Goal: Task Accomplishment & Management: Complete application form

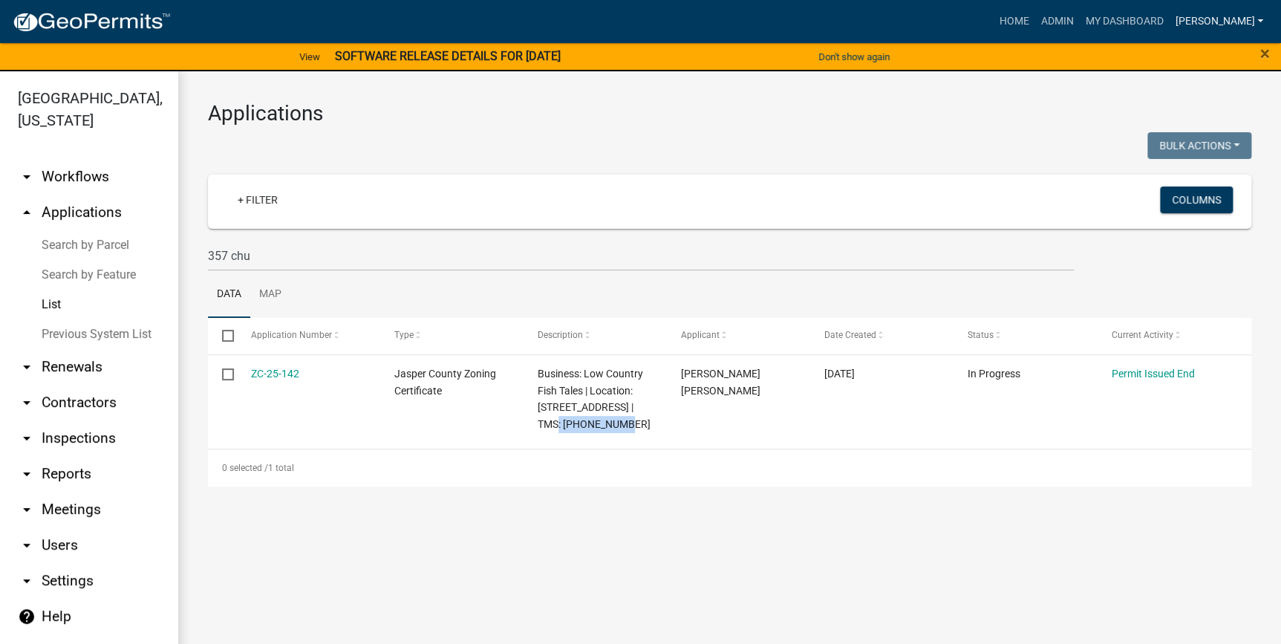
click at [1239, 23] on link "[PERSON_NAME]" at bounding box center [1219, 21] width 100 height 28
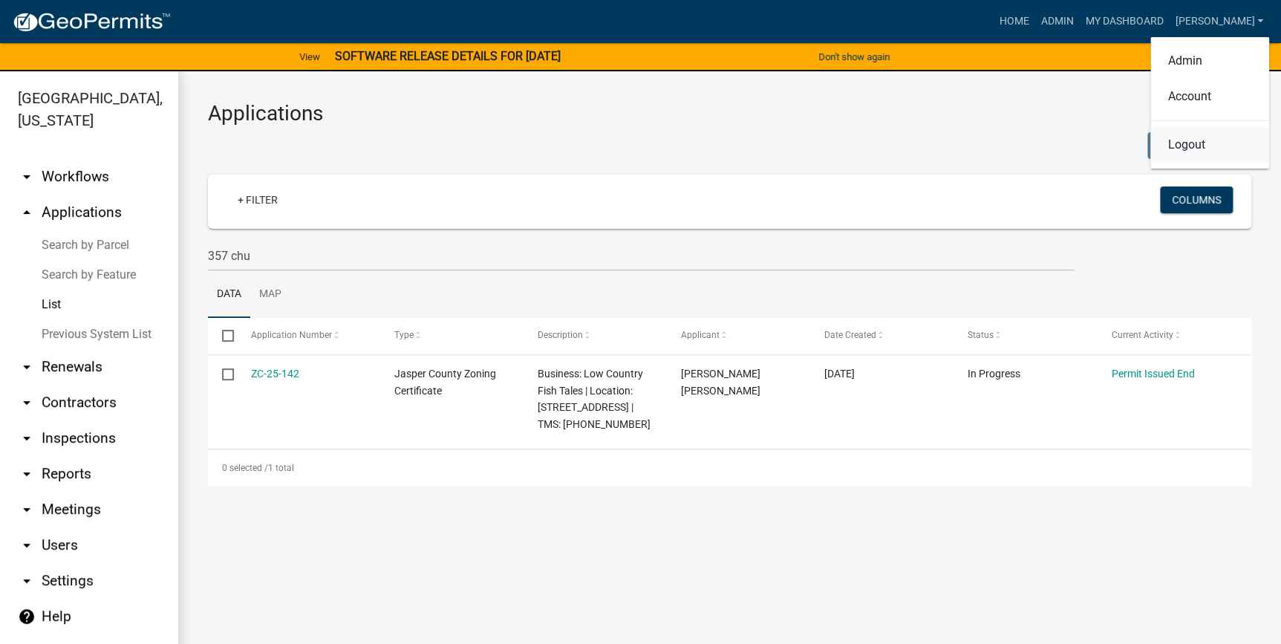
click at [1205, 138] on link "Logout" at bounding box center [1209, 145] width 119 height 36
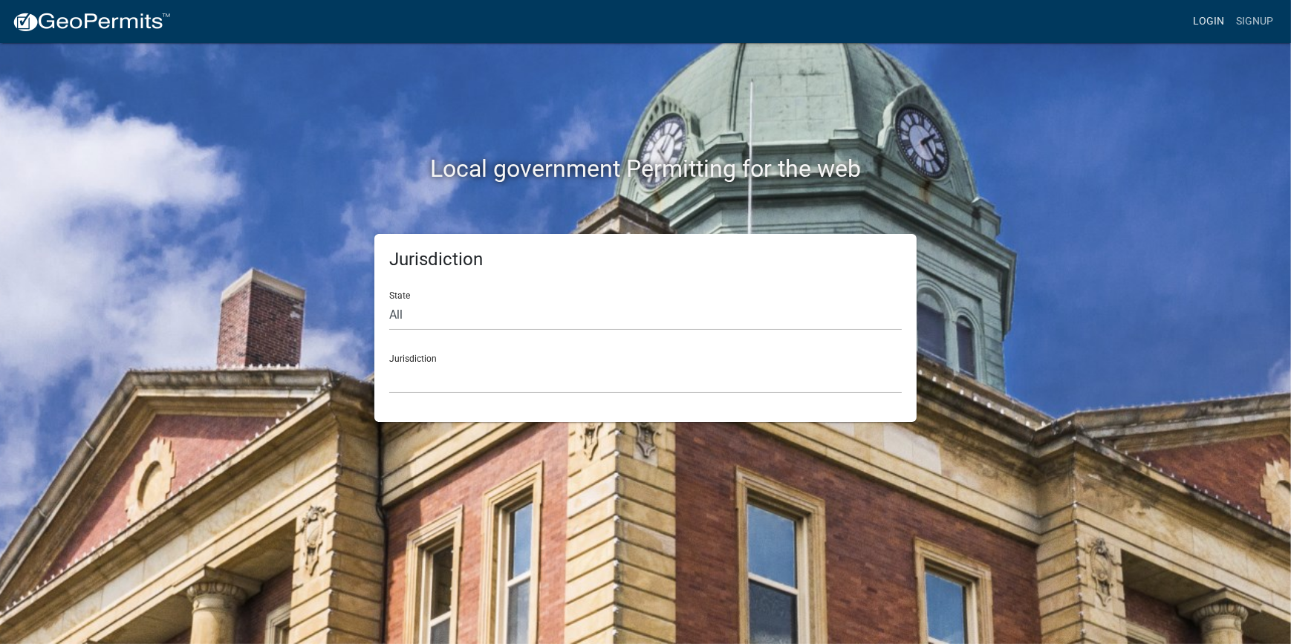
click at [1211, 22] on link "Login" at bounding box center [1208, 21] width 43 height 28
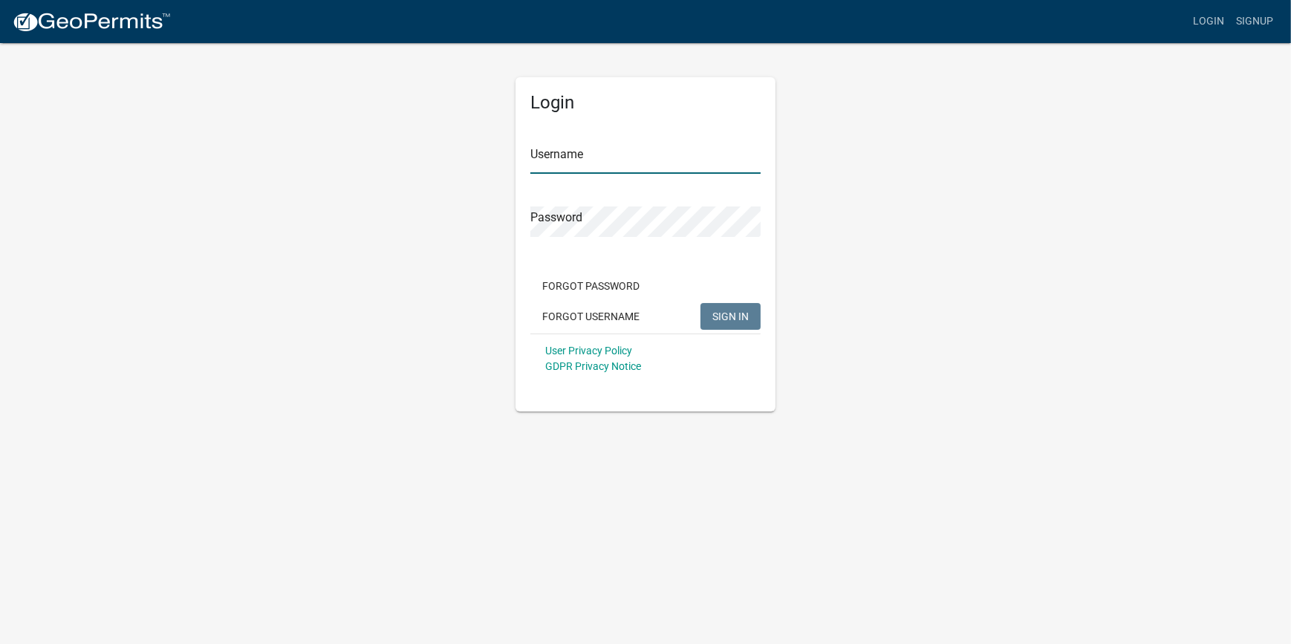
click at [611, 166] on input "Username" at bounding box center [645, 158] width 230 height 30
type input "[PERSON_NAME]"
click at [729, 303] on button "SIGN IN" at bounding box center [730, 316] width 60 height 27
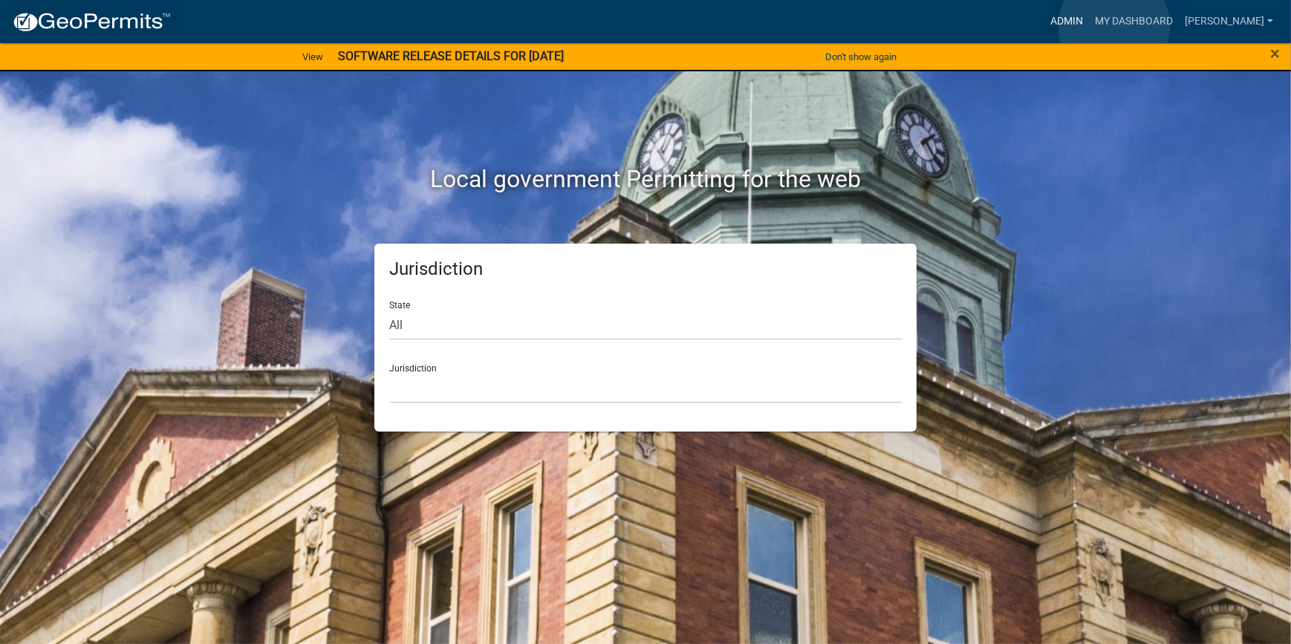
click at [1089, 26] on link "Admin" at bounding box center [1066, 21] width 45 height 28
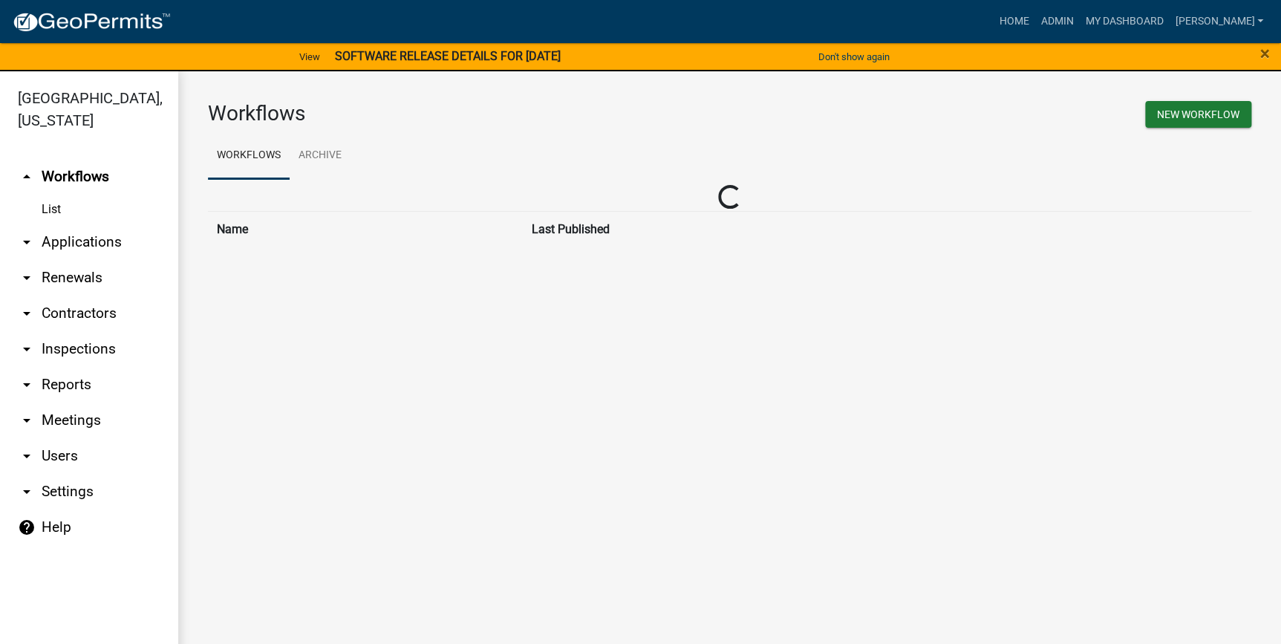
click at [67, 244] on link "arrow_drop_down Applications" at bounding box center [89, 242] width 178 height 36
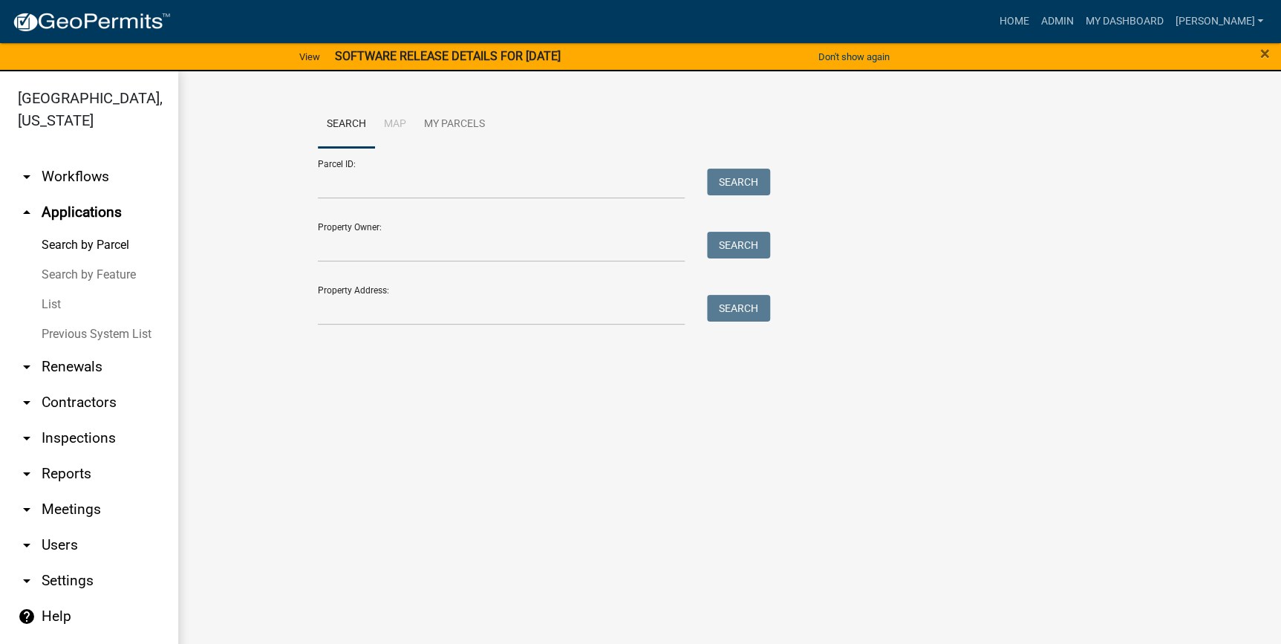
click at [47, 317] on link "List" at bounding box center [89, 305] width 178 height 30
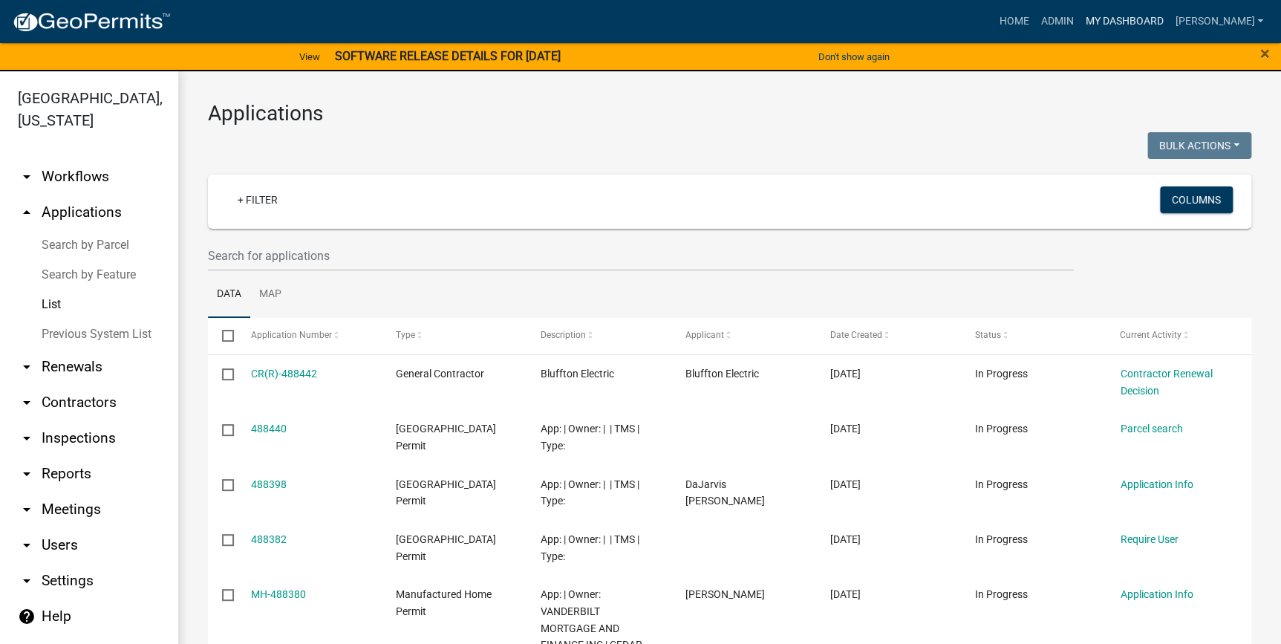
click at [1165, 19] on link "My Dashboard" at bounding box center [1124, 21] width 90 height 28
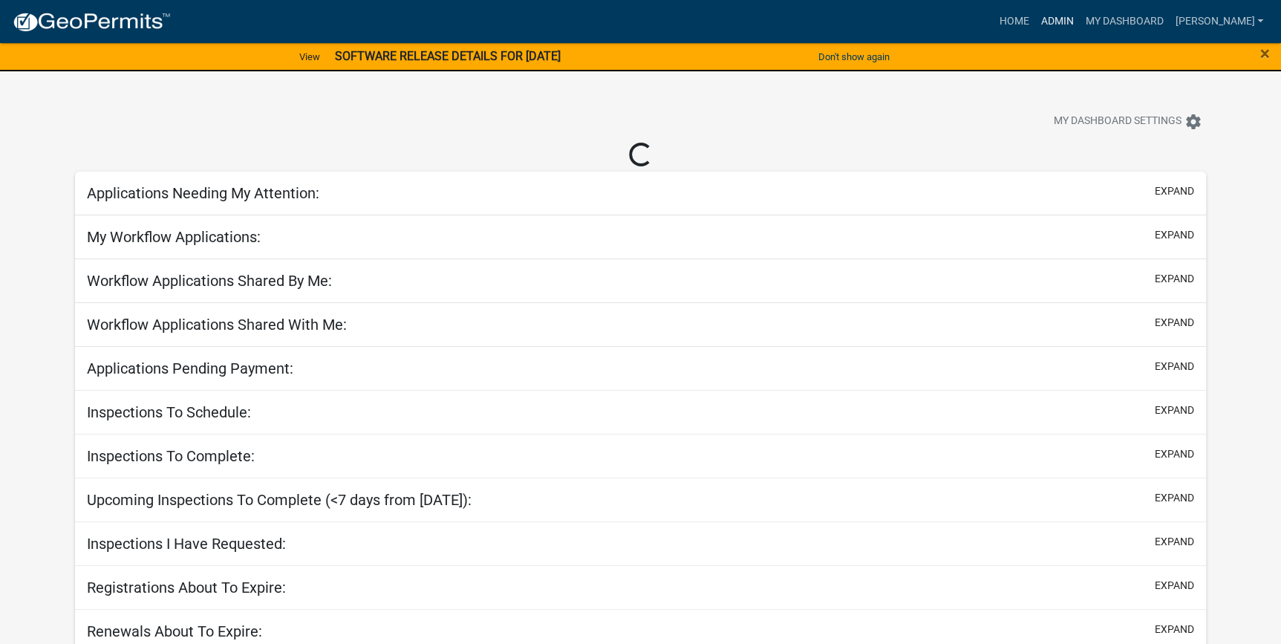
click at [1079, 22] on link "Admin" at bounding box center [1057, 21] width 45 height 28
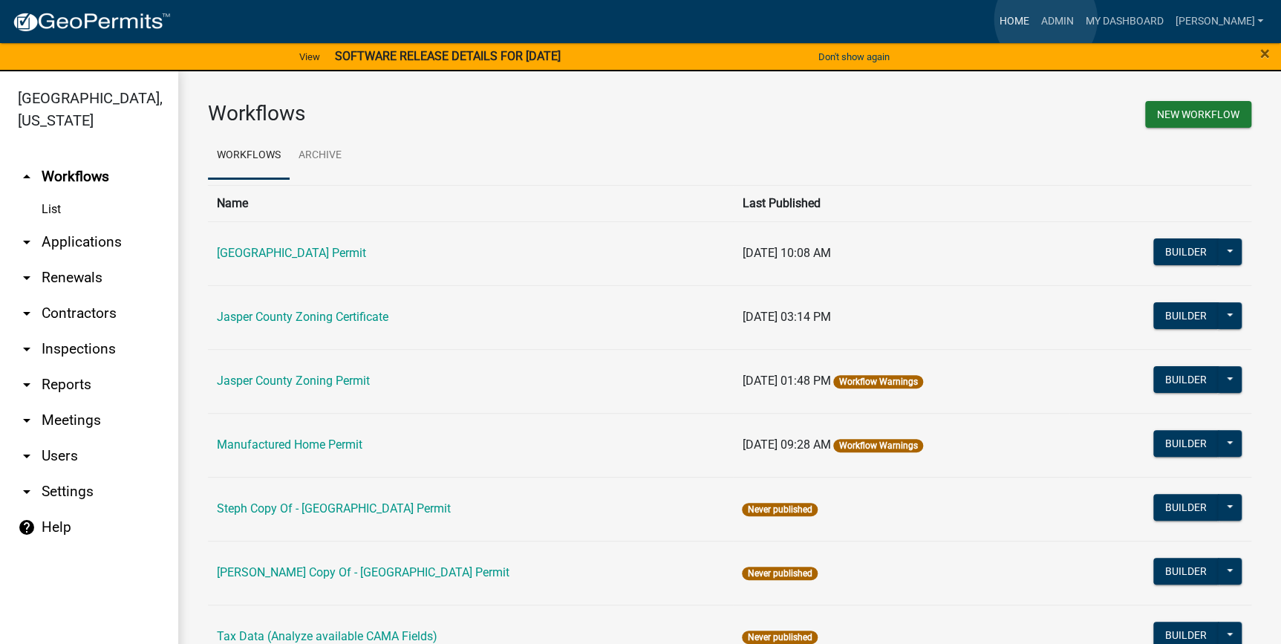
click at [1035, 19] on link "Home" at bounding box center [1014, 21] width 42 height 28
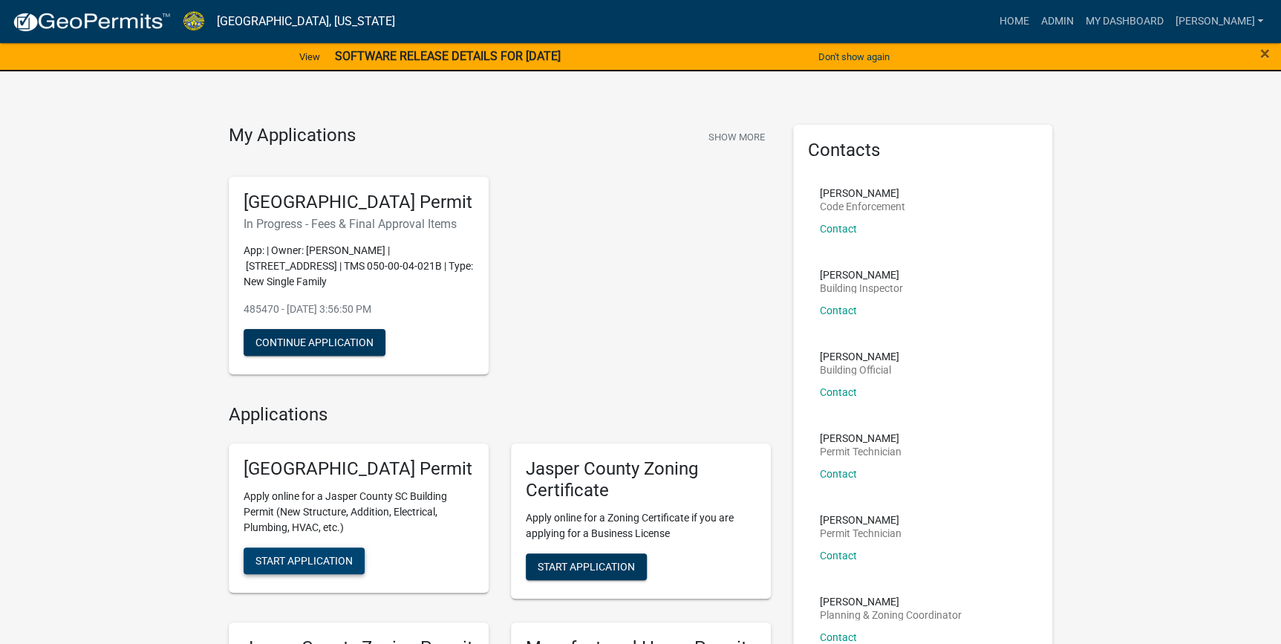
click at [299, 574] on button "Start Application" at bounding box center [304, 560] width 121 height 27
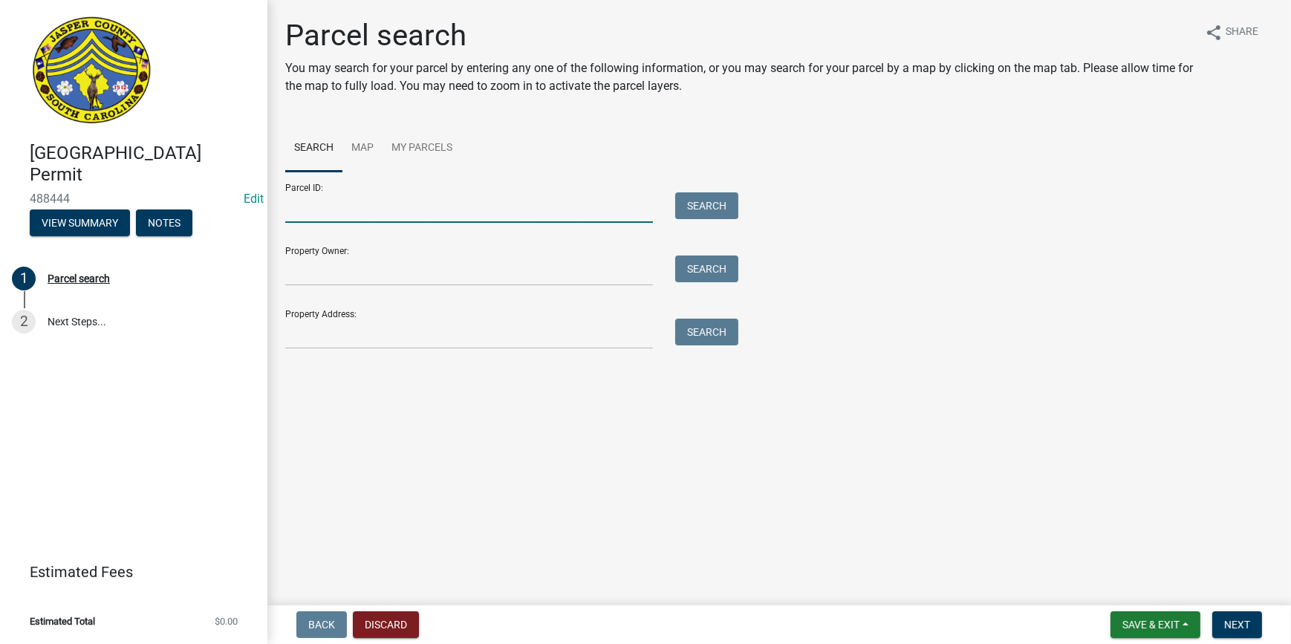
click at [313, 215] on input "Parcel ID:" at bounding box center [469, 207] width 368 height 30
paste input "[PHONE_NUMBER]"
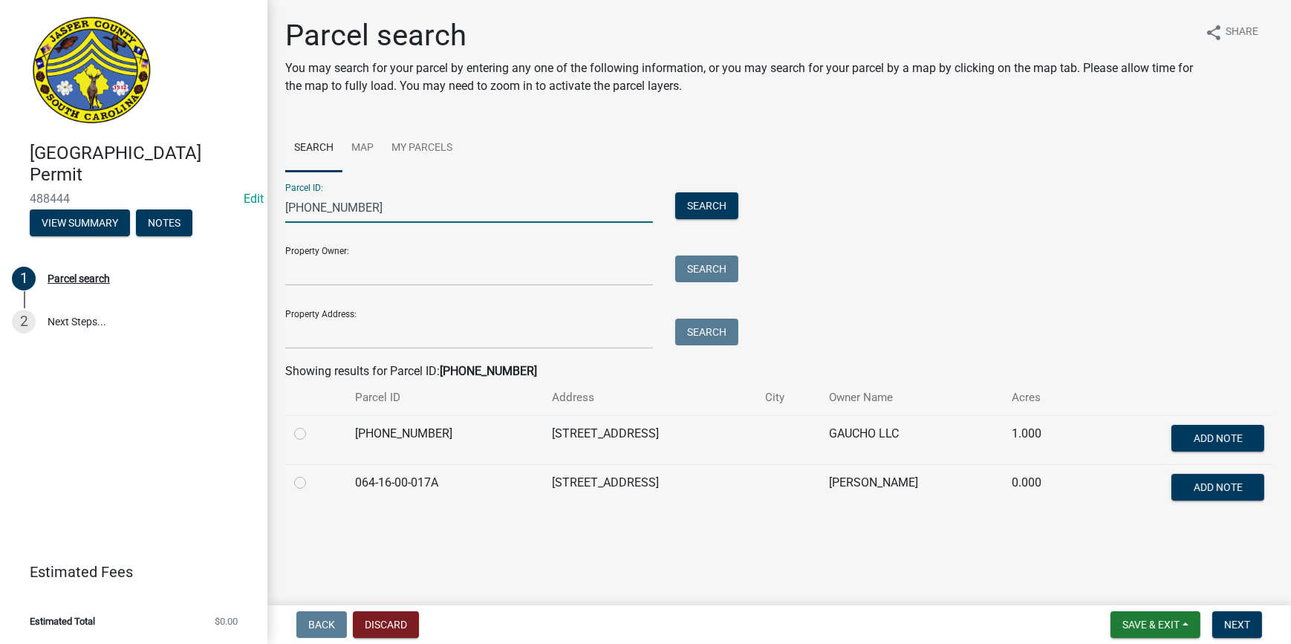
type input "[PHONE_NUMBER]"
click at [312, 425] on label at bounding box center [312, 425] width 0 height 0
click at [312, 434] on input "radio" at bounding box center [317, 430] width 10 height 10
radio input "true"
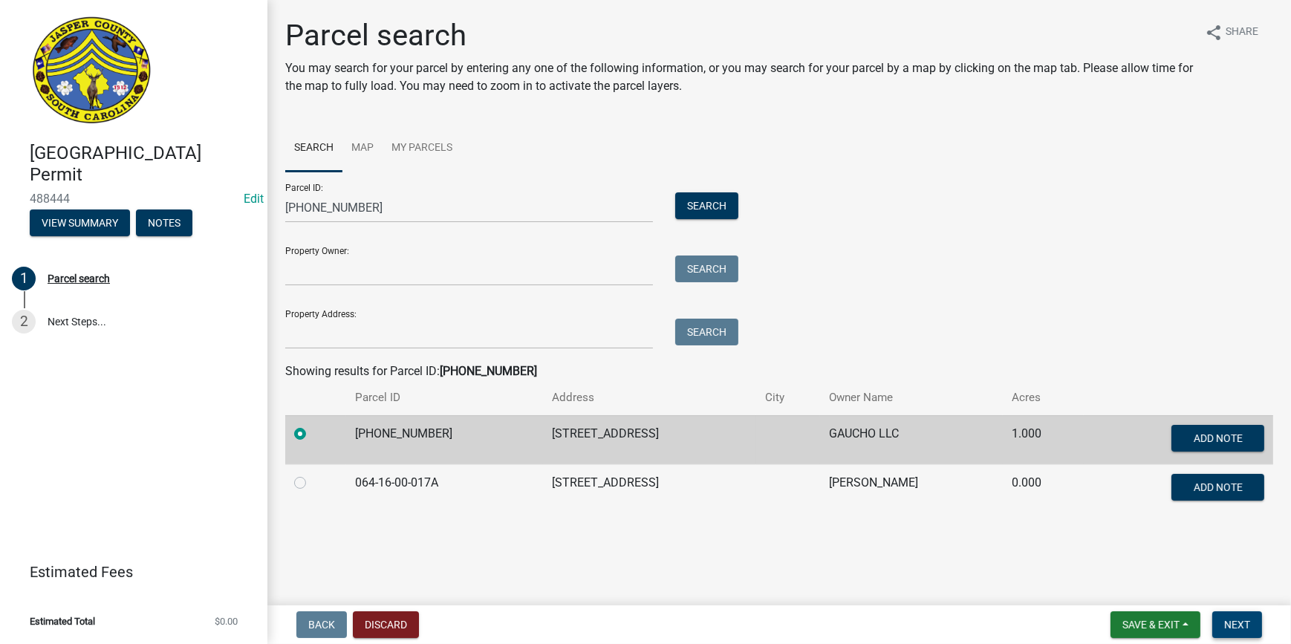
click at [1245, 628] on span "Next" at bounding box center [1237, 625] width 26 height 12
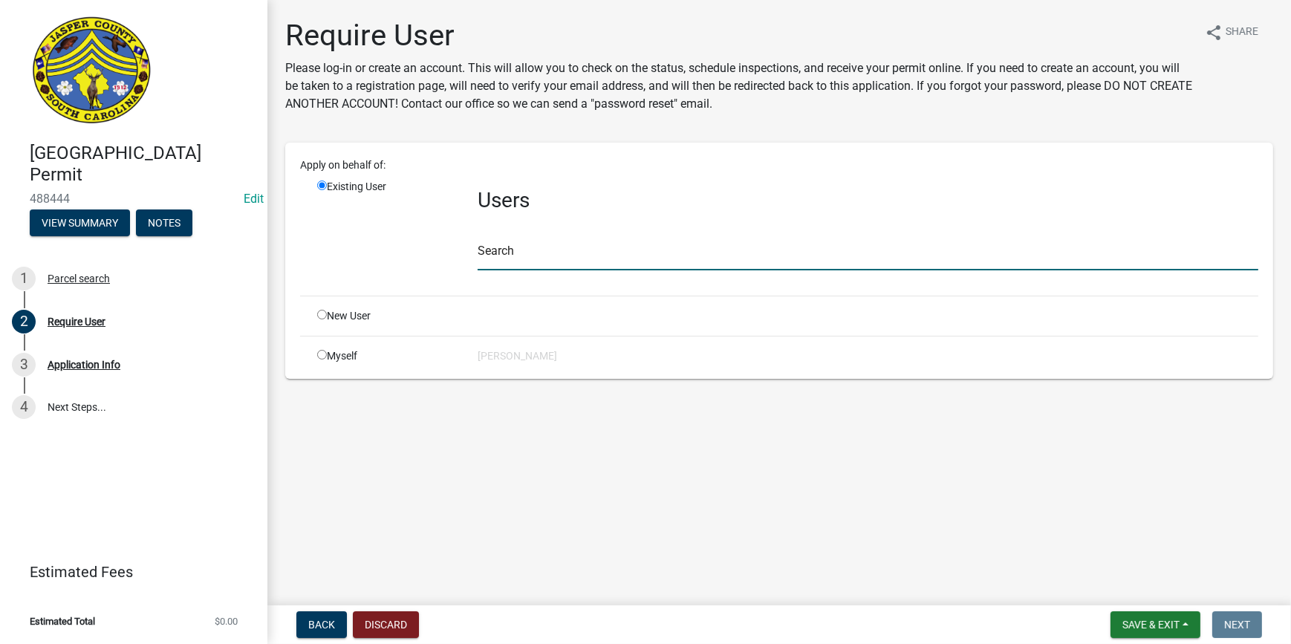
click at [550, 249] on input "text" at bounding box center [868, 255] width 781 height 30
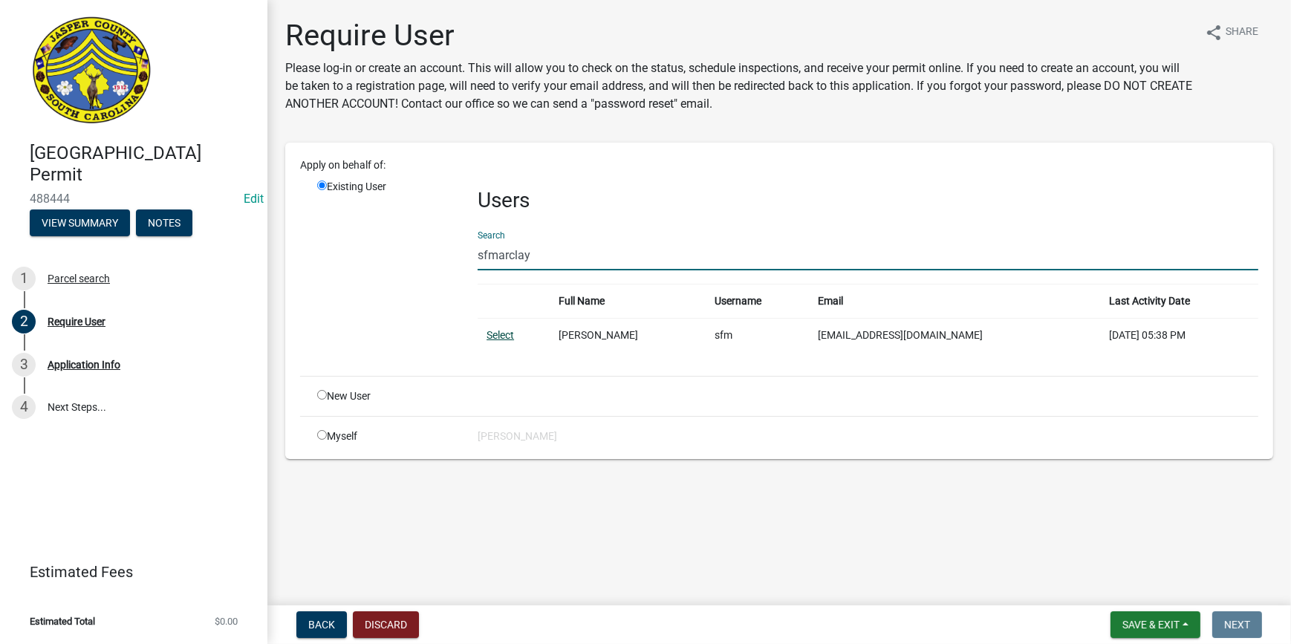
type input "sfmarclay"
click at [495, 336] on link "Select" at bounding box center [499, 335] width 27 height 12
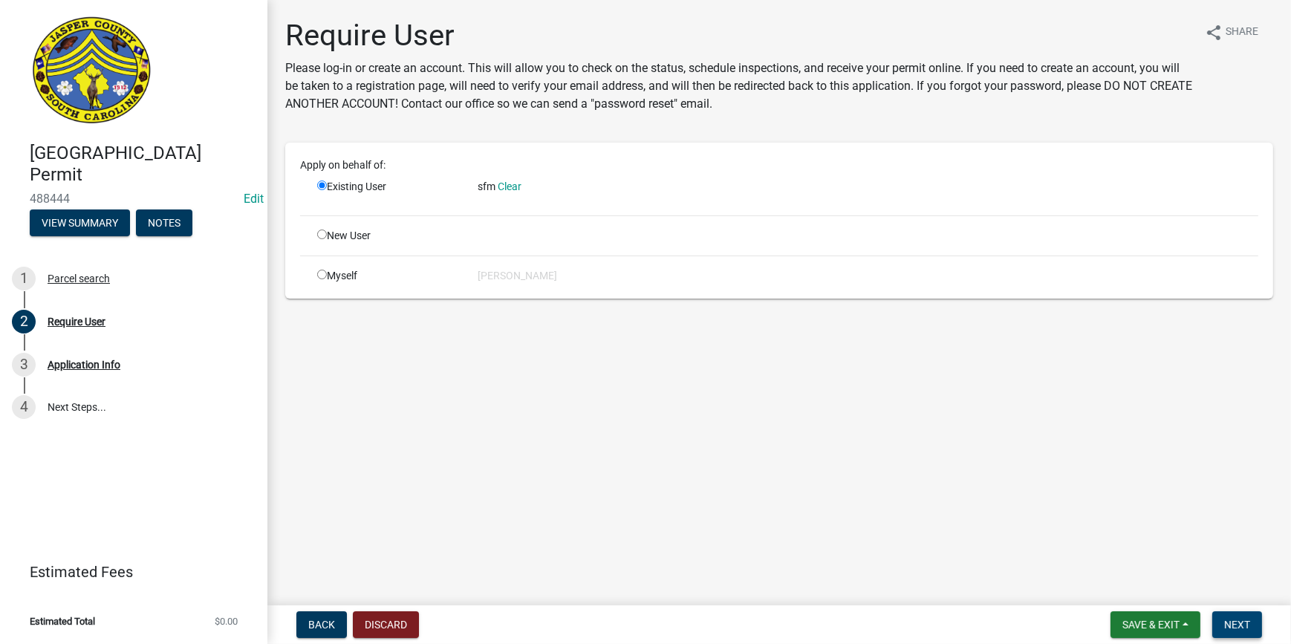
click at [1241, 622] on span "Next" at bounding box center [1237, 625] width 26 height 12
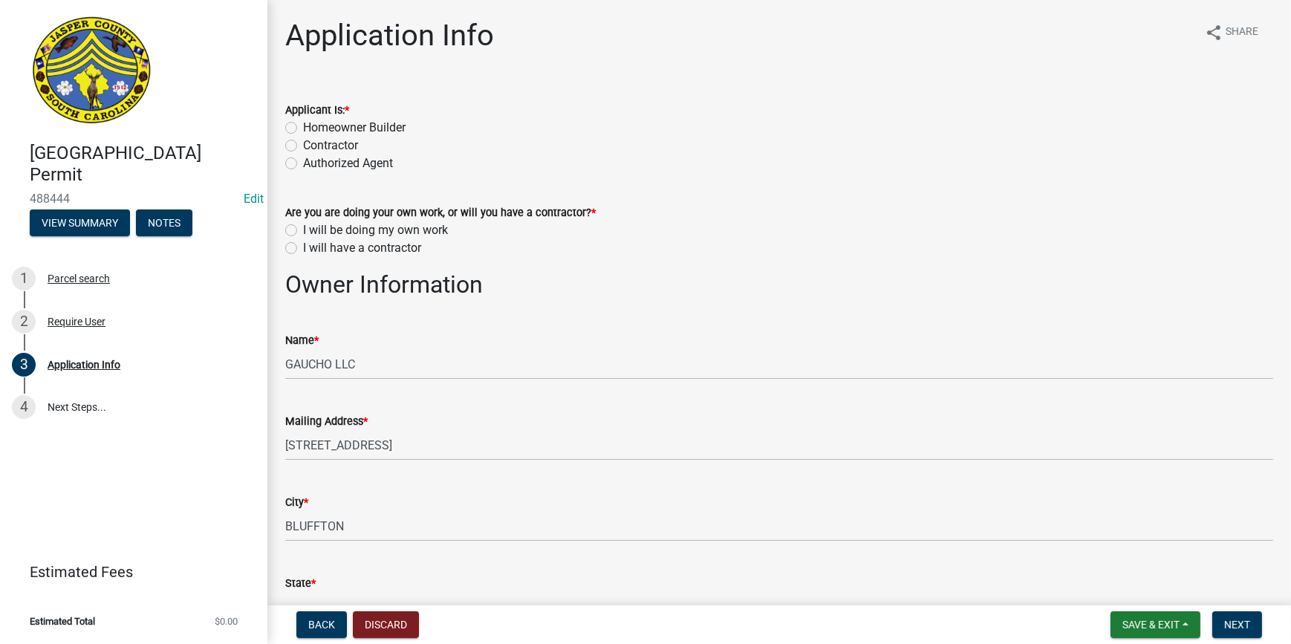
click at [303, 126] on label "Homeowner Builder" at bounding box center [354, 128] width 102 height 18
click at [303, 126] on input "Homeowner Builder" at bounding box center [308, 124] width 10 height 10
radio input "true"
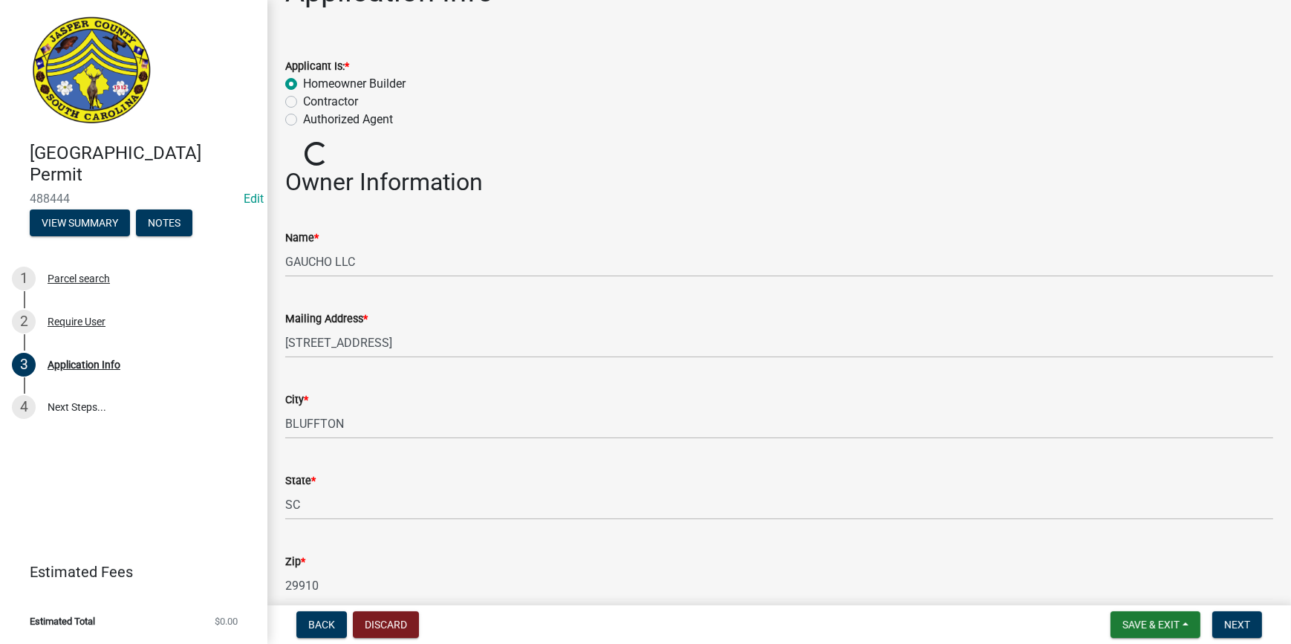
scroll to position [67, 0]
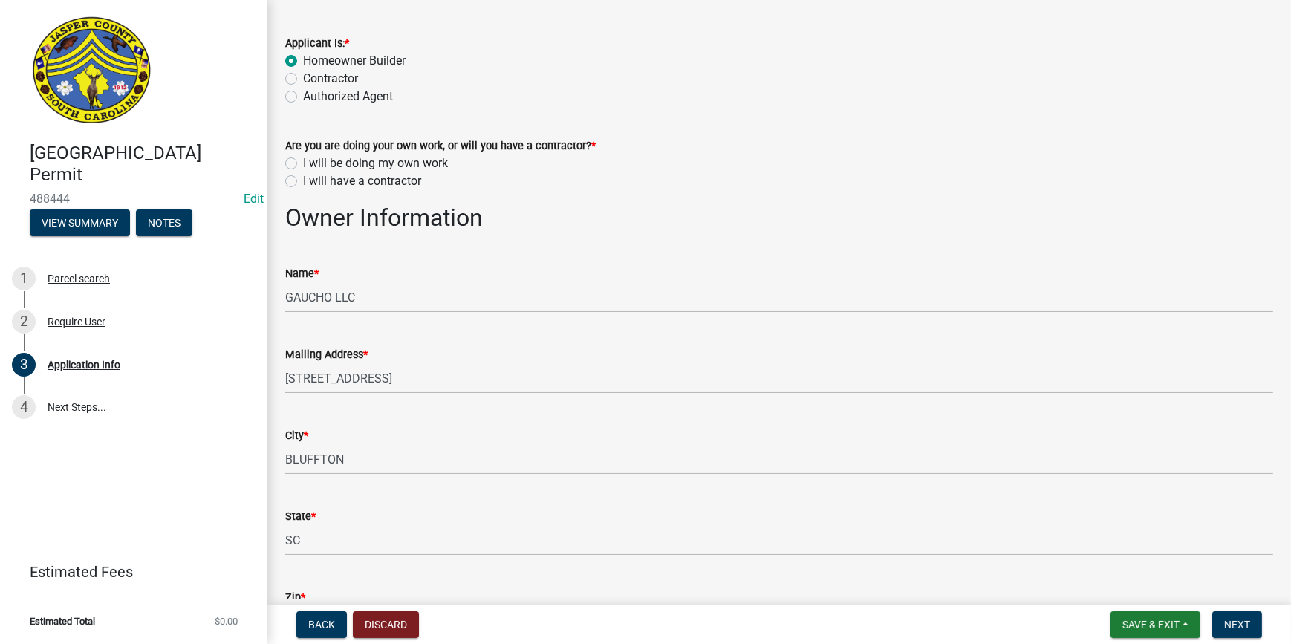
click at [303, 161] on label "I will be doing my own work" at bounding box center [375, 163] width 145 height 18
click at [303, 161] on input "I will be doing my own work" at bounding box center [308, 159] width 10 height 10
radio input "true"
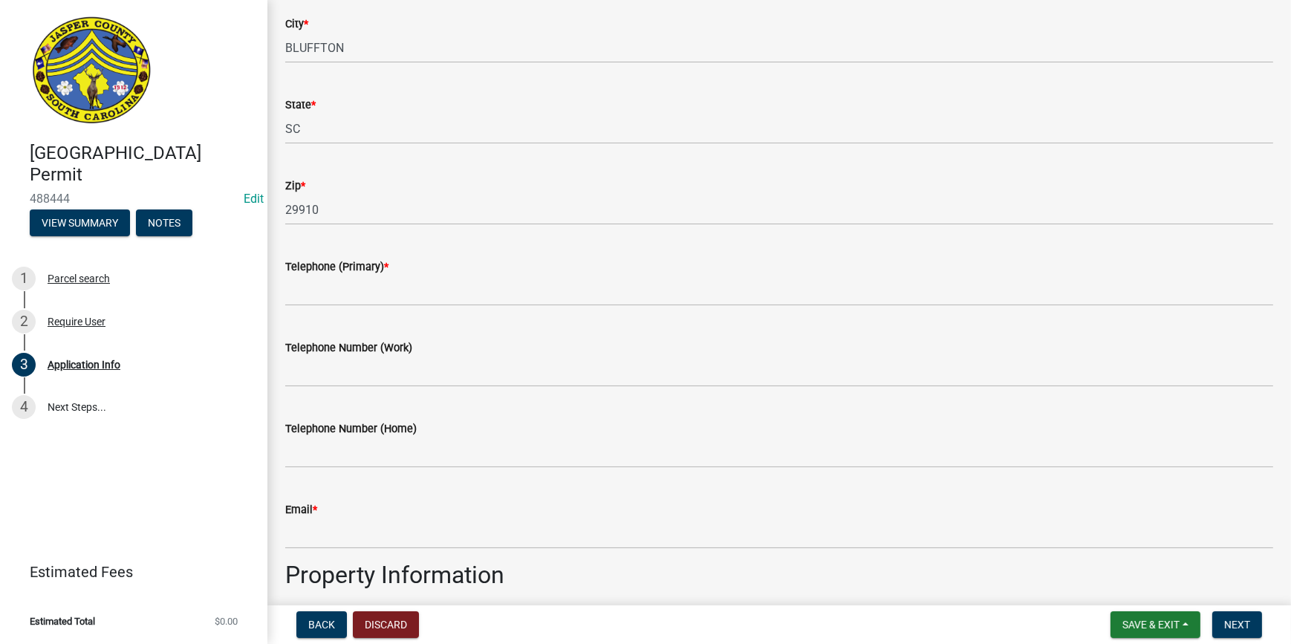
scroll to position [608, 0]
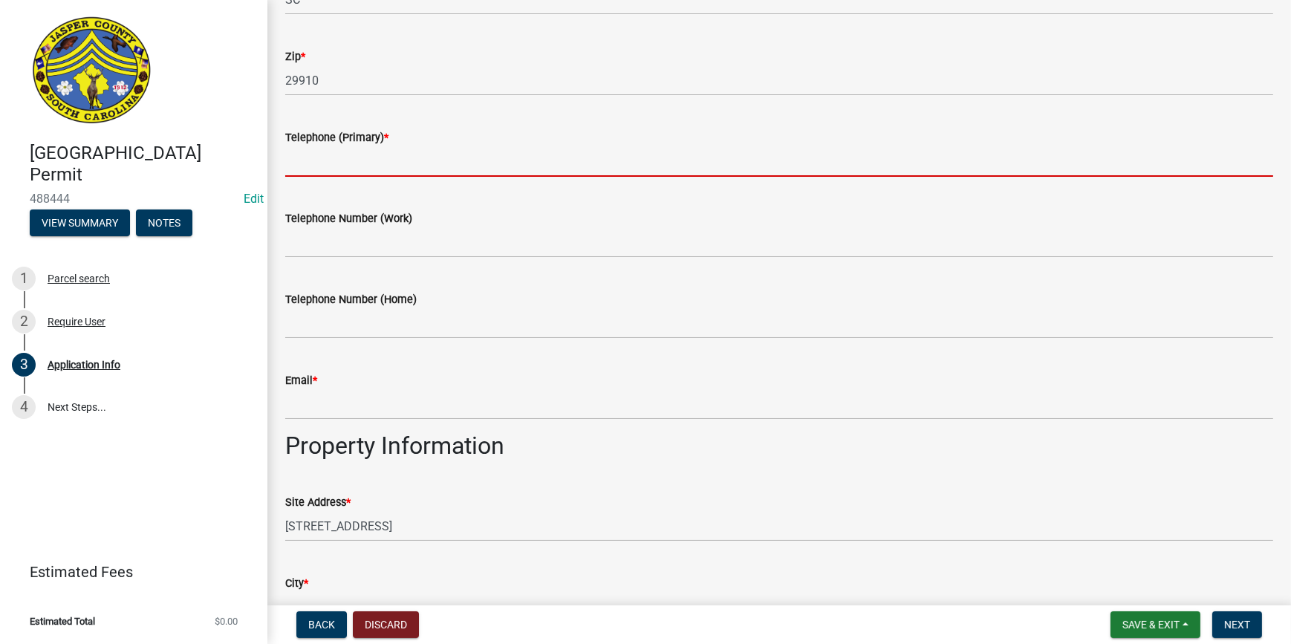
click at [335, 160] on input "Telephone (Primary) *" at bounding box center [779, 161] width 988 height 30
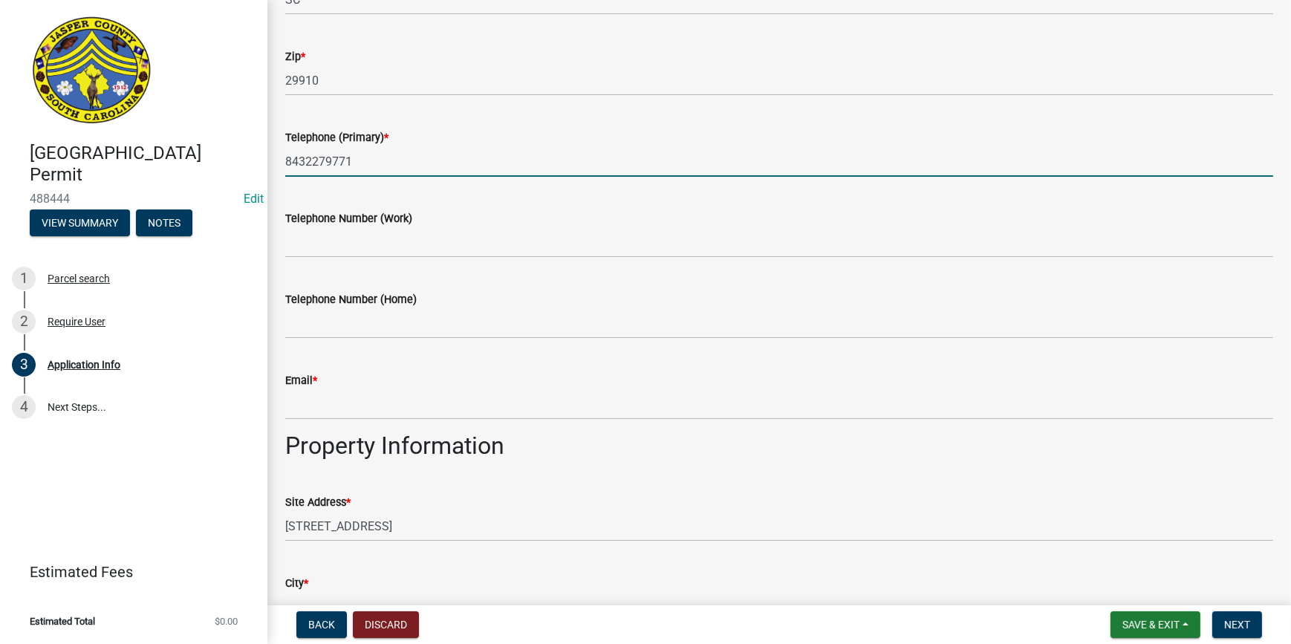
type input "8432279771"
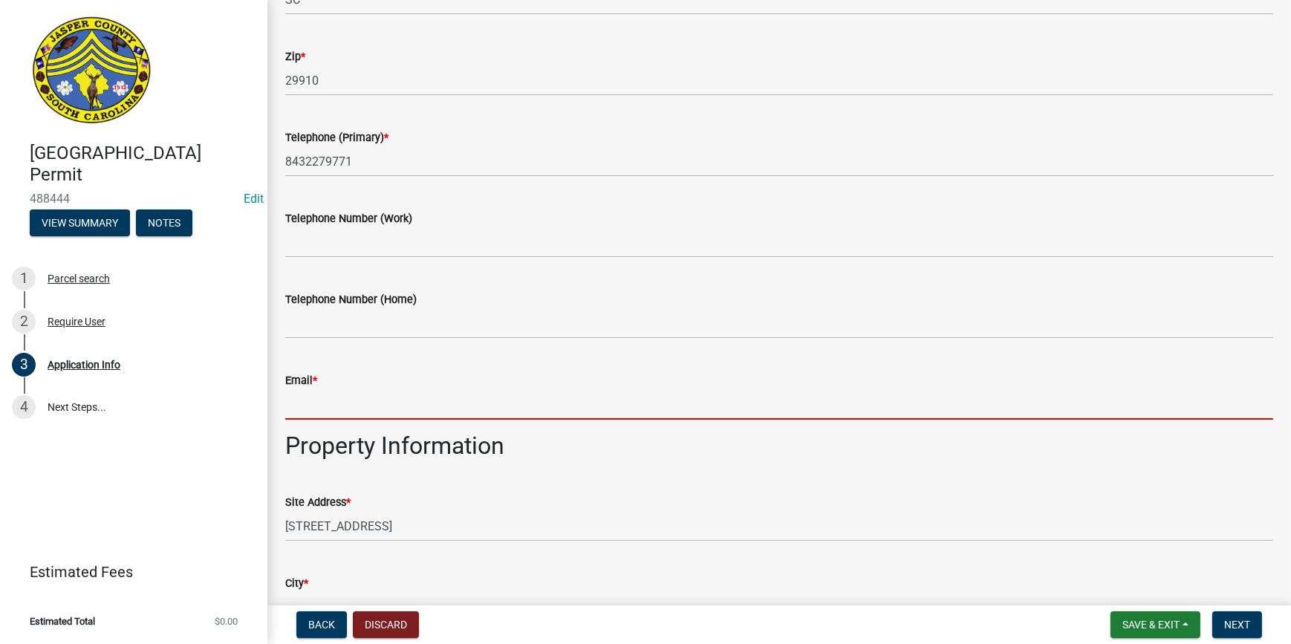
click at [316, 414] on input "Email *" at bounding box center [779, 404] width 988 height 30
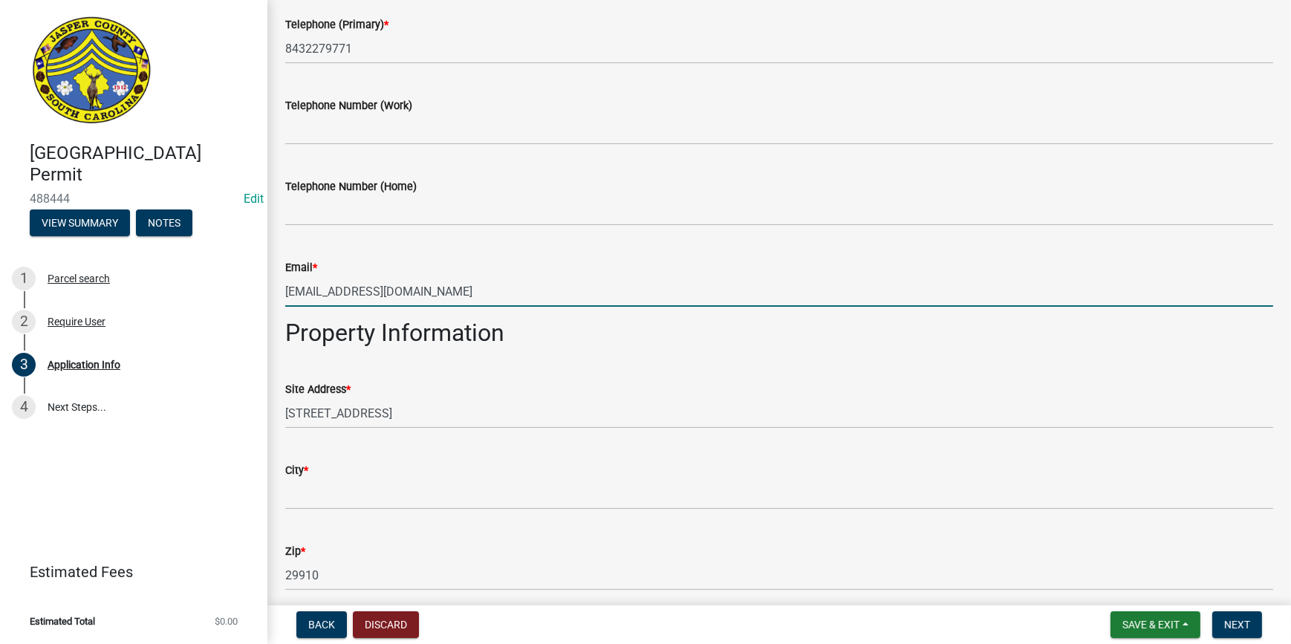
scroll to position [877, 0]
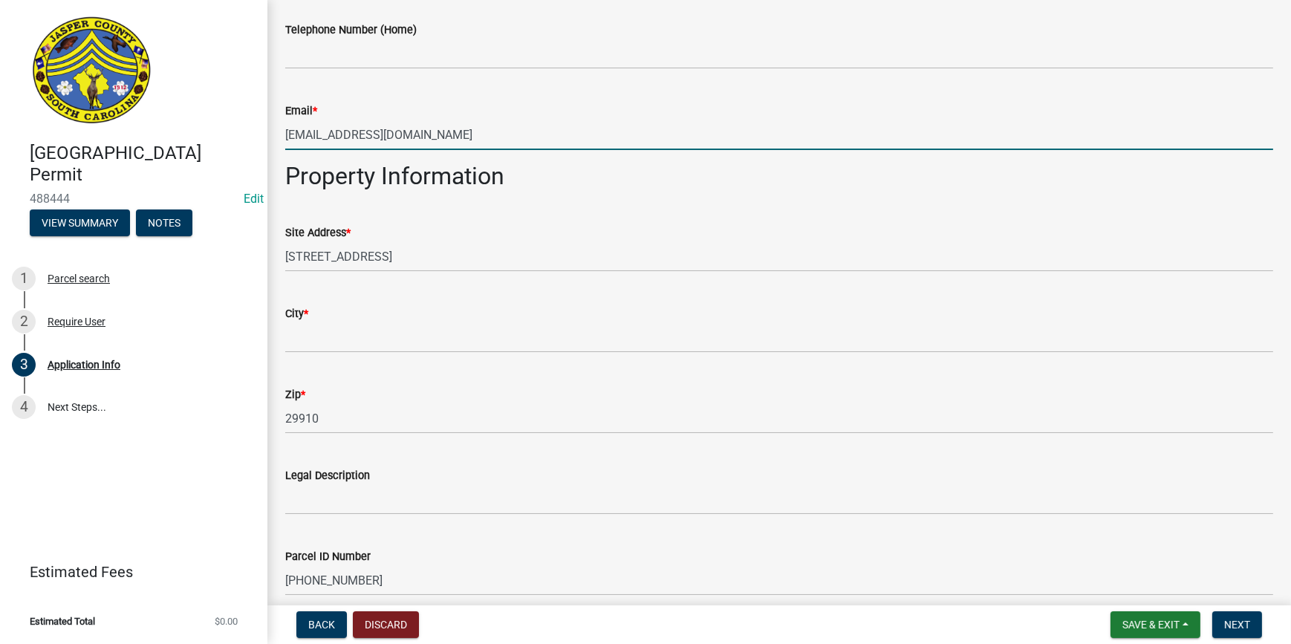
type input "[EMAIL_ADDRESS][DOMAIN_NAME]"
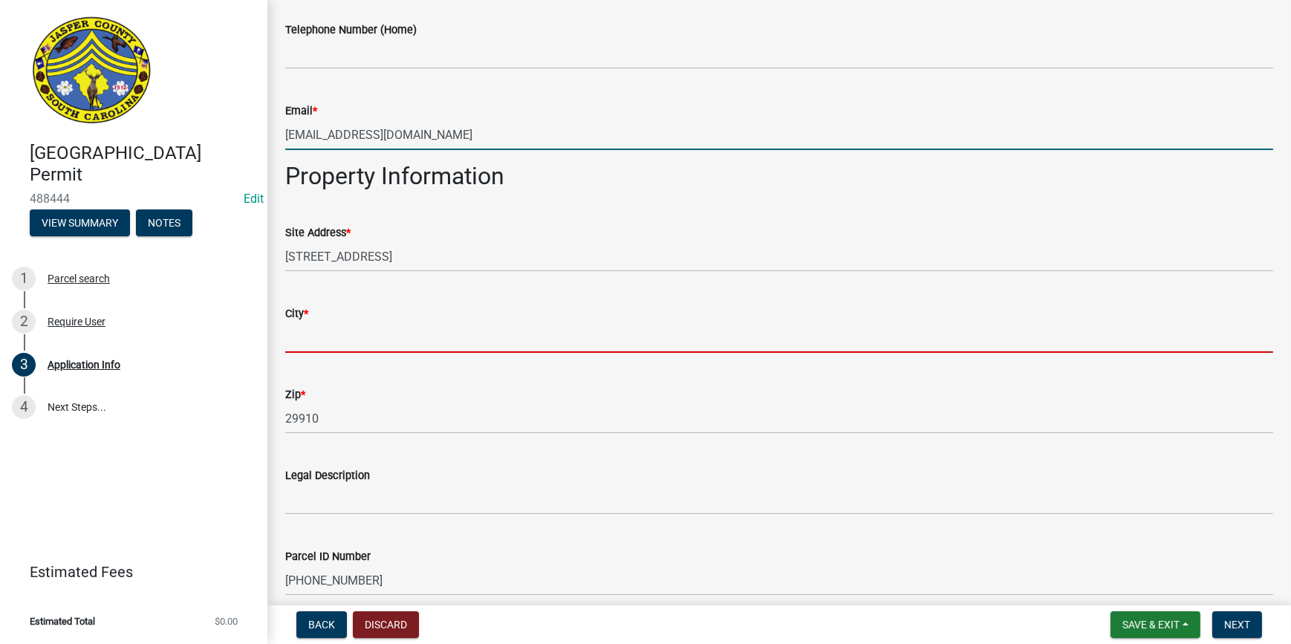
click at [351, 334] on input "City *" at bounding box center [779, 337] width 988 height 30
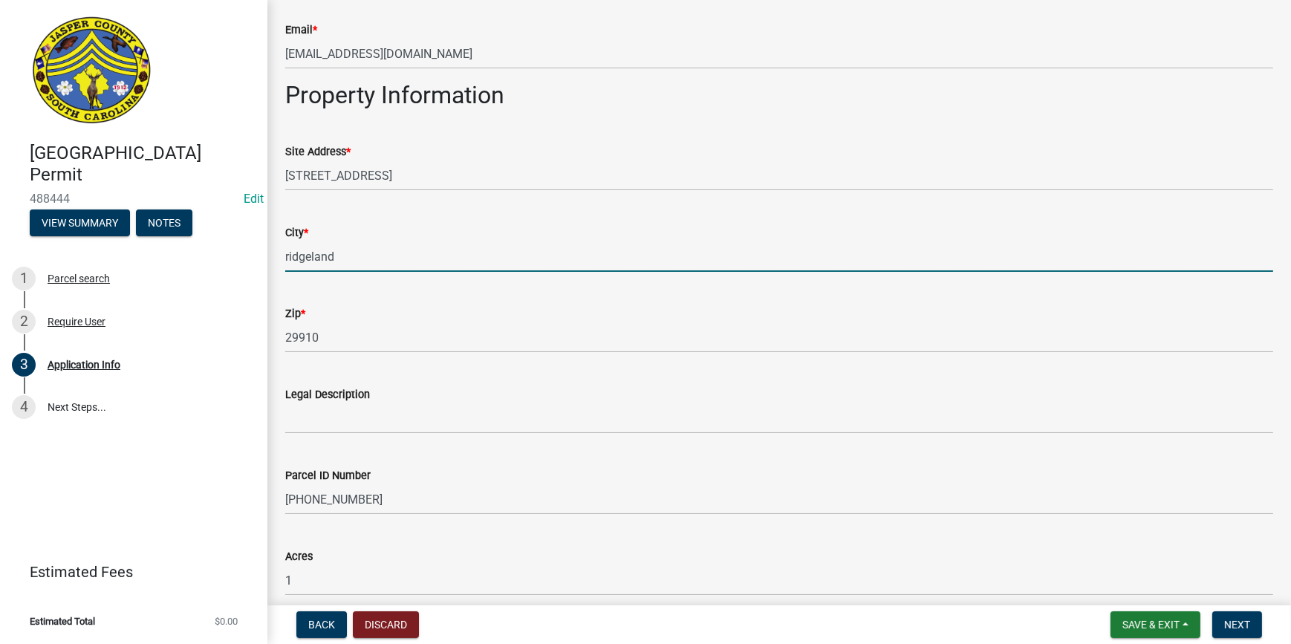
scroll to position [1080, 0]
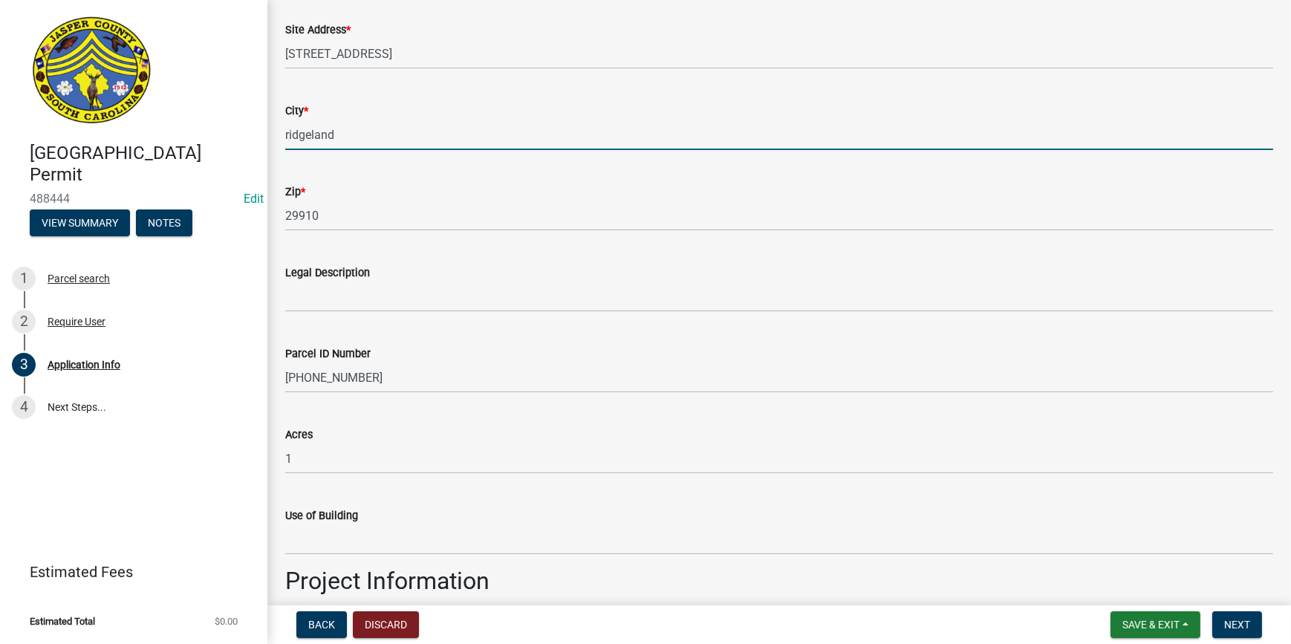
type input "ridgeland"
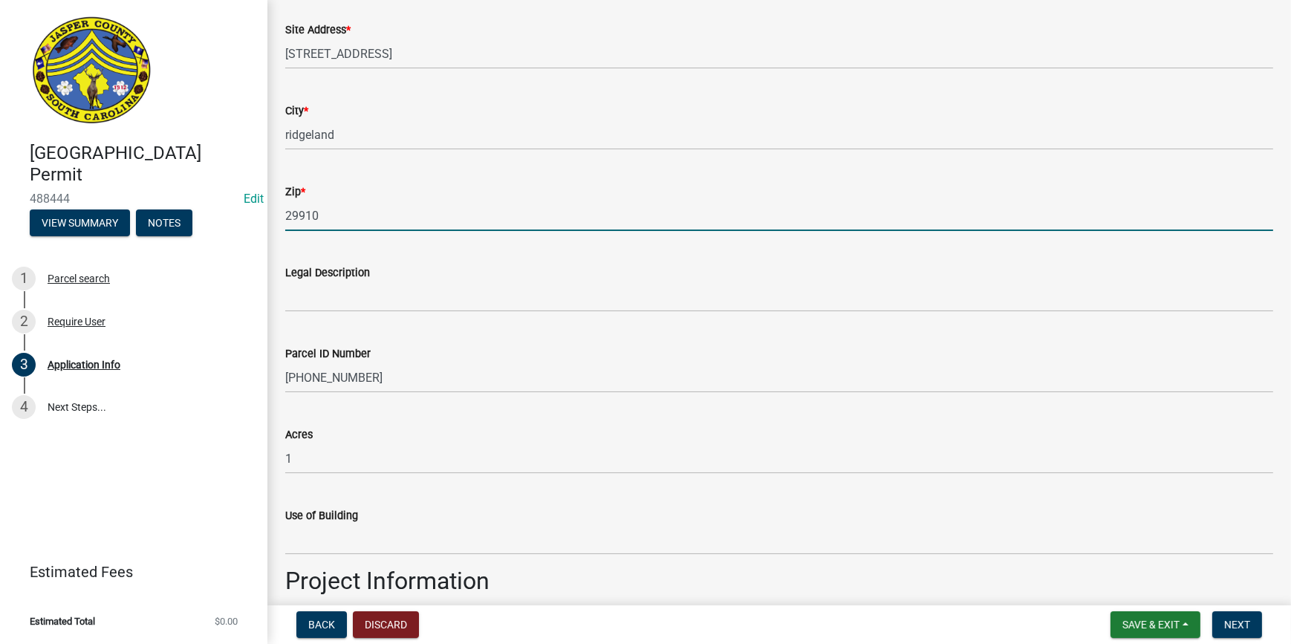
click at [362, 209] on input "29910" at bounding box center [779, 216] width 988 height 30
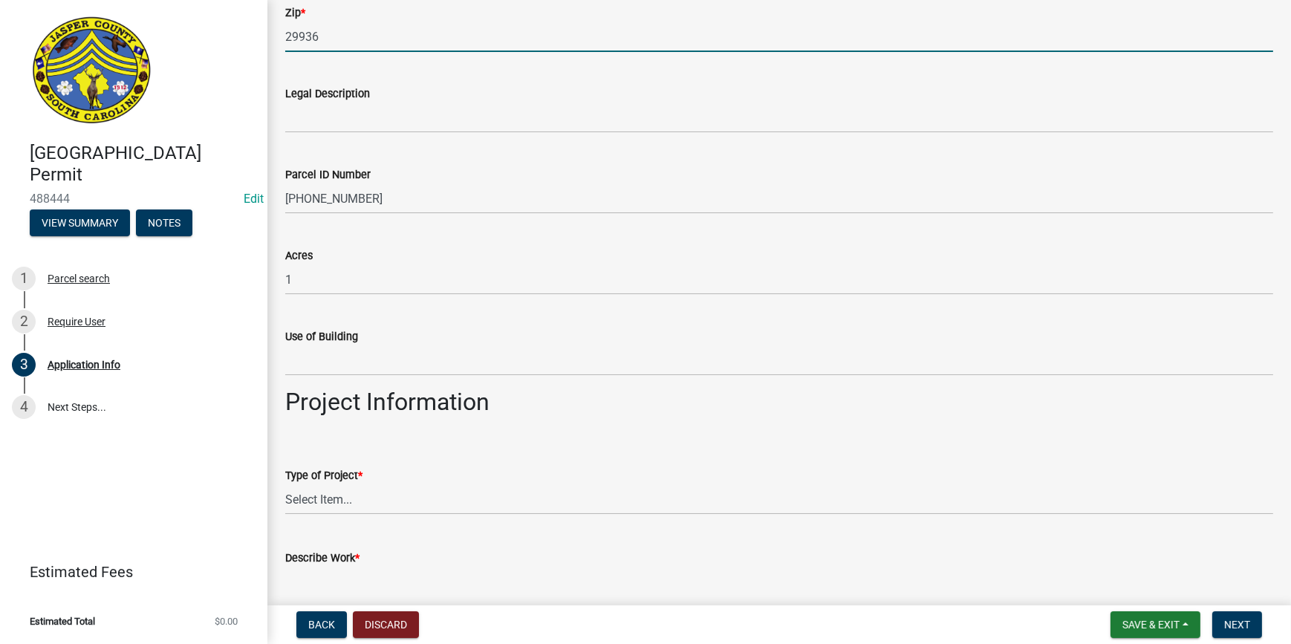
scroll to position [1283, 0]
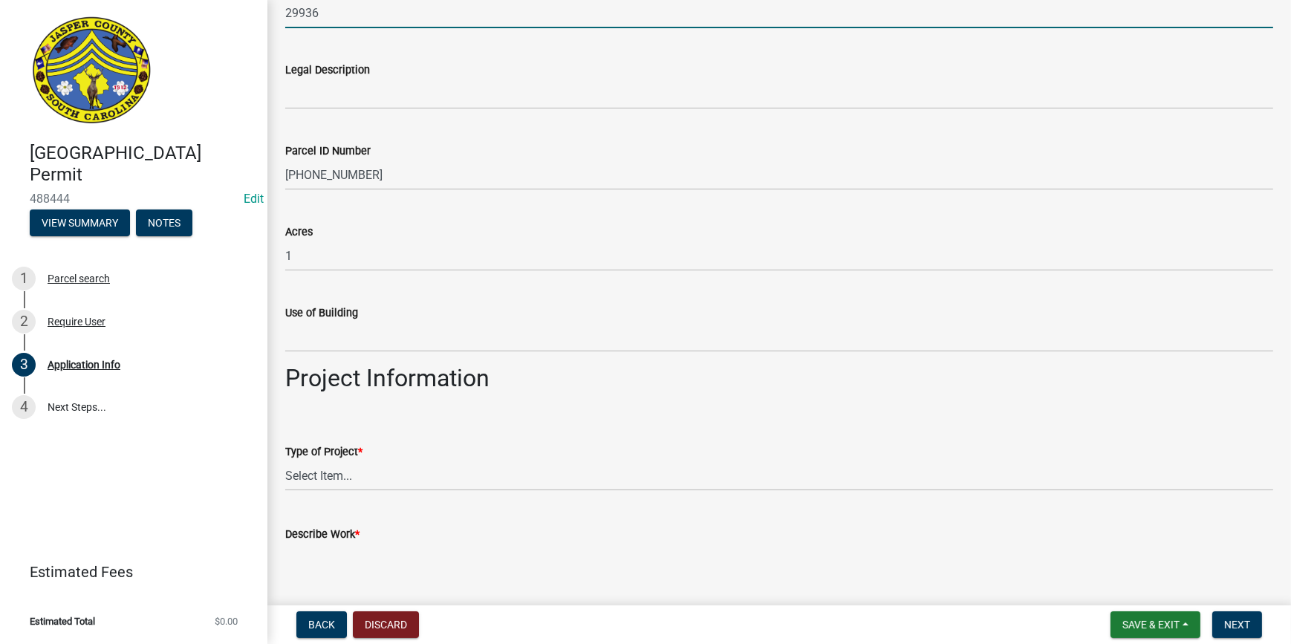
type input "29936"
click at [299, 472] on select "Select Item... Construction Trailer/Shipping Container Residential Demolition C…" at bounding box center [779, 475] width 988 height 30
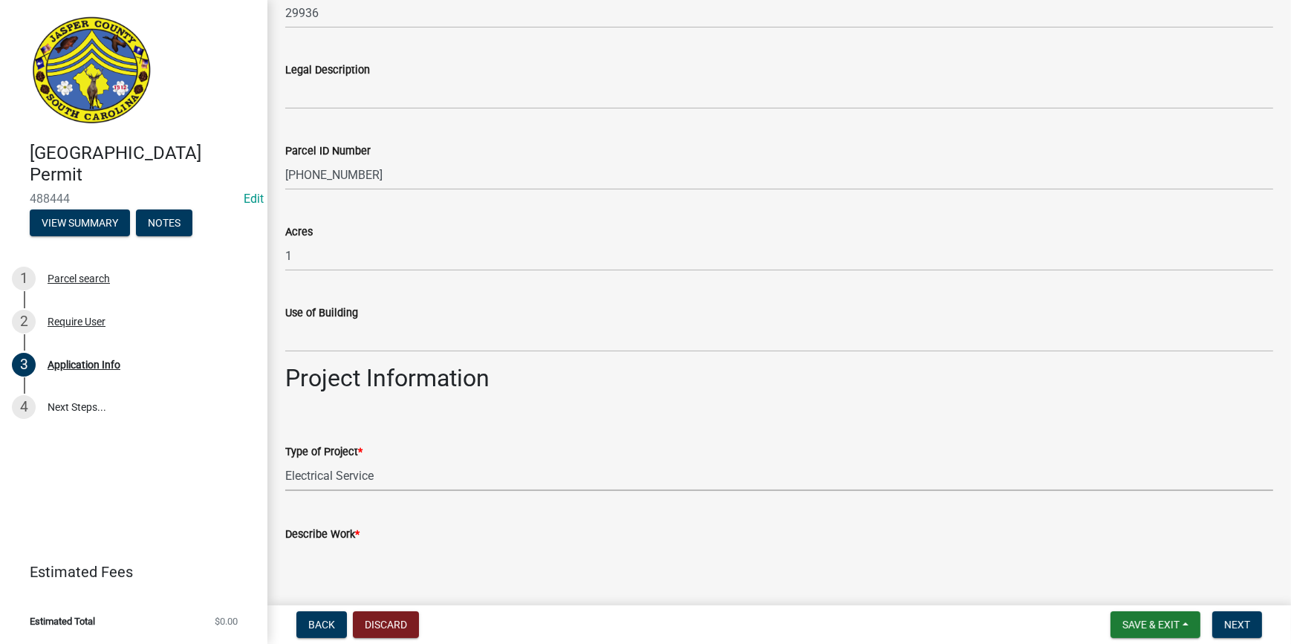
click at [285, 460] on select "Select Item... Construction Trailer/Shipping Container Residential Demolition C…" at bounding box center [779, 475] width 988 height 30
select select "83a29df9-b3ca-487b-b3ec-56d88b03b1fe"
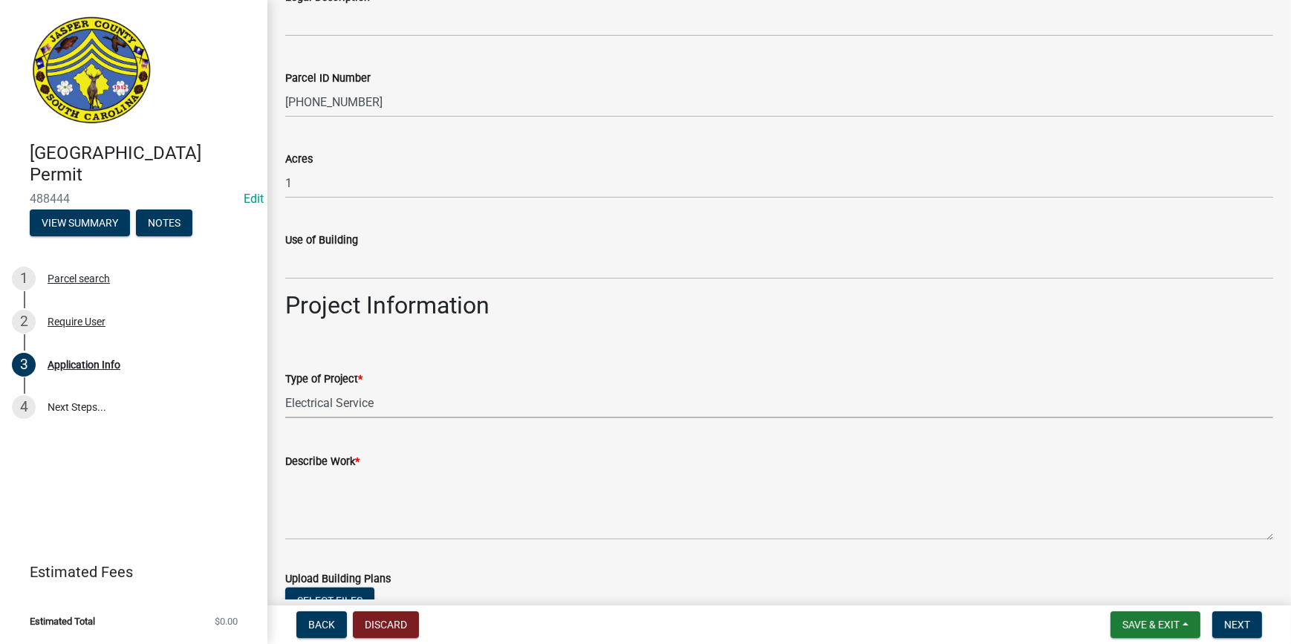
scroll to position [1485, 0]
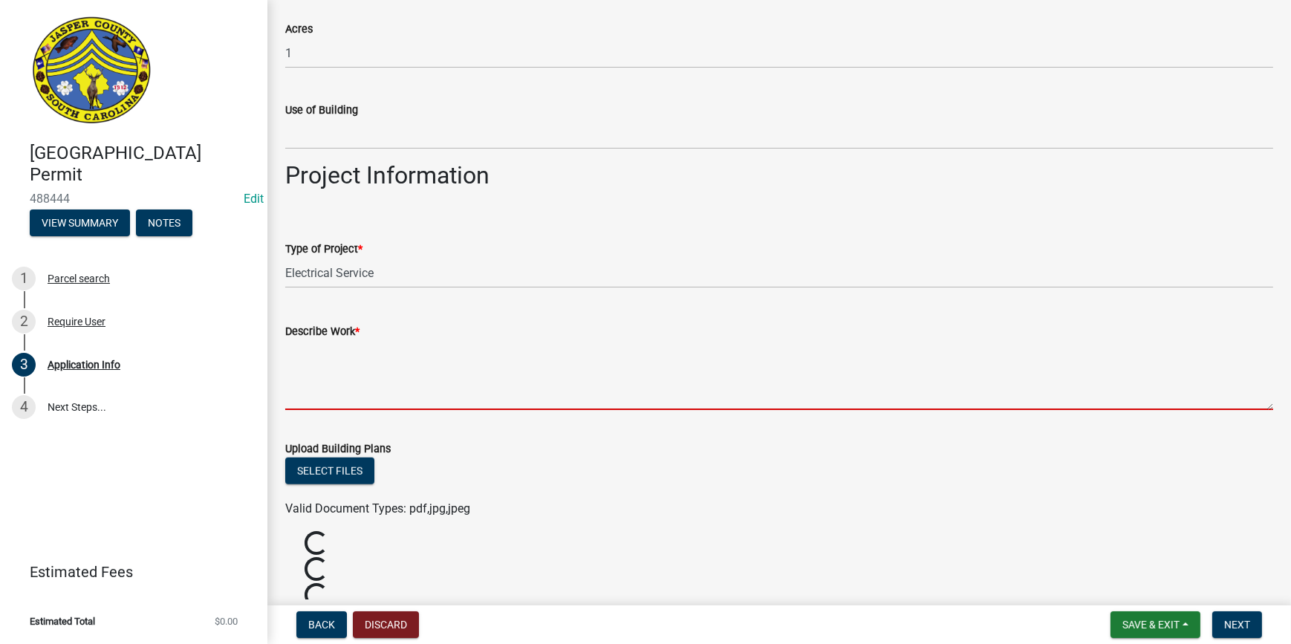
click at [316, 378] on textarea "Describe Work *" at bounding box center [779, 375] width 988 height 70
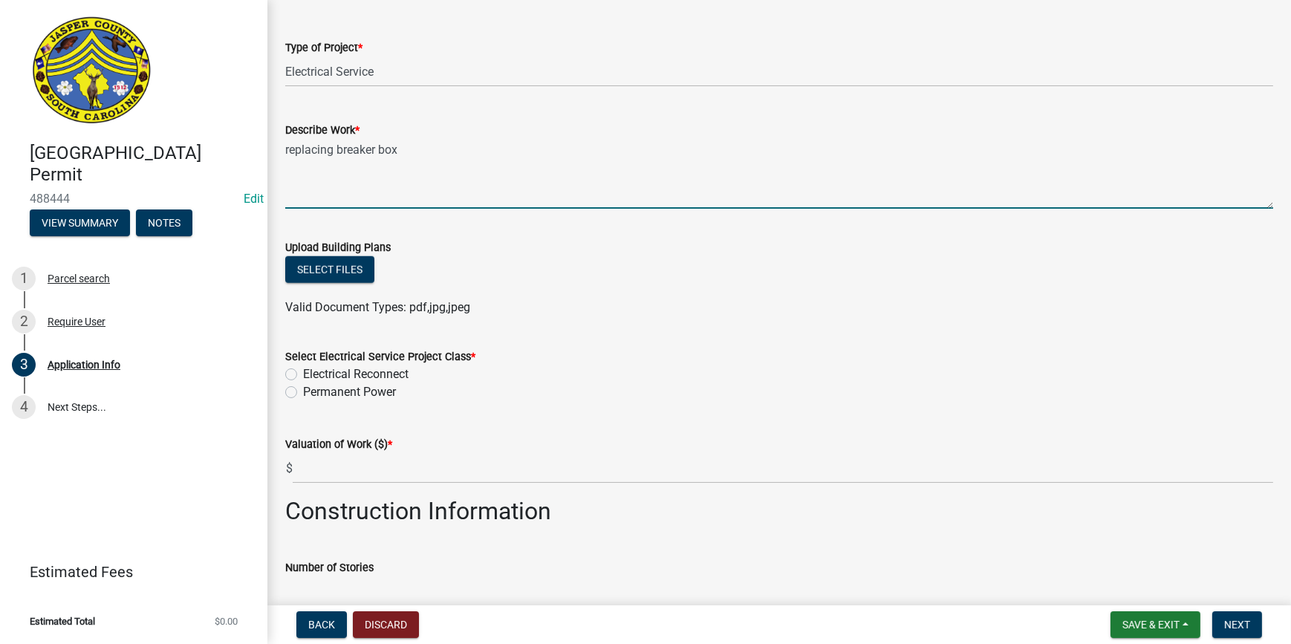
scroll to position [1687, 0]
type textarea "replacing breaker box"
click at [303, 390] on label "Permanent Power" at bounding box center [349, 391] width 93 height 18
click at [303, 390] on input "Permanent Power" at bounding box center [308, 387] width 10 height 10
radio input "true"
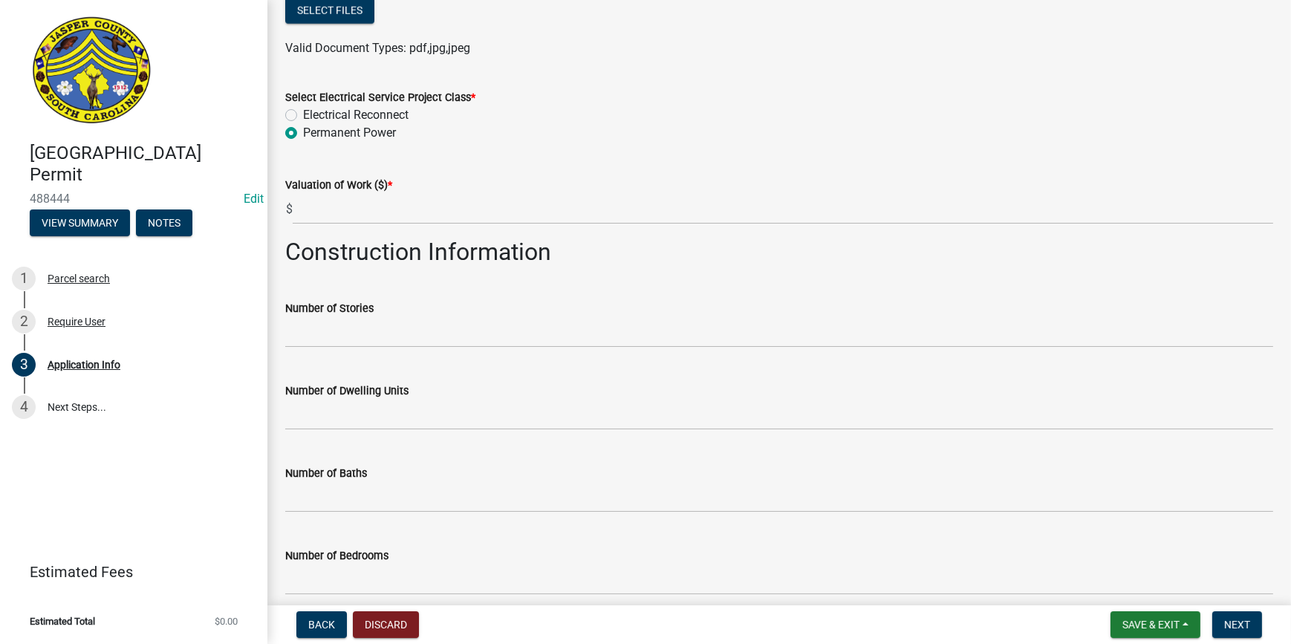
scroll to position [2025, 0]
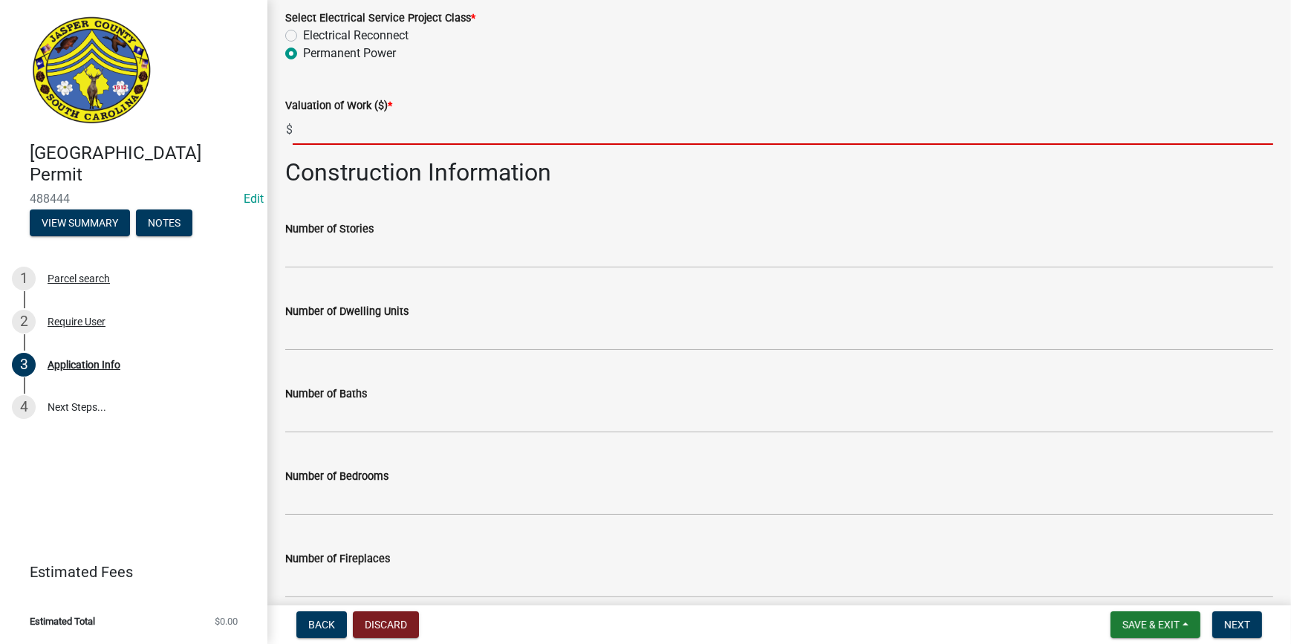
click at [330, 132] on input "text" at bounding box center [783, 129] width 980 height 30
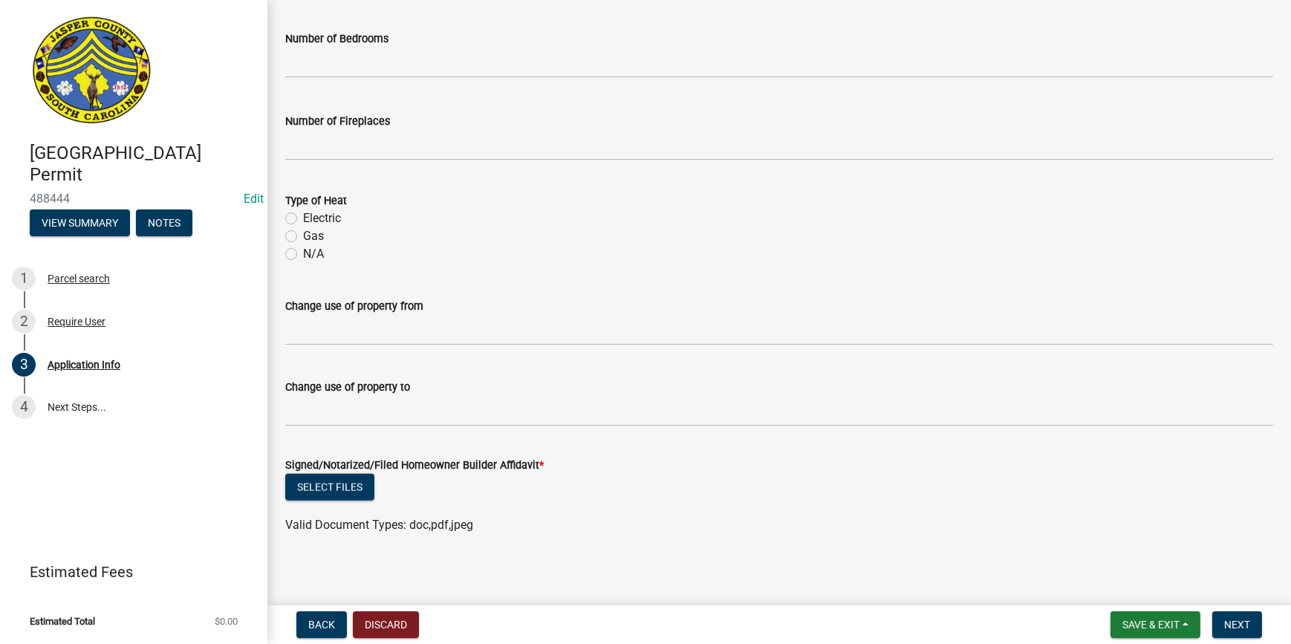
scroll to position [2467, 0]
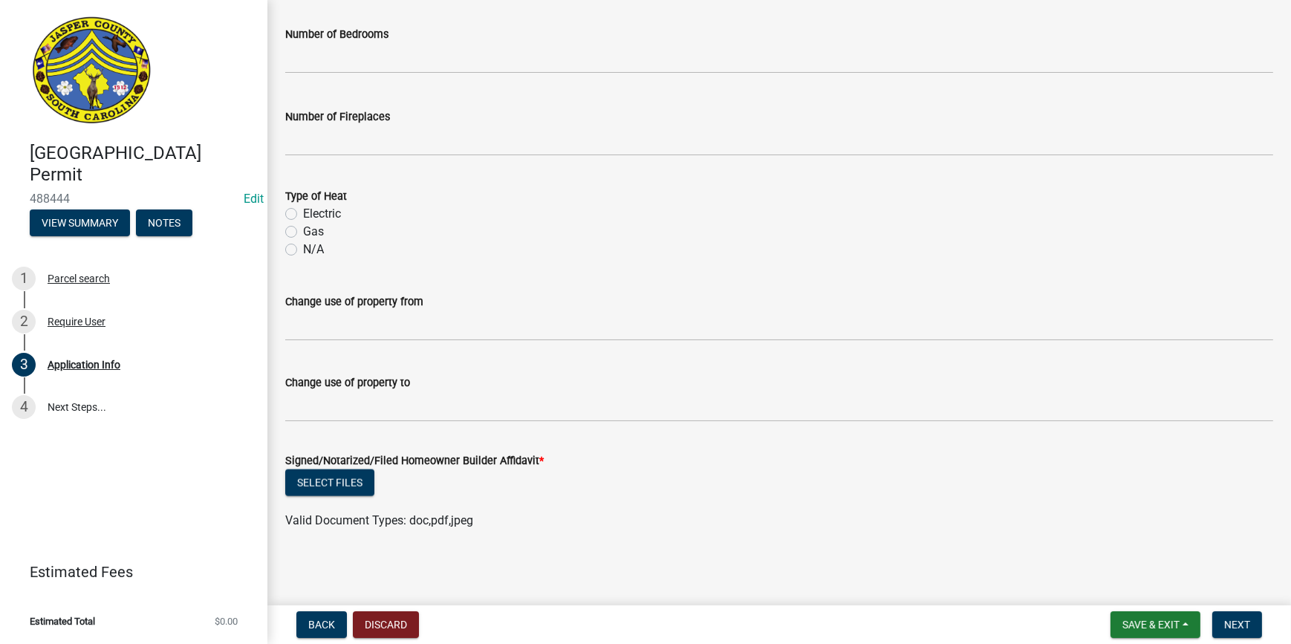
type input "250"
click at [1150, 631] on span "Save & Exit" at bounding box center [1150, 625] width 57 height 12
click at [328, 472] on button "Select files" at bounding box center [329, 482] width 89 height 27
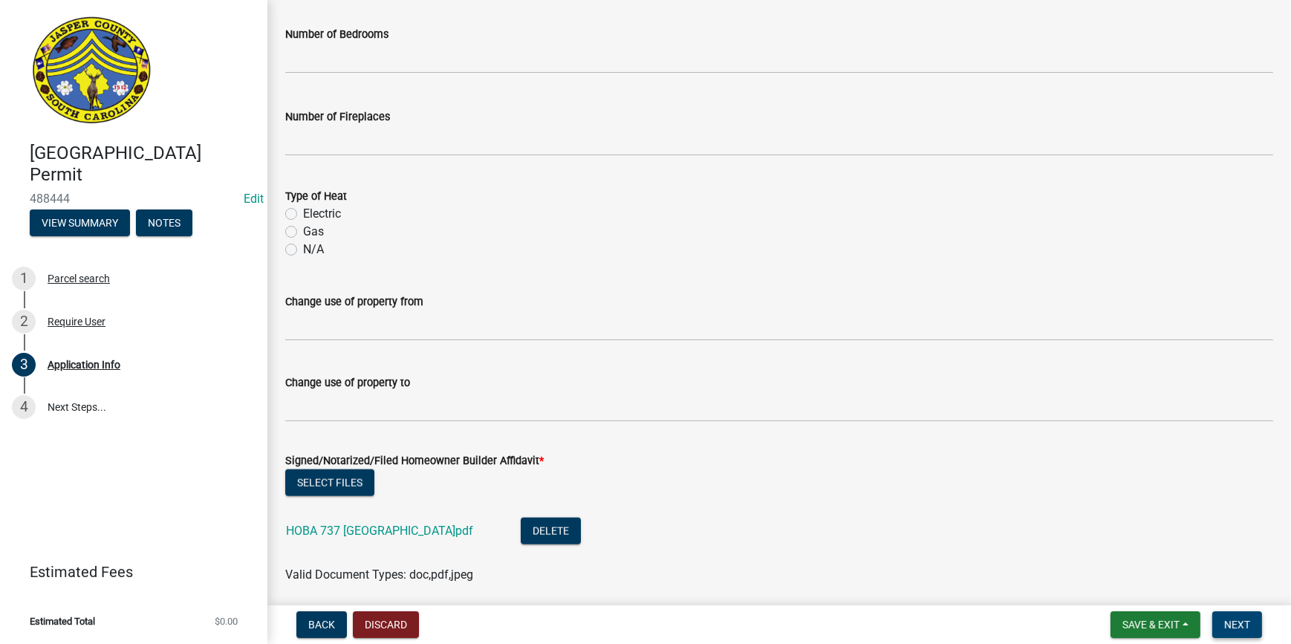
click at [1241, 630] on span "Next" at bounding box center [1237, 625] width 26 height 12
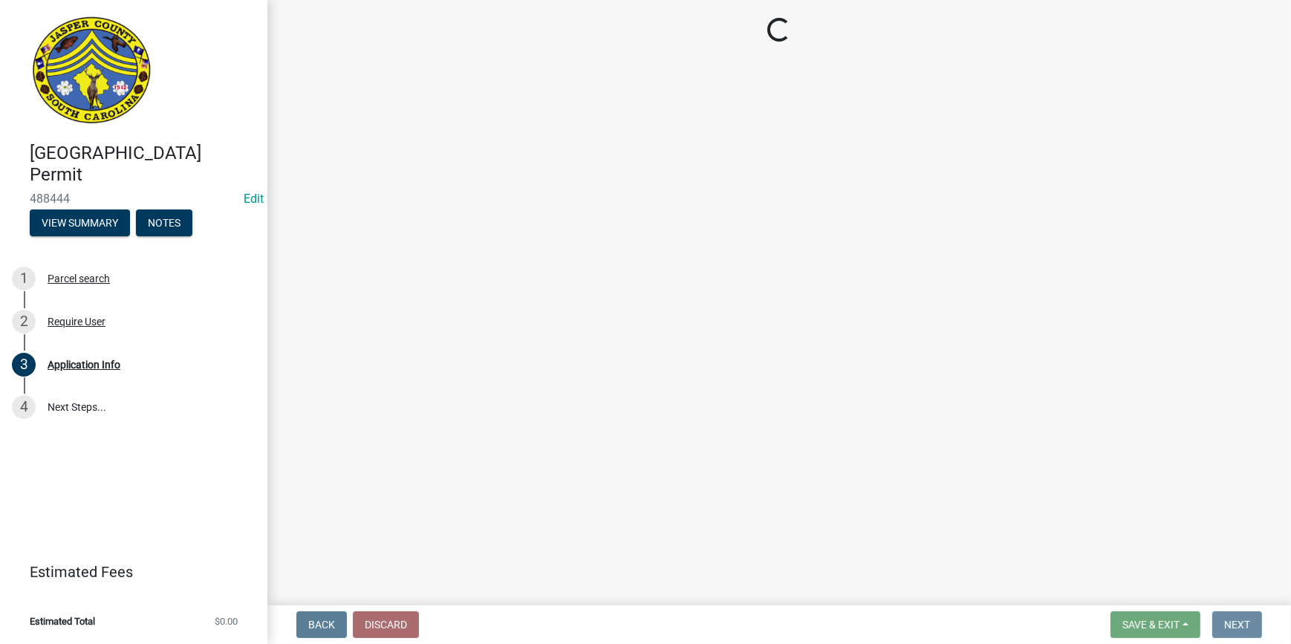
scroll to position [0, 0]
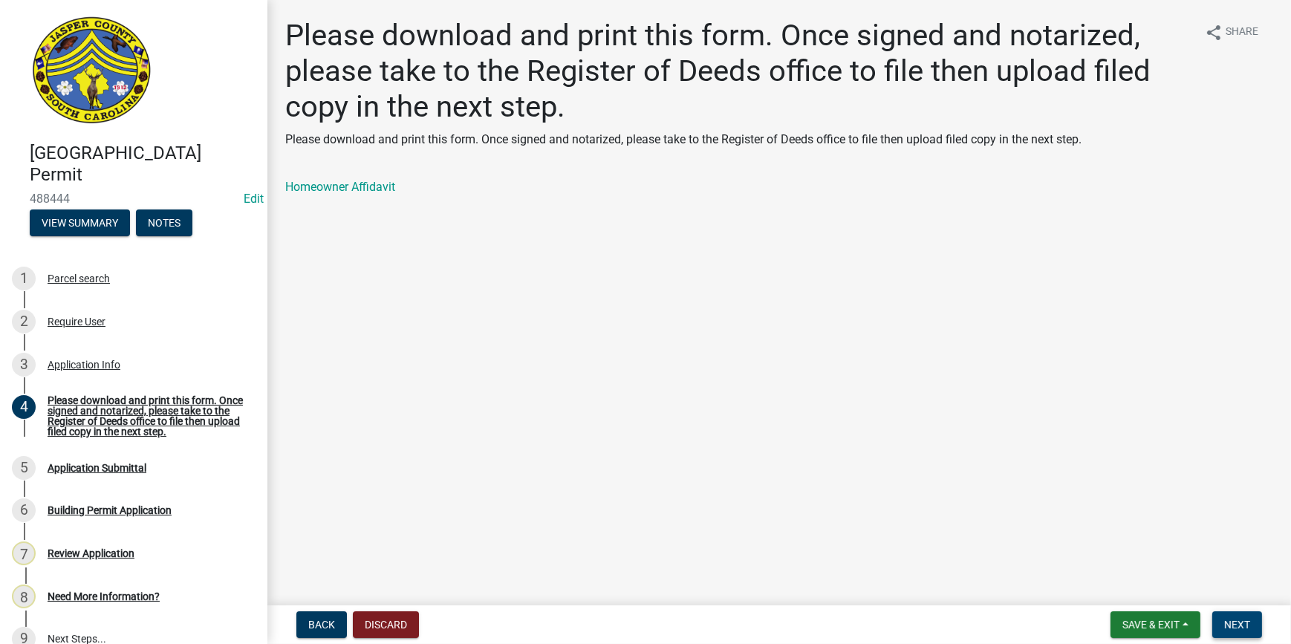
click at [1228, 616] on button "Next" at bounding box center [1237, 624] width 50 height 27
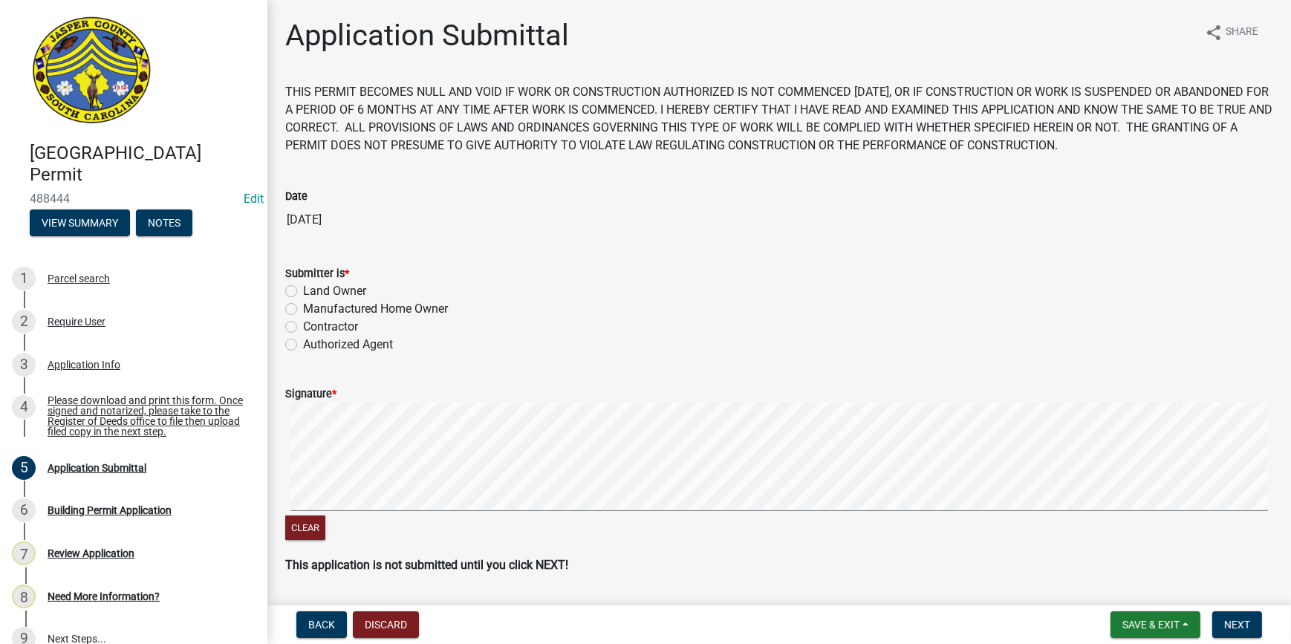
click at [303, 290] on label "Land Owner" at bounding box center [334, 291] width 63 height 18
click at [303, 290] on input "Land Owner" at bounding box center [308, 287] width 10 height 10
radio input "true"
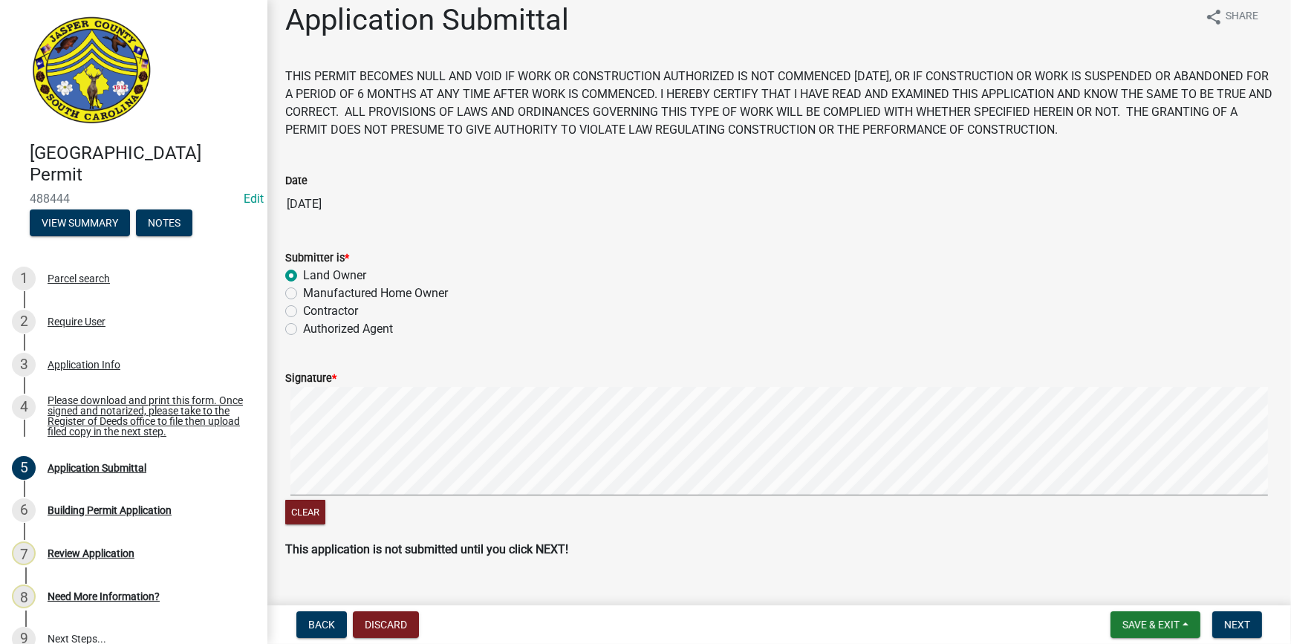
scroll to position [45, 0]
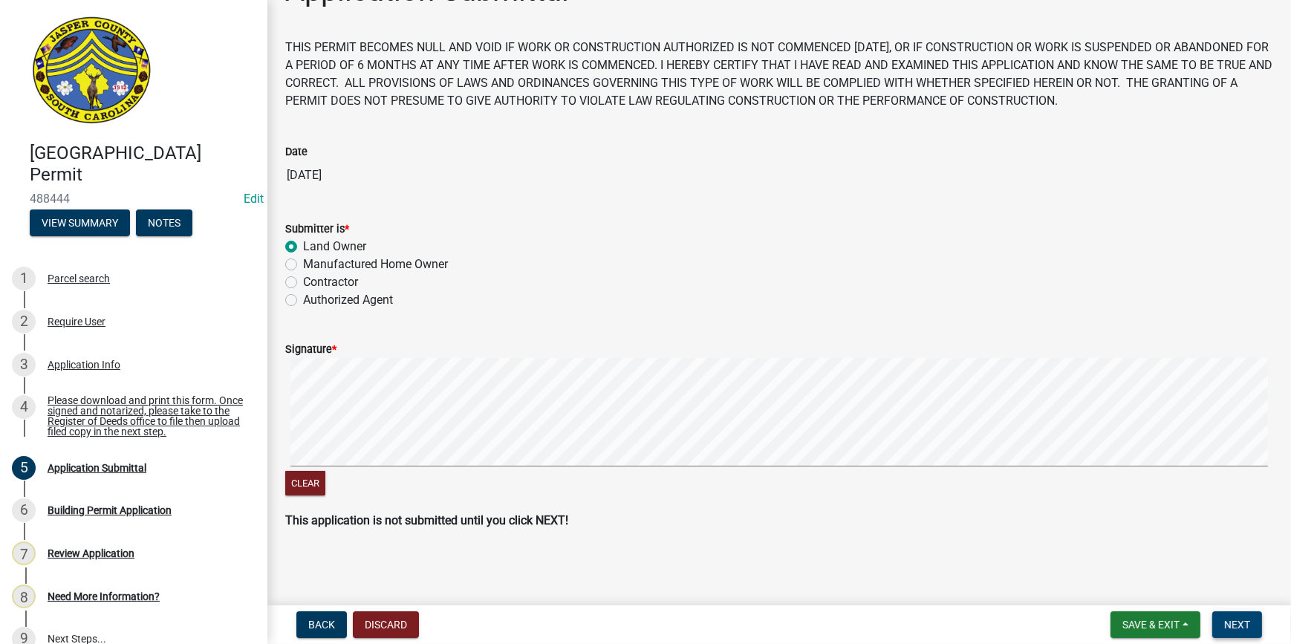
click at [1218, 629] on button "Next" at bounding box center [1237, 624] width 50 height 27
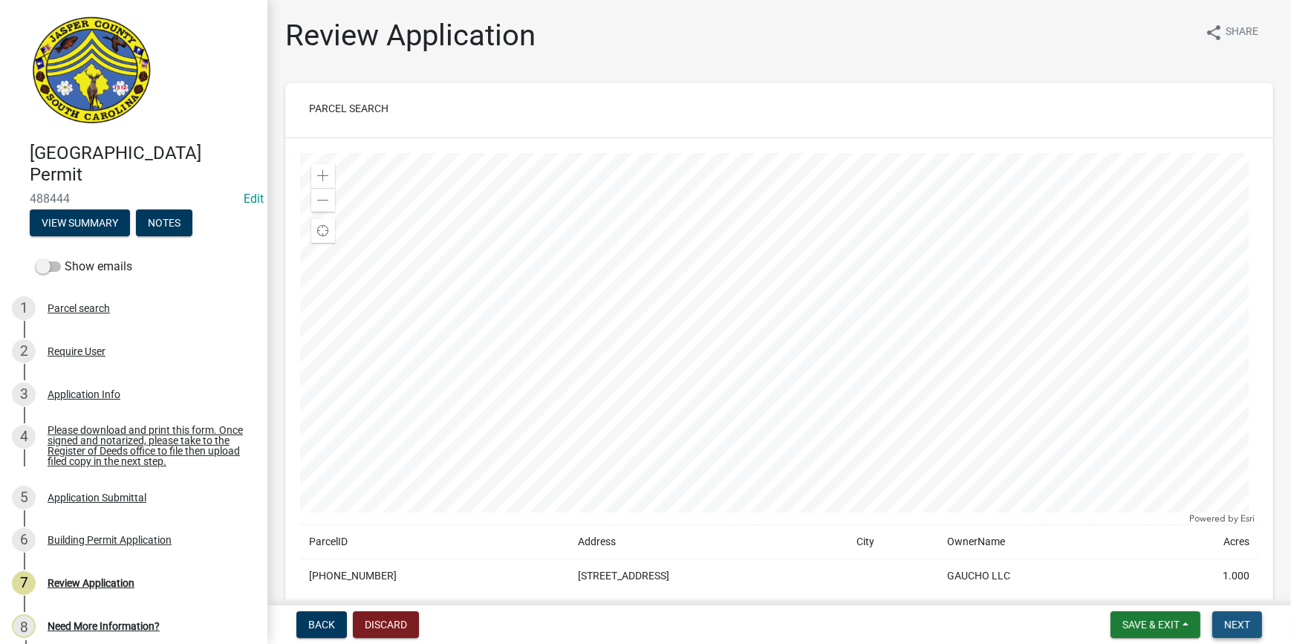
click at [1240, 628] on span "Next" at bounding box center [1237, 625] width 26 height 12
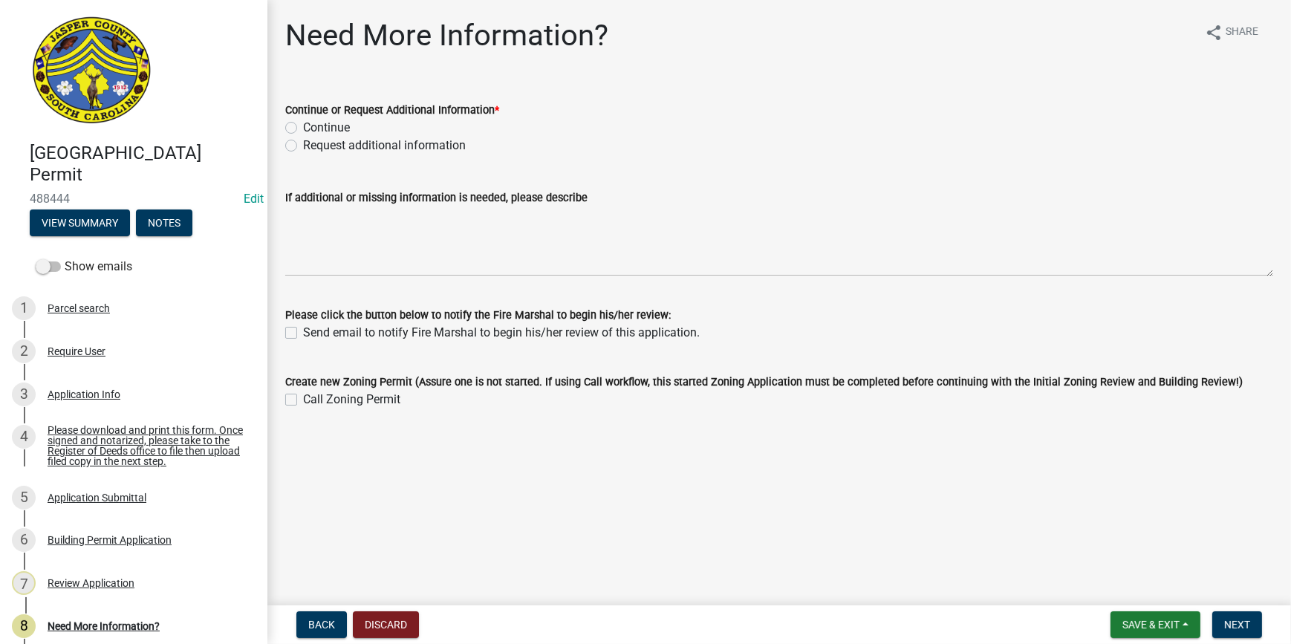
click at [291, 120] on div "Continue" at bounding box center [779, 128] width 988 height 18
click at [303, 128] on label "Continue" at bounding box center [326, 128] width 47 height 18
click at [303, 128] on input "Continue" at bounding box center [308, 124] width 10 height 10
radio input "true"
click at [1227, 622] on span "Next" at bounding box center [1237, 625] width 26 height 12
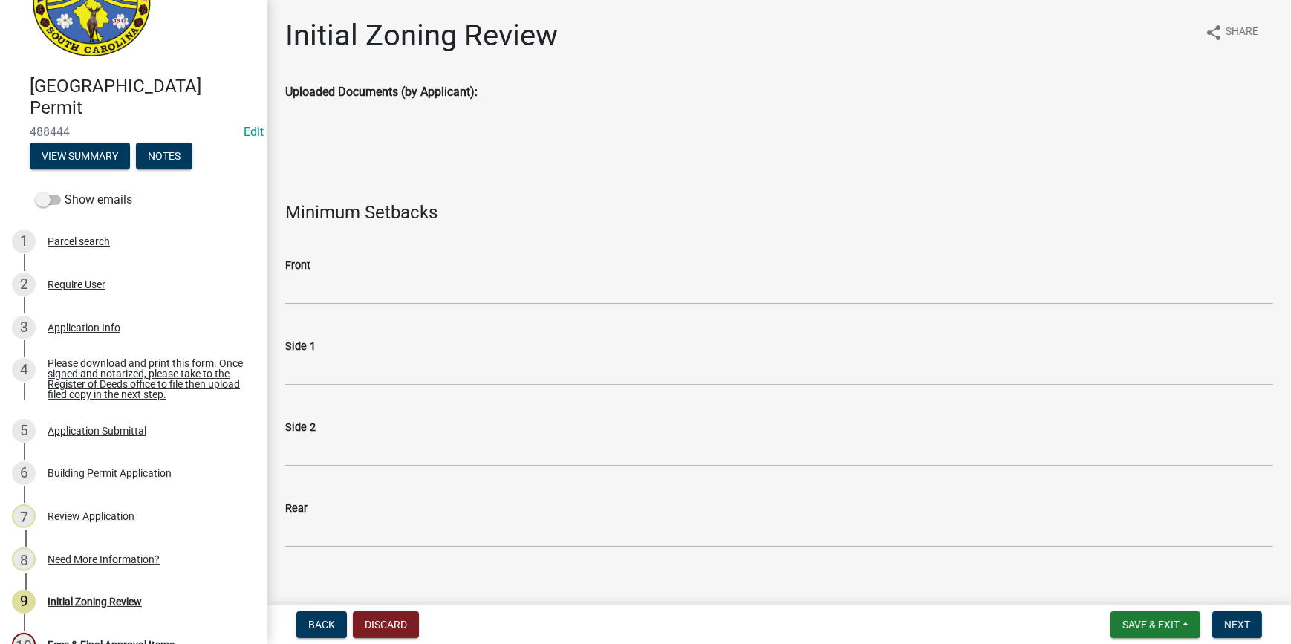
scroll to position [270, 0]
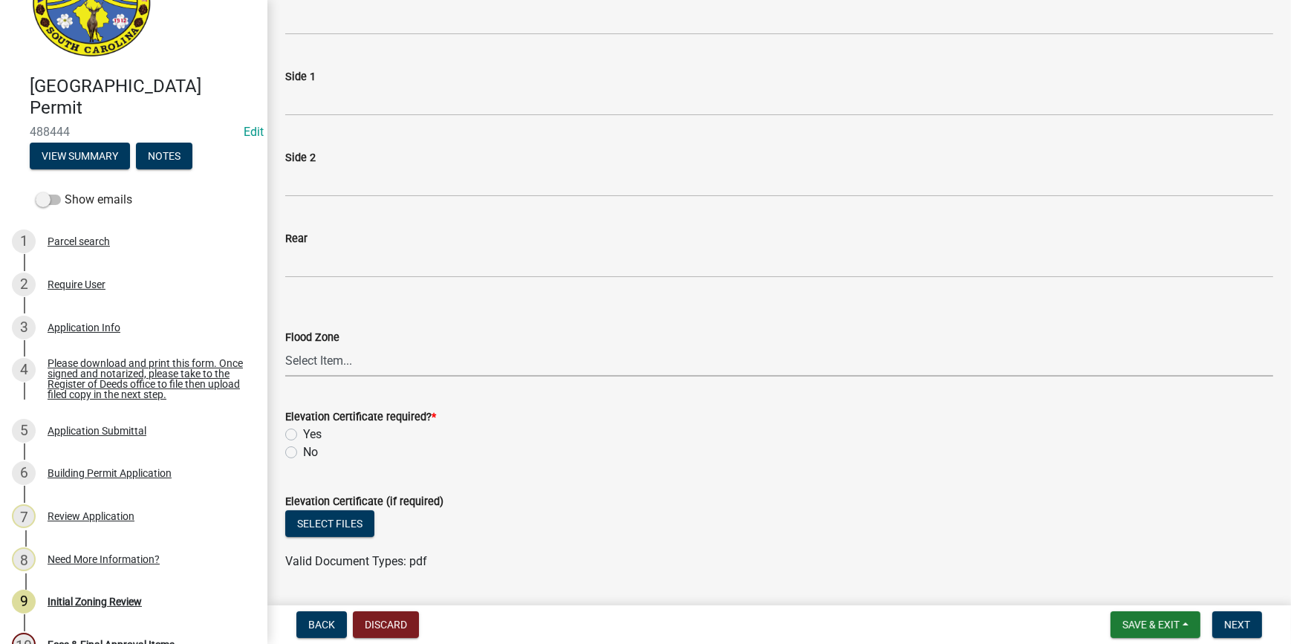
click at [325, 351] on select "Select Item... A AE X Shaded X N/A" at bounding box center [779, 361] width 988 height 30
click at [285, 346] on select "Select Item... A AE X Shaded X N/A" at bounding box center [779, 361] width 988 height 30
select select "ce624d28-693e-44a6-9022-b5351fe15fcb"
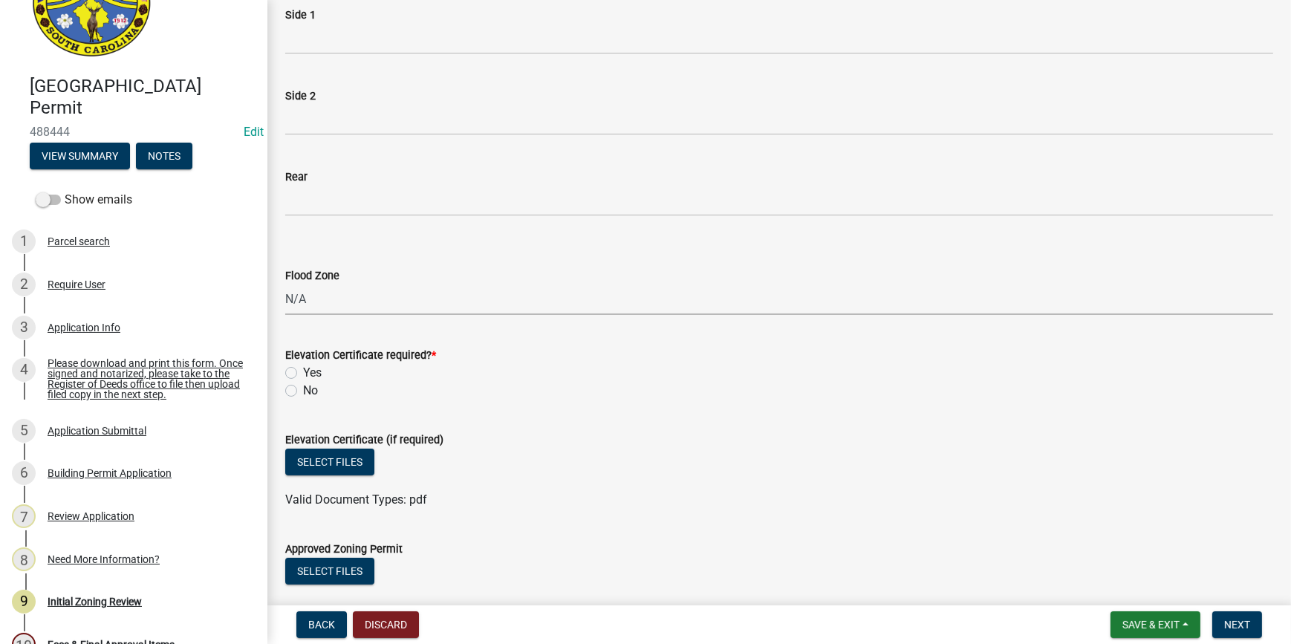
scroll to position [405, 0]
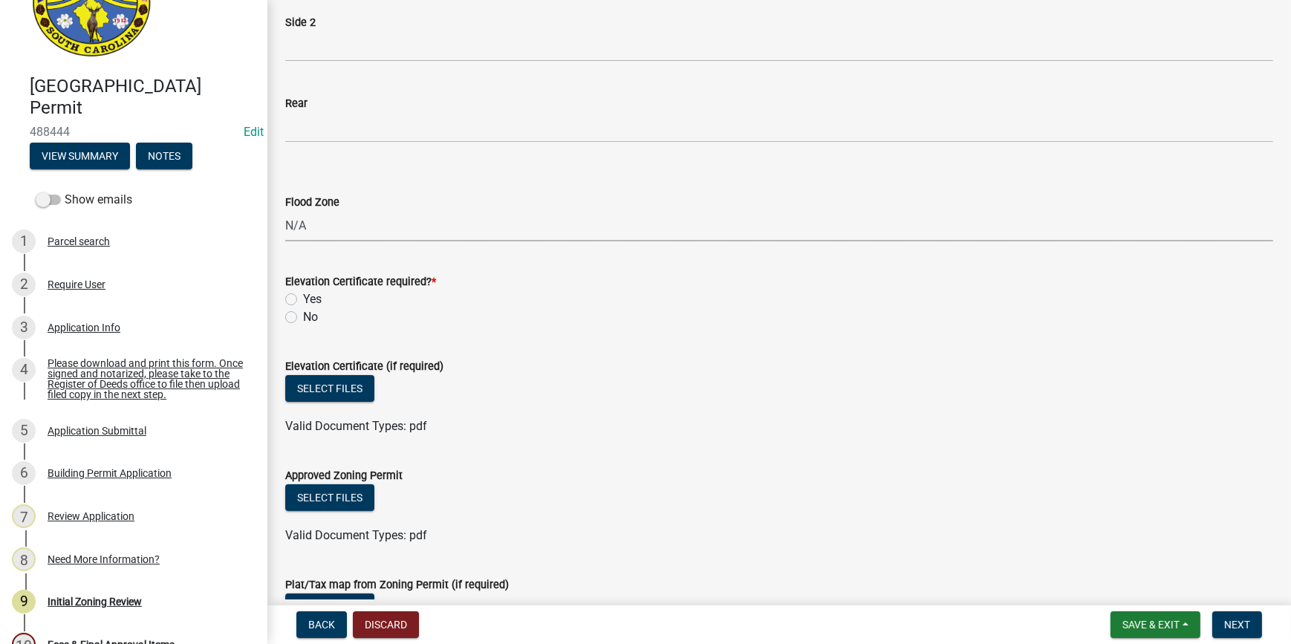
click at [296, 322] on div "No" at bounding box center [779, 317] width 988 height 18
click at [303, 318] on label "No" at bounding box center [310, 317] width 15 height 18
click at [303, 318] on input "No" at bounding box center [308, 313] width 10 height 10
radio input "true"
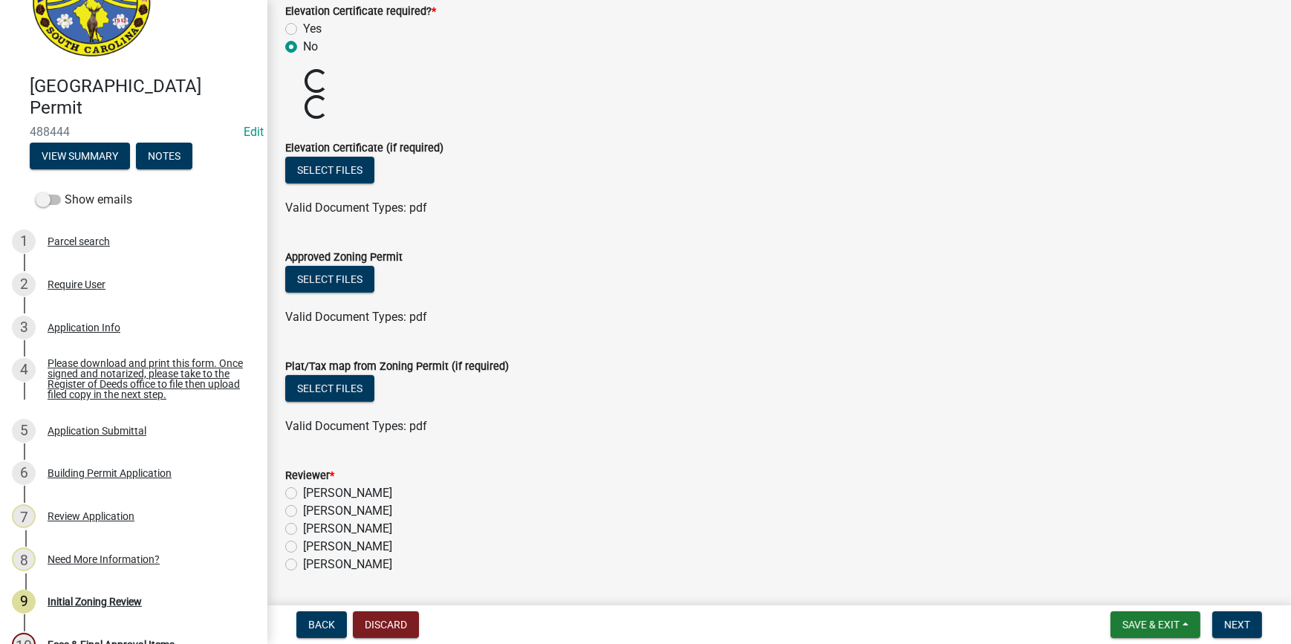
scroll to position [802, 0]
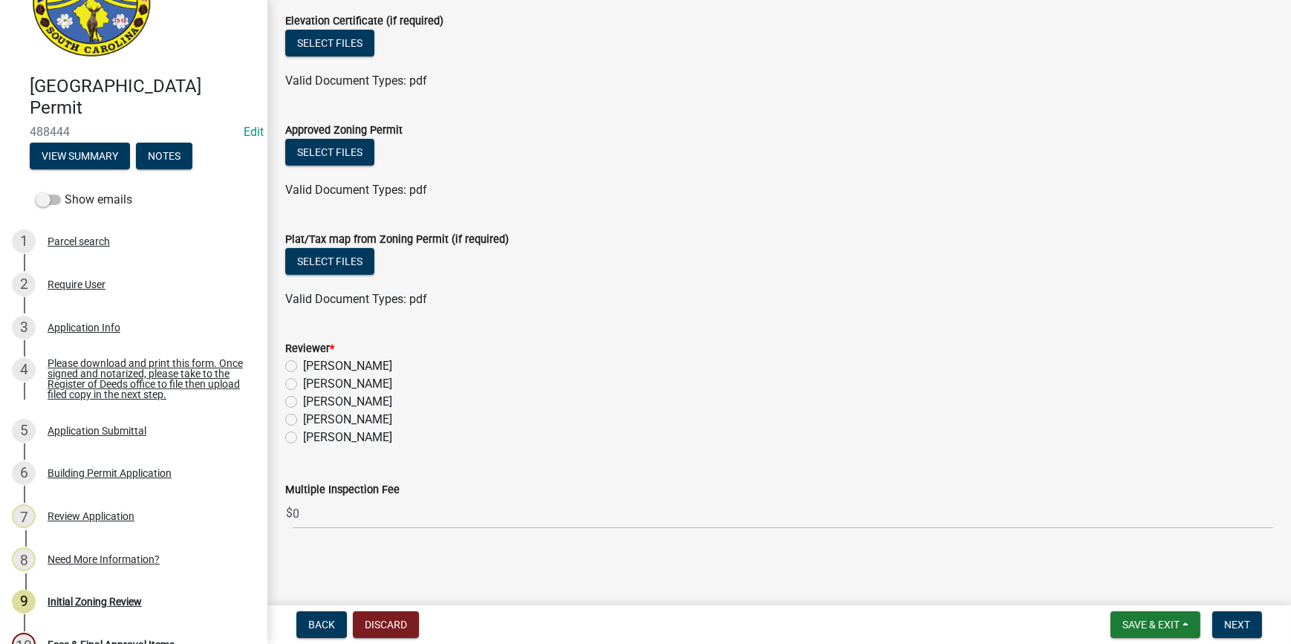
click at [303, 365] on label "[PERSON_NAME]" at bounding box center [347, 366] width 89 height 18
click at [303, 365] on input "[PERSON_NAME]" at bounding box center [308, 362] width 10 height 10
radio input "true"
click at [1228, 627] on span "Next" at bounding box center [1237, 625] width 26 height 12
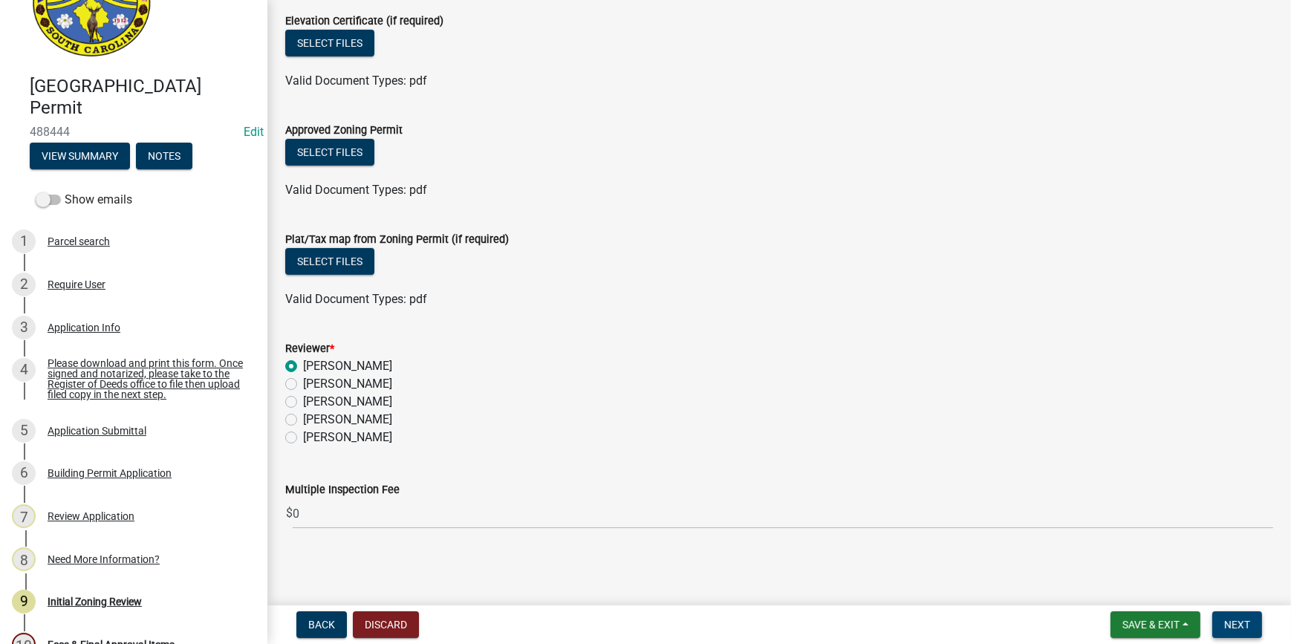
scroll to position [0, 0]
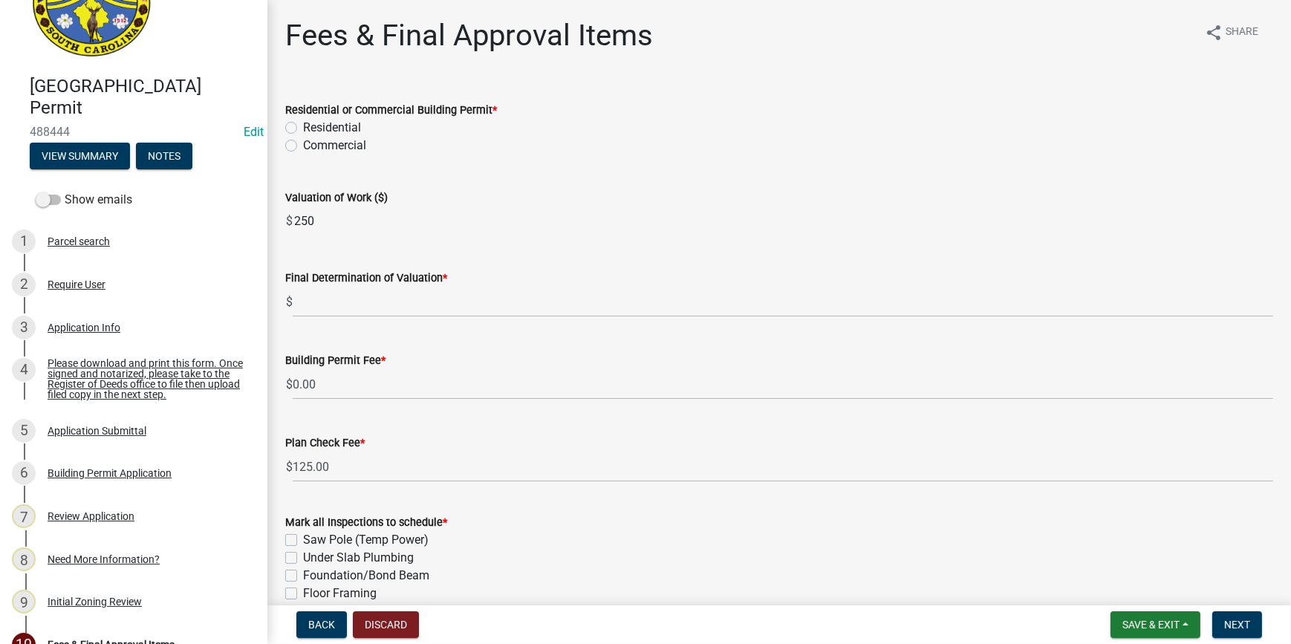
click at [303, 124] on label "Residential" at bounding box center [332, 128] width 58 height 18
click at [303, 124] on input "Residential" at bounding box center [308, 124] width 10 height 10
radio input "true"
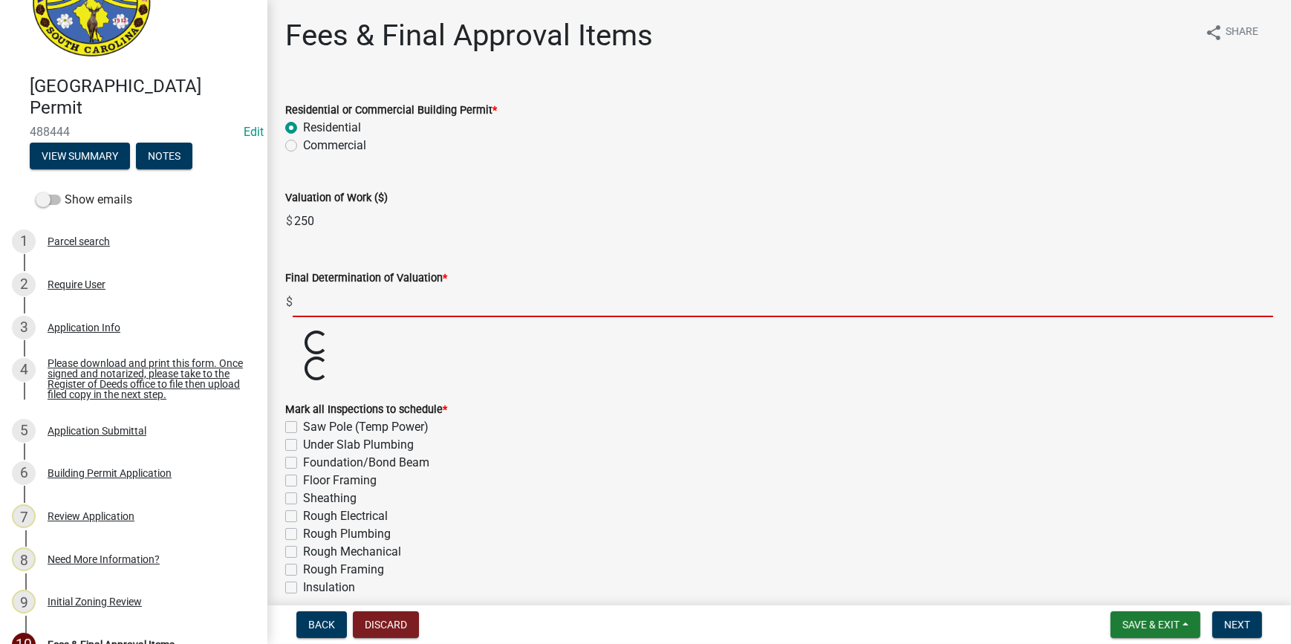
click at [333, 297] on input "text" at bounding box center [783, 302] width 980 height 30
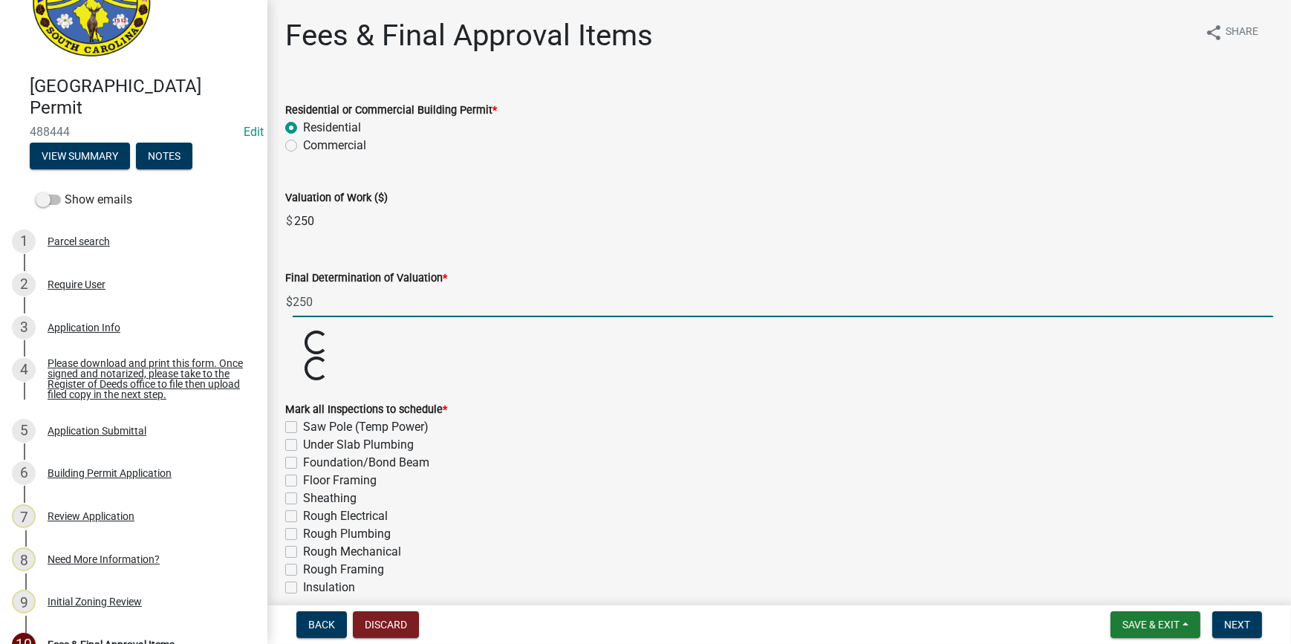
type input "250"
click at [757, 368] on div "Loading..." at bounding box center [779, 369] width 1010 height 26
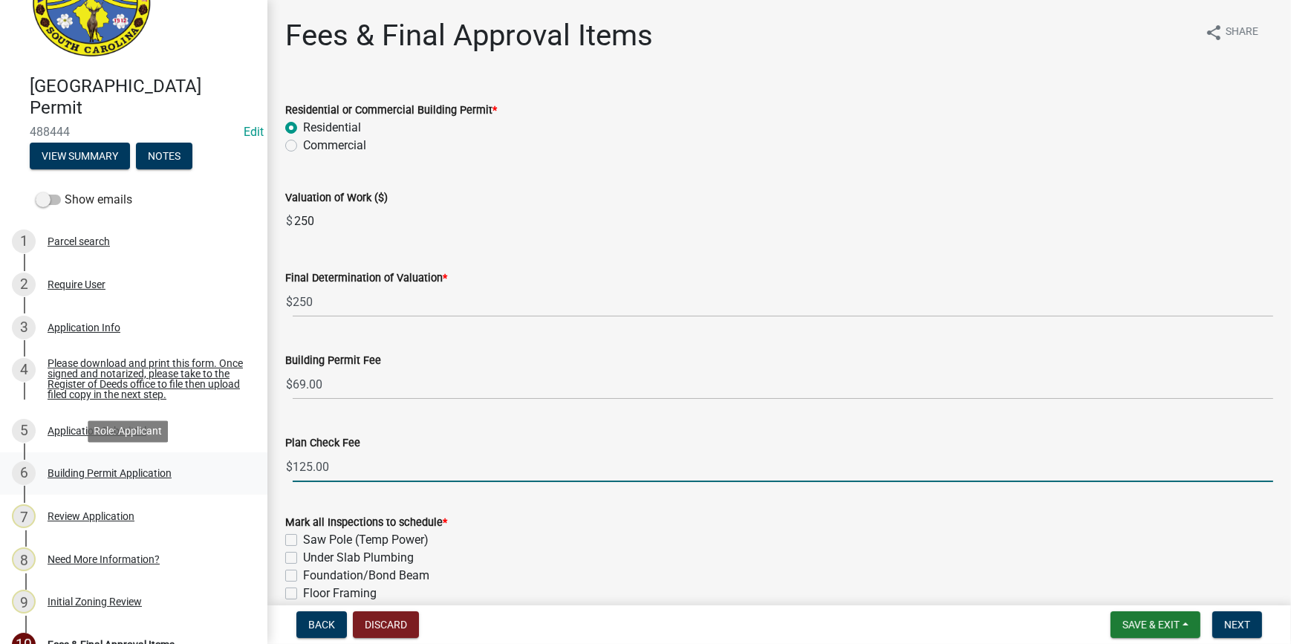
drag, startPoint x: 372, startPoint y: 469, endPoint x: 238, endPoint y: 463, distance: 134.6
click at [238, 463] on div "[GEOGRAPHIC_DATA] Permit 488444 Edit View Summary Notes Show emails 1 Parcel se…" at bounding box center [645, 322] width 1291 height 644
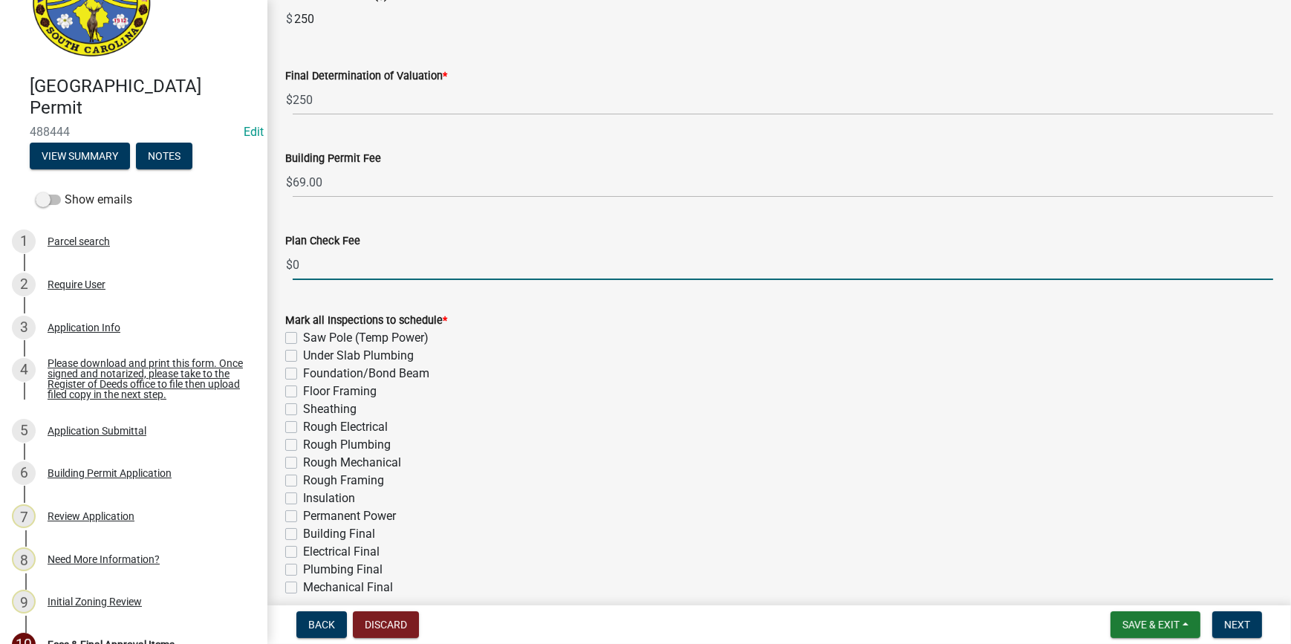
scroll to position [368, 0]
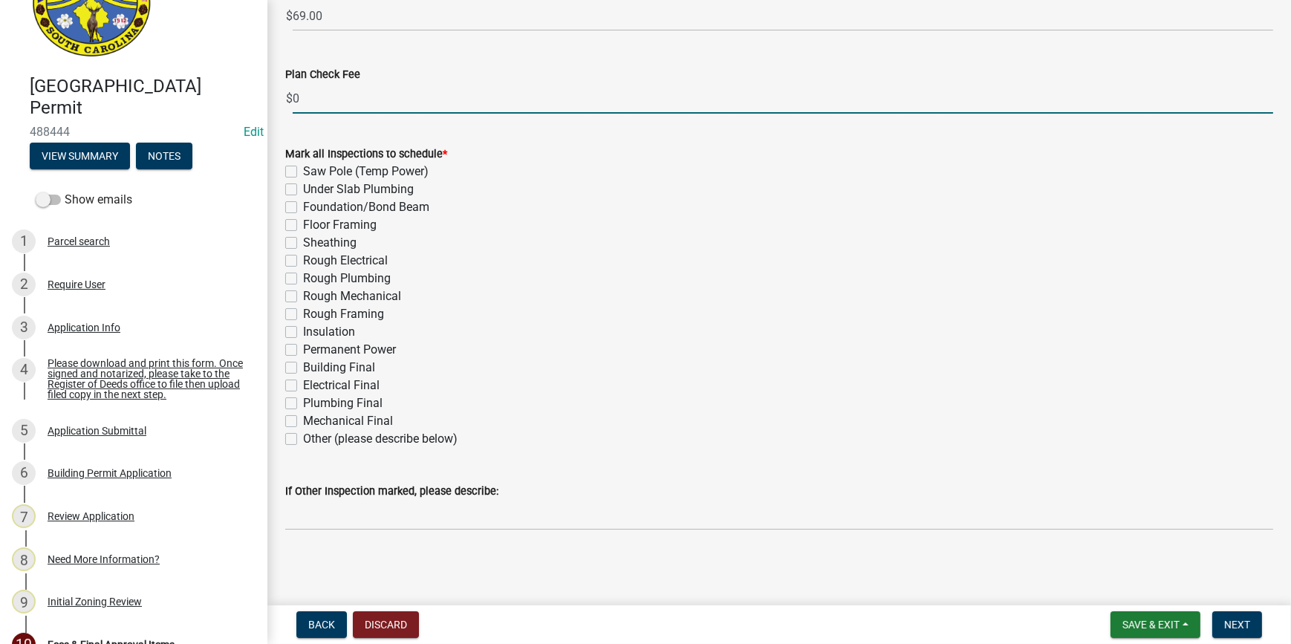
type input "0"
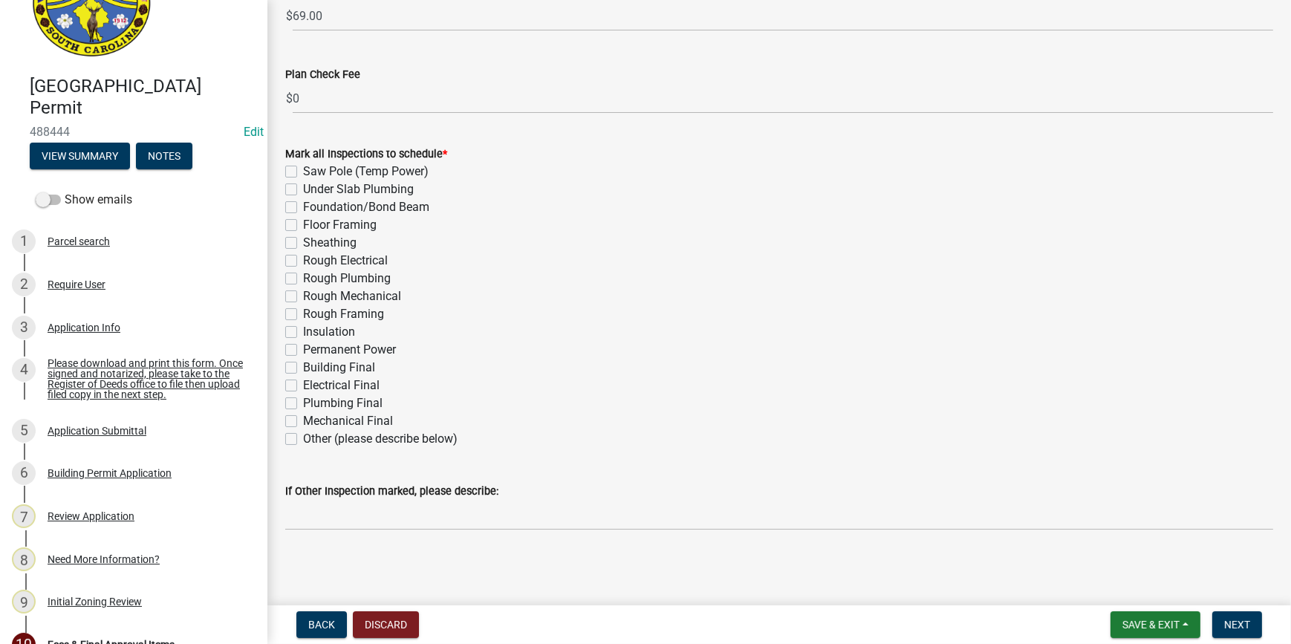
click at [303, 349] on label "Permanent Power" at bounding box center [349, 350] width 93 height 18
click at [303, 349] on input "Permanent Power" at bounding box center [308, 346] width 10 height 10
checkbox input "true"
checkbox input "false"
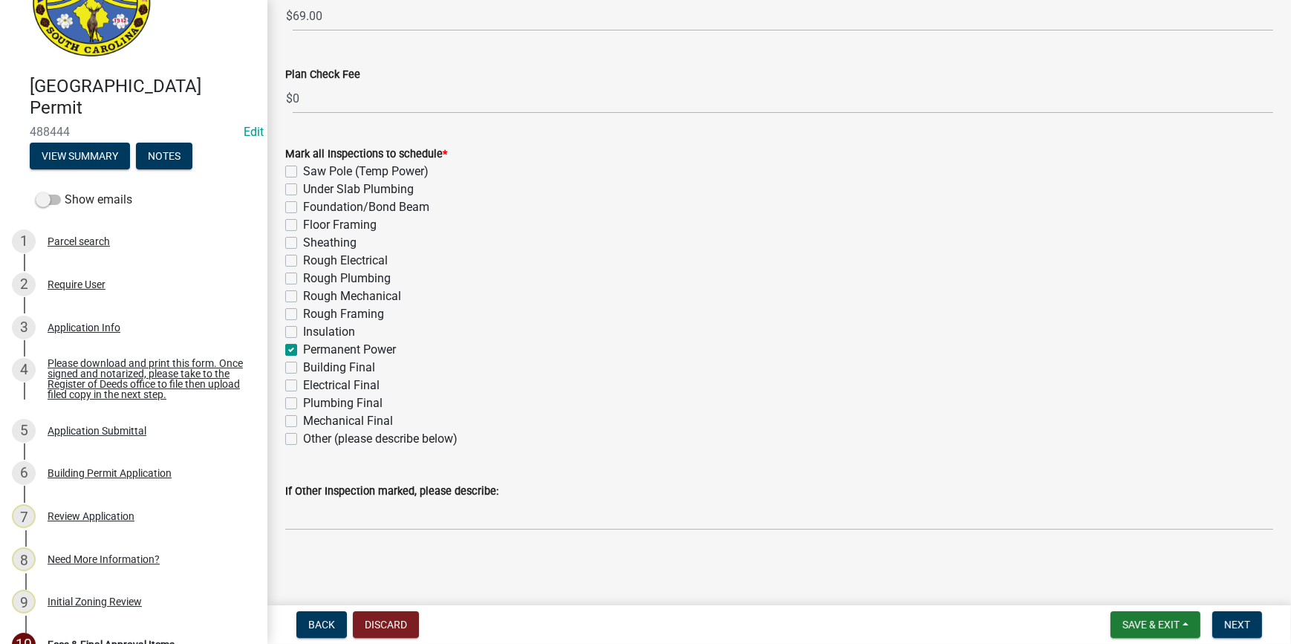
checkbox input "false"
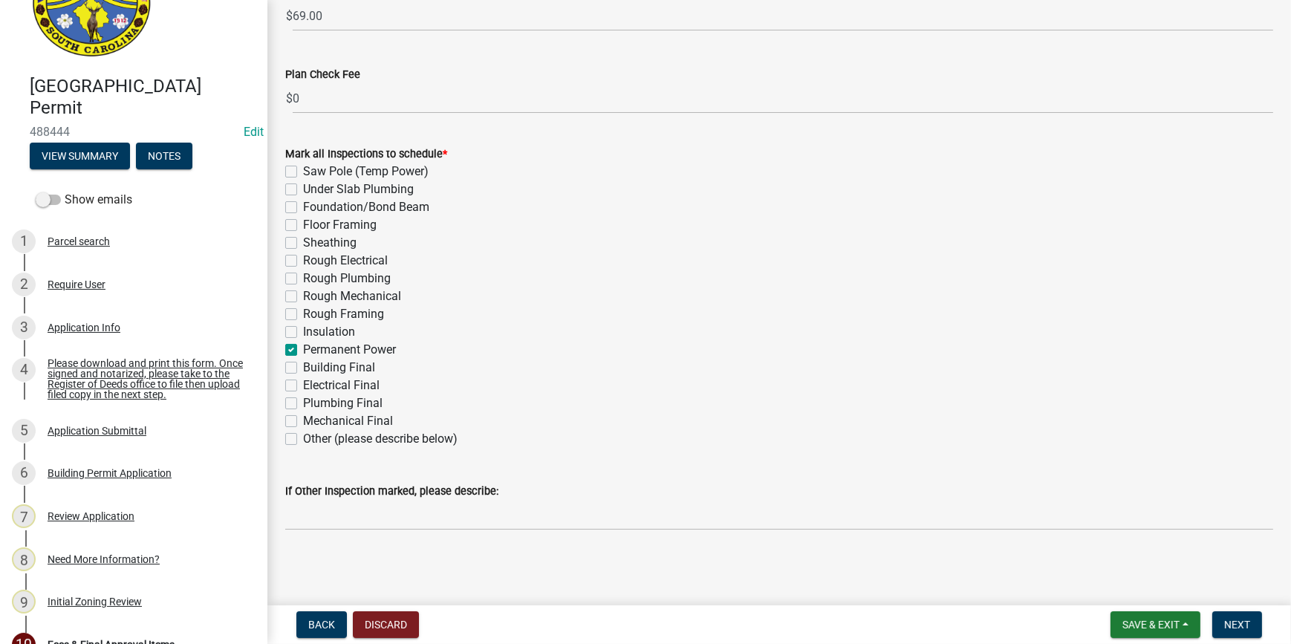
checkbox input "false"
checkbox input "true"
checkbox input "false"
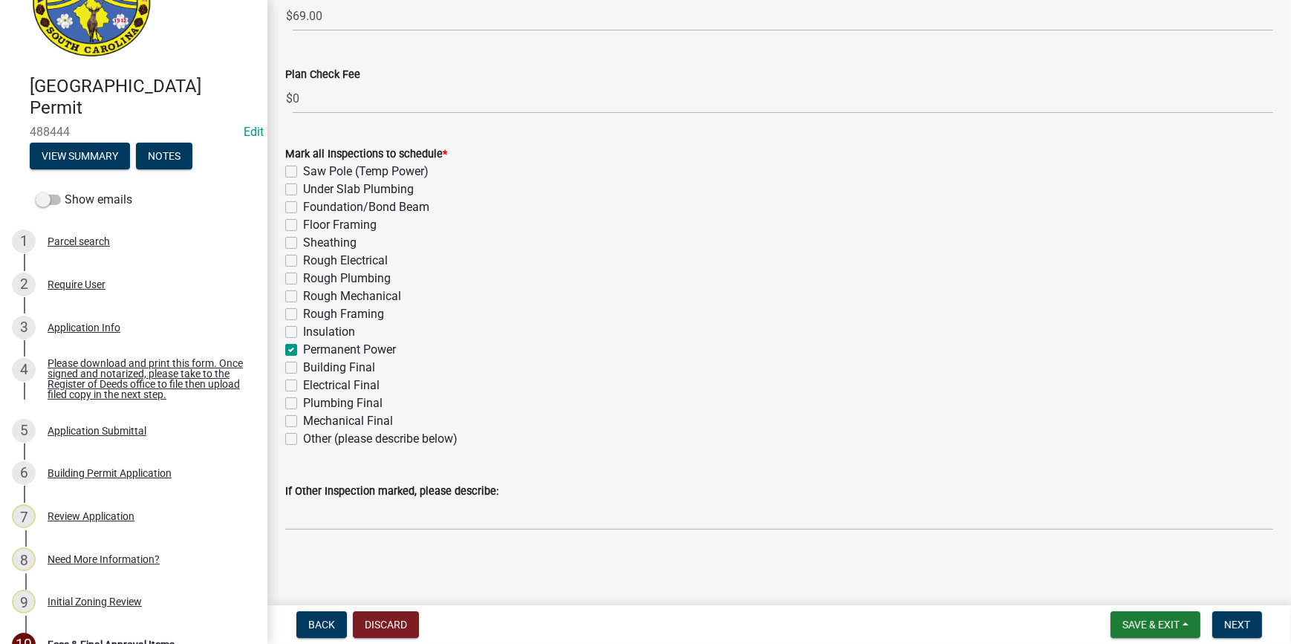
checkbox input "false"
click at [1215, 624] on button "Next" at bounding box center [1237, 624] width 50 height 27
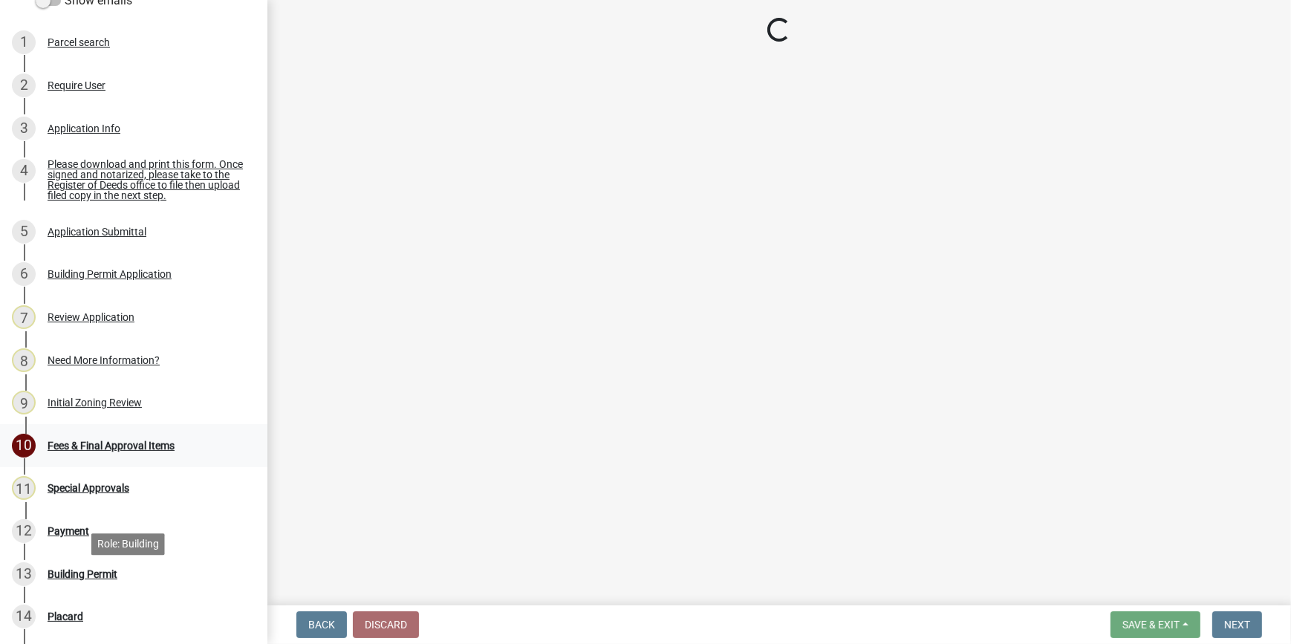
scroll to position [270, 0]
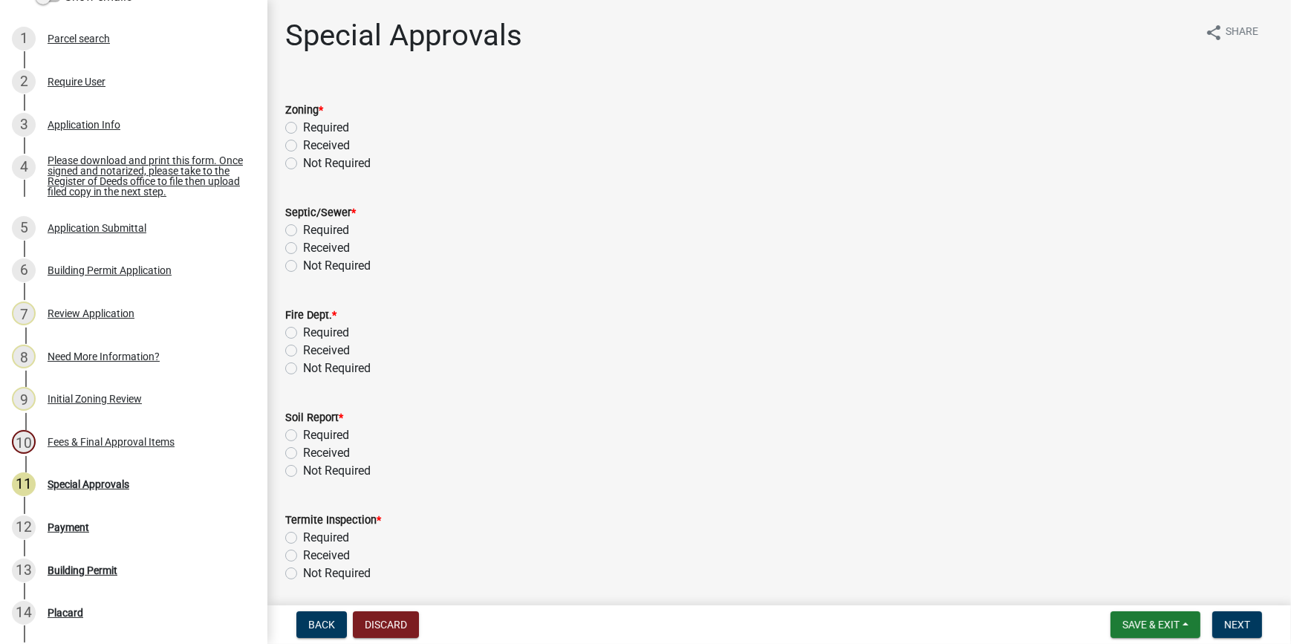
click at [303, 164] on label "Not Required" at bounding box center [337, 163] width 68 height 18
click at [303, 164] on input "Not Required" at bounding box center [308, 159] width 10 height 10
radio input "true"
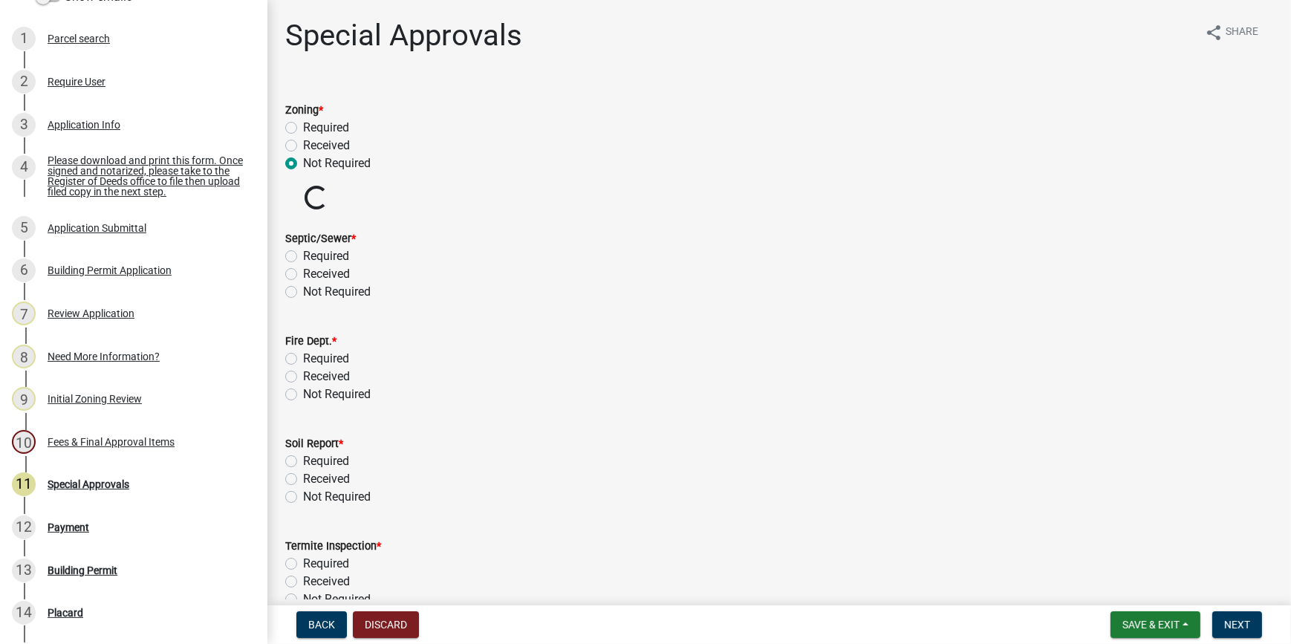
click at [303, 293] on label "Not Required" at bounding box center [337, 292] width 68 height 18
click at [303, 293] on input "Not Required" at bounding box center [308, 288] width 10 height 10
radio input "true"
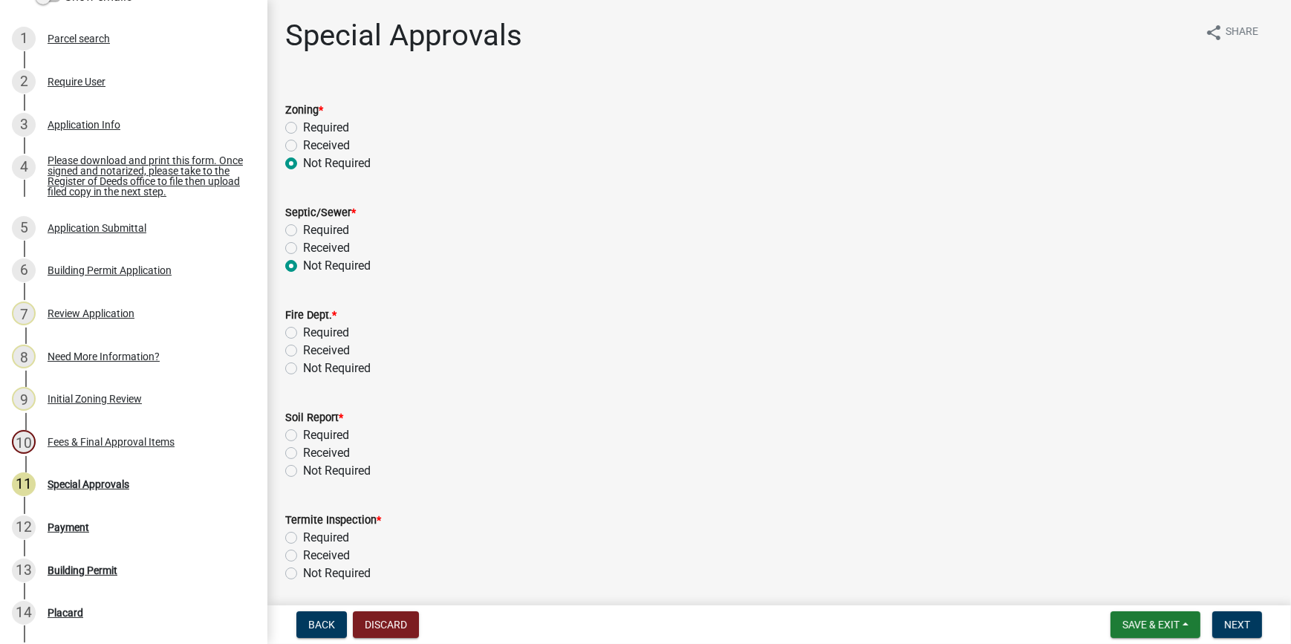
click at [303, 368] on label "Not Required" at bounding box center [337, 368] width 68 height 18
click at [303, 368] on input "Not Required" at bounding box center [308, 364] width 10 height 10
radio input "true"
click at [303, 464] on label "Not Required" at bounding box center [337, 471] width 68 height 18
click at [303, 464] on input "Not Required" at bounding box center [308, 467] width 10 height 10
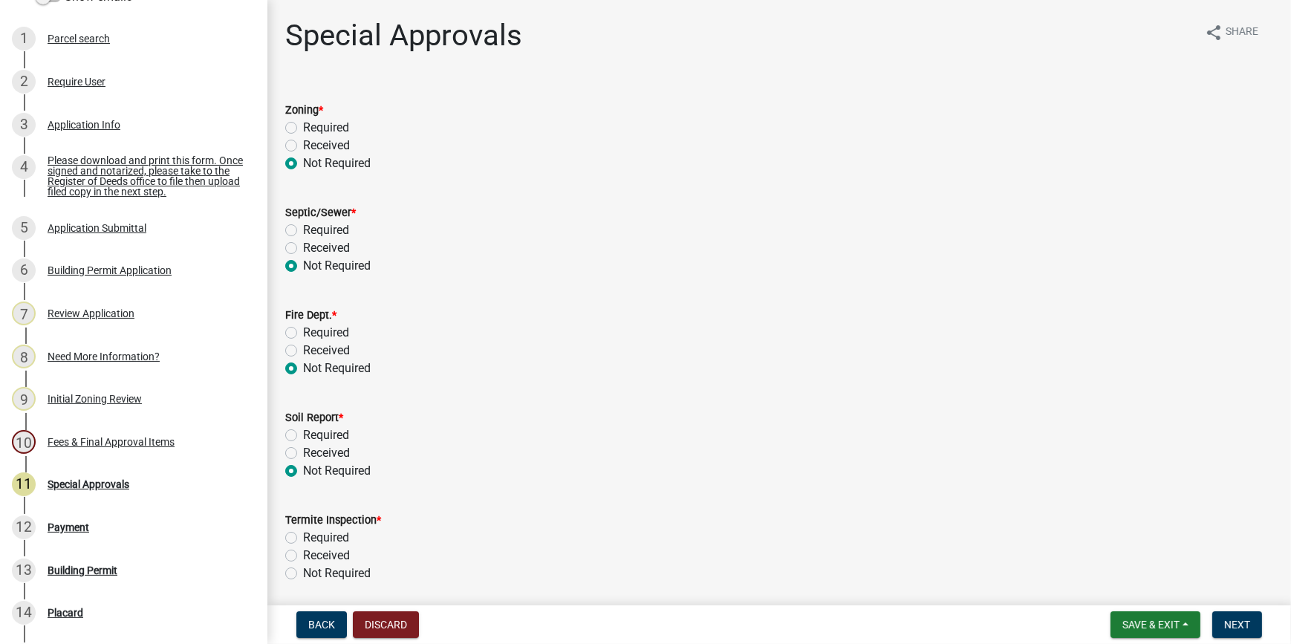
radio input "true"
click at [303, 572] on label "Not Required" at bounding box center [337, 573] width 68 height 18
click at [303, 572] on input "Not Required" at bounding box center [308, 569] width 10 height 10
radio input "true"
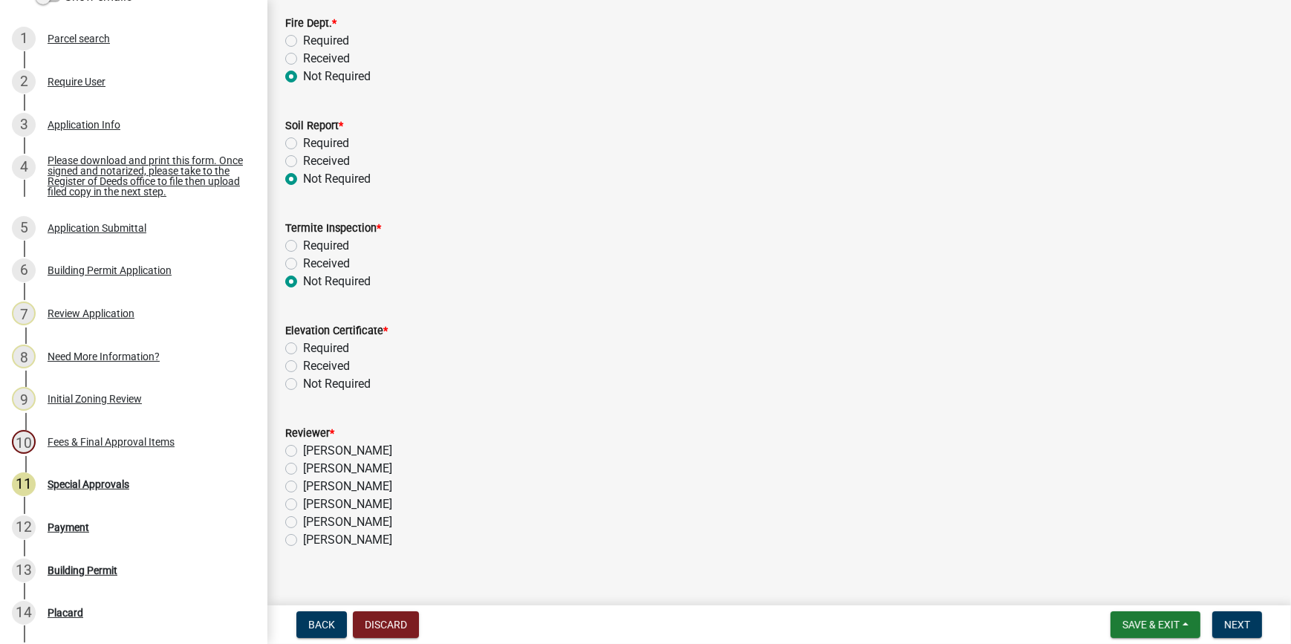
scroll to position [312, 0]
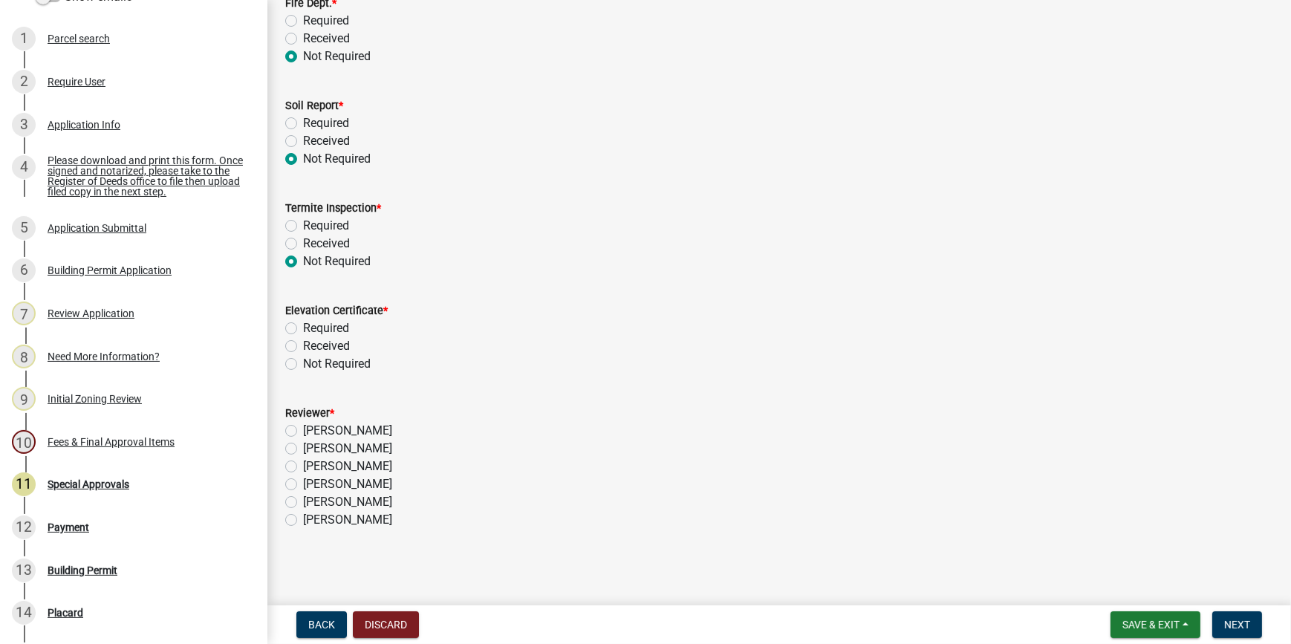
click at [303, 359] on label "Not Required" at bounding box center [337, 364] width 68 height 18
click at [303, 359] on input "Not Required" at bounding box center [308, 360] width 10 height 10
radio input "true"
click at [303, 483] on label "[PERSON_NAME]" at bounding box center [347, 484] width 89 height 18
click at [303, 483] on input "[PERSON_NAME]" at bounding box center [308, 480] width 10 height 10
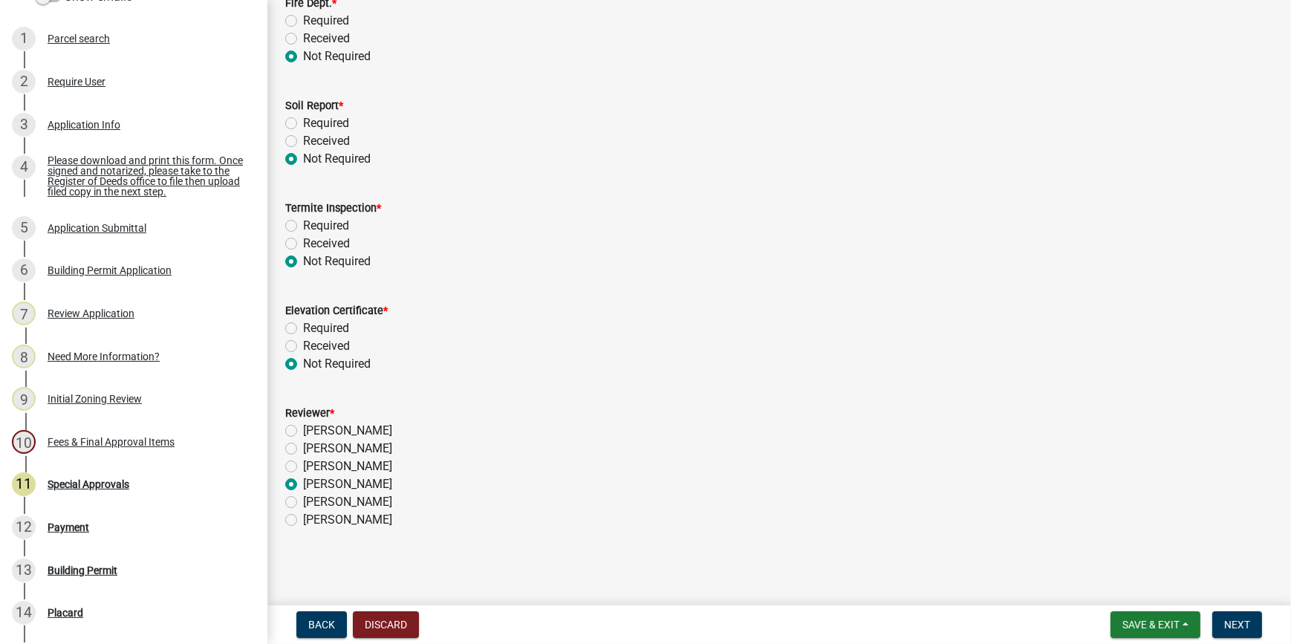
radio input "true"
click at [1240, 622] on span "Next" at bounding box center [1237, 625] width 26 height 12
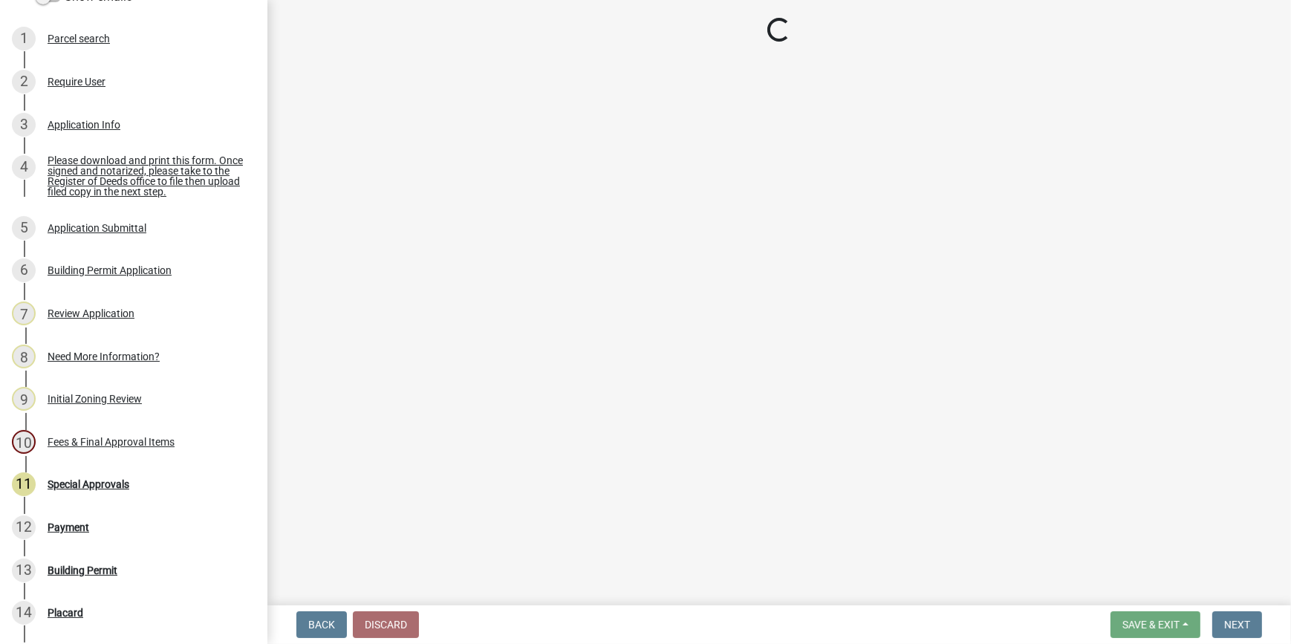
select select "3: 3"
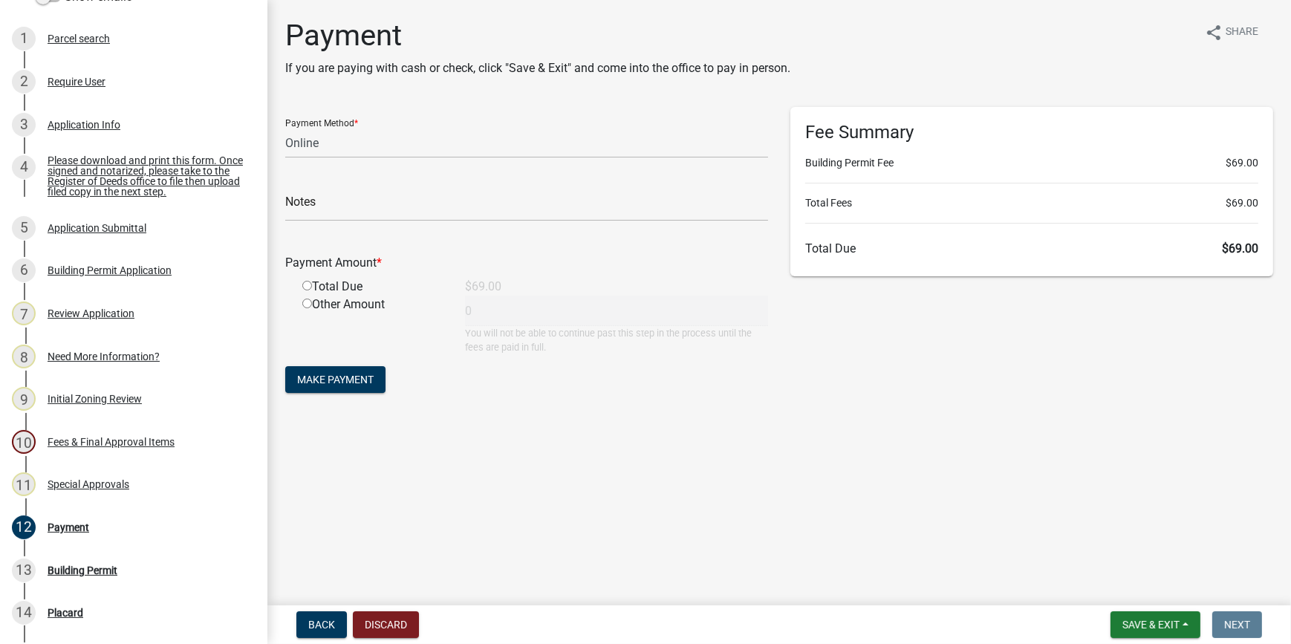
click at [306, 287] on input "radio" at bounding box center [307, 286] width 10 height 10
radio input "true"
type input "69"
click at [366, 379] on span "Make Payment" at bounding box center [335, 380] width 76 height 12
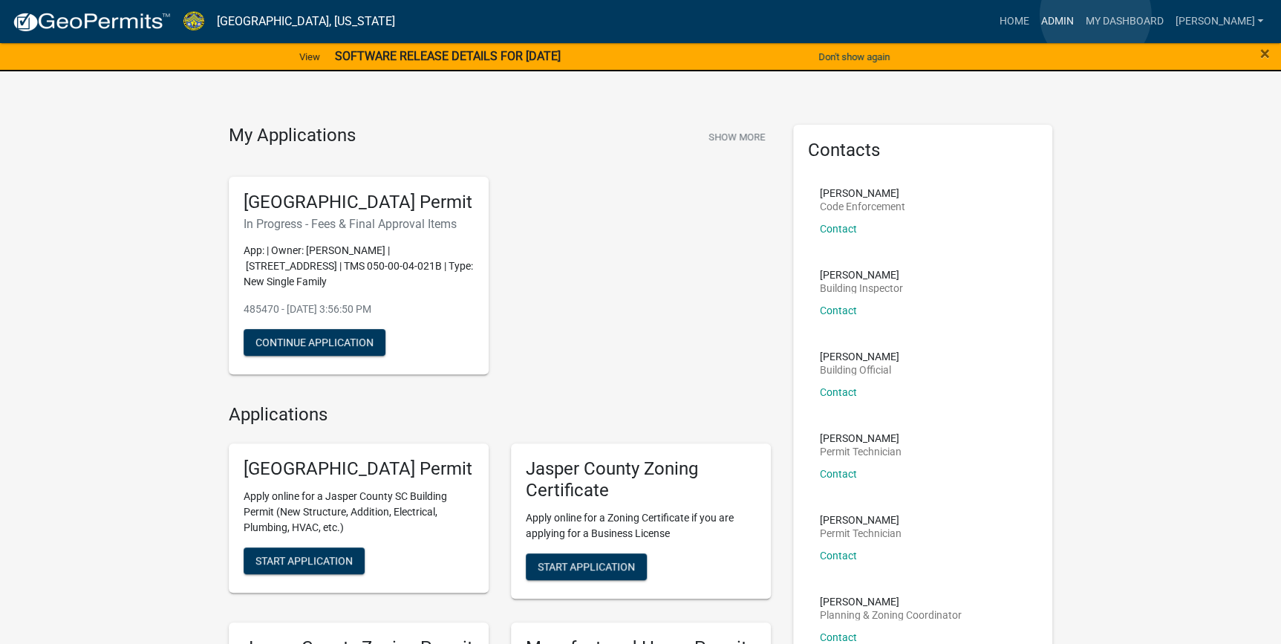
click at [1079, 15] on link "Admin" at bounding box center [1057, 21] width 45 height 28
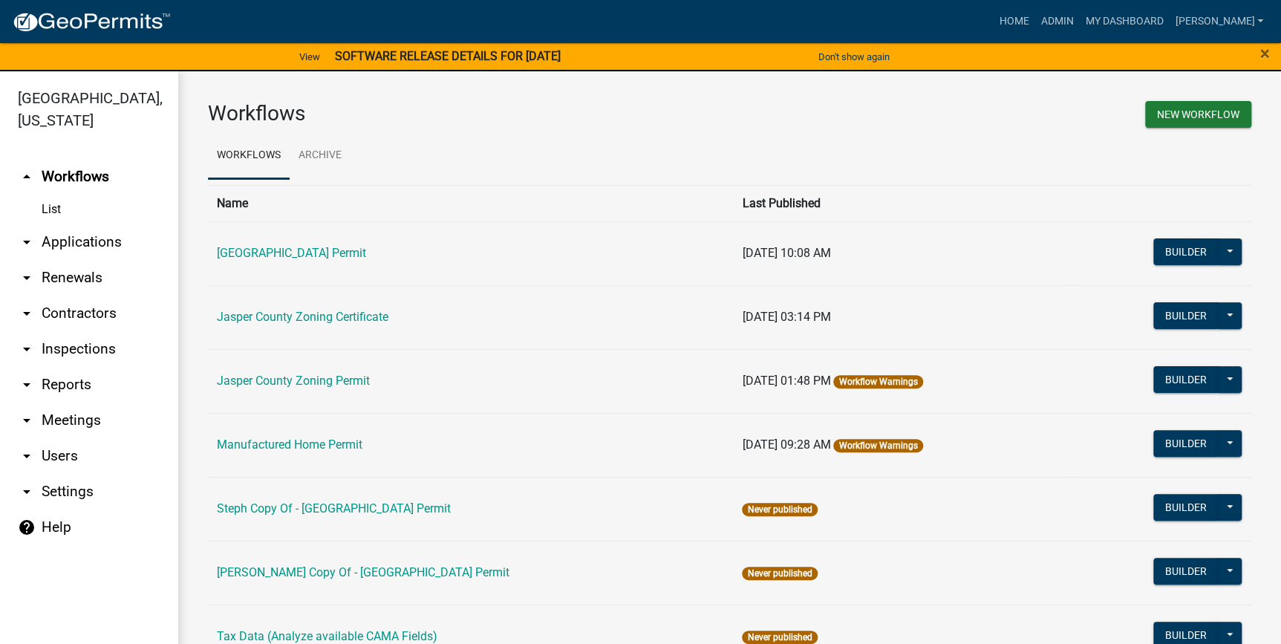
click at [20, 242] on icon "arrow_drop_down" at bounding box center [27, 242] width 18 height 18
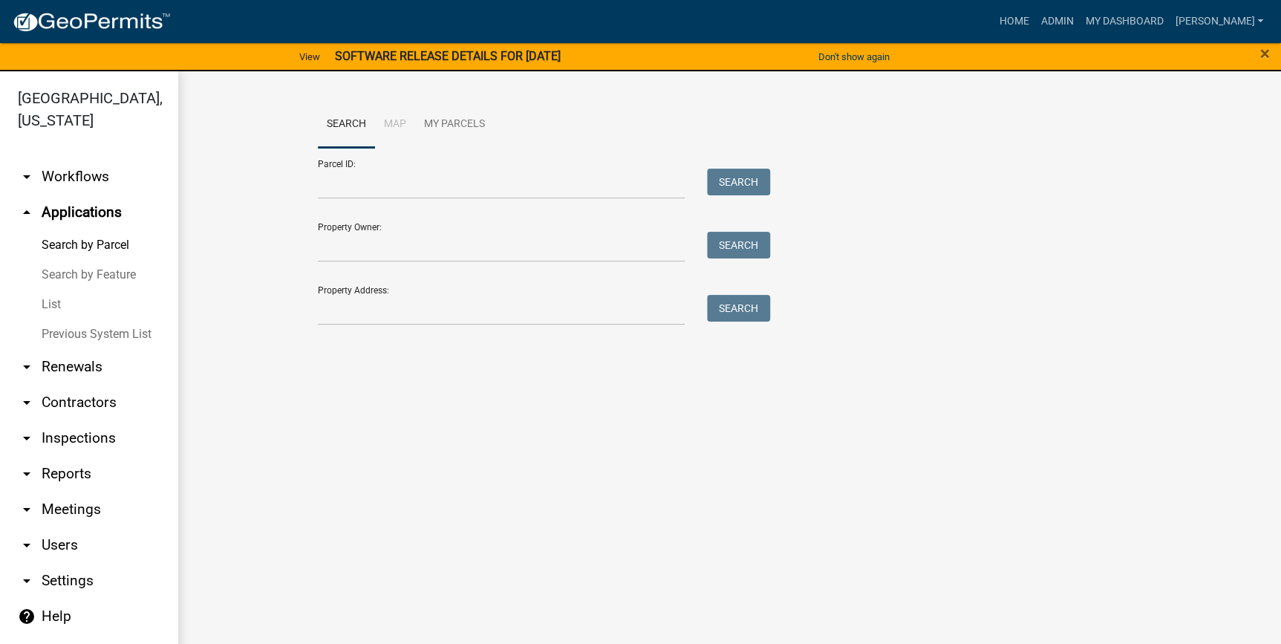
click at [52, 310] on link "List" at bounding box center [89, 305] width 178 height 30
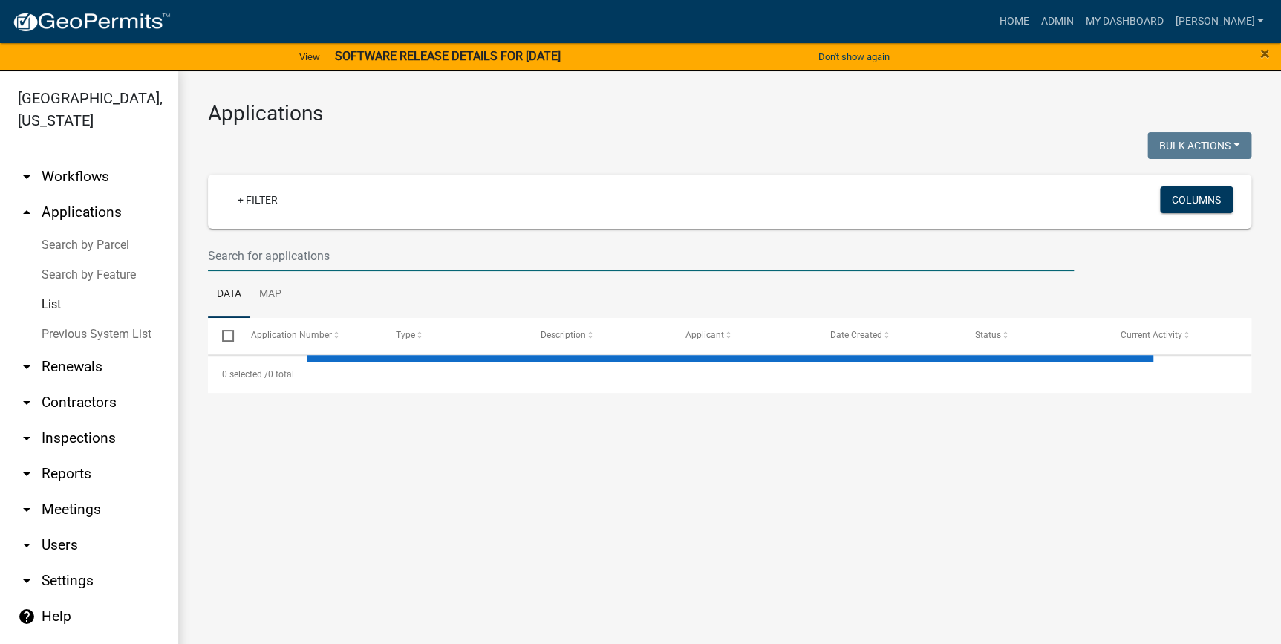
click at [296, 254] on input "text" at bounding box center [641, 256] width 866 height 30
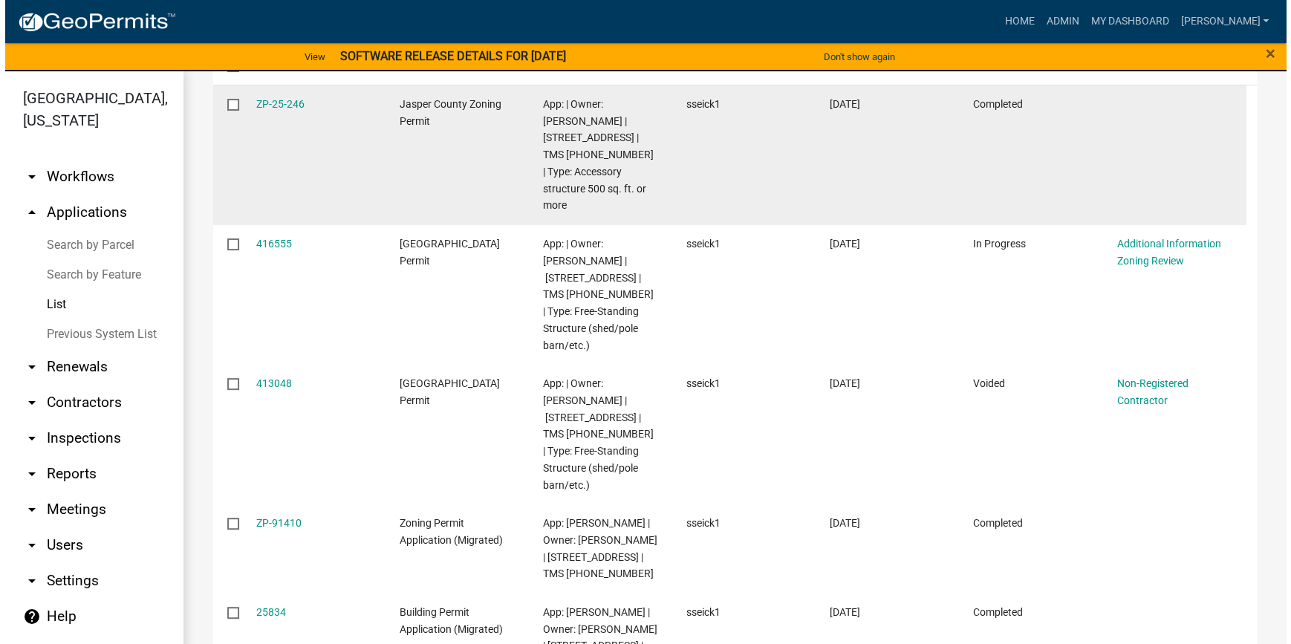
scroll to position [202, 0]
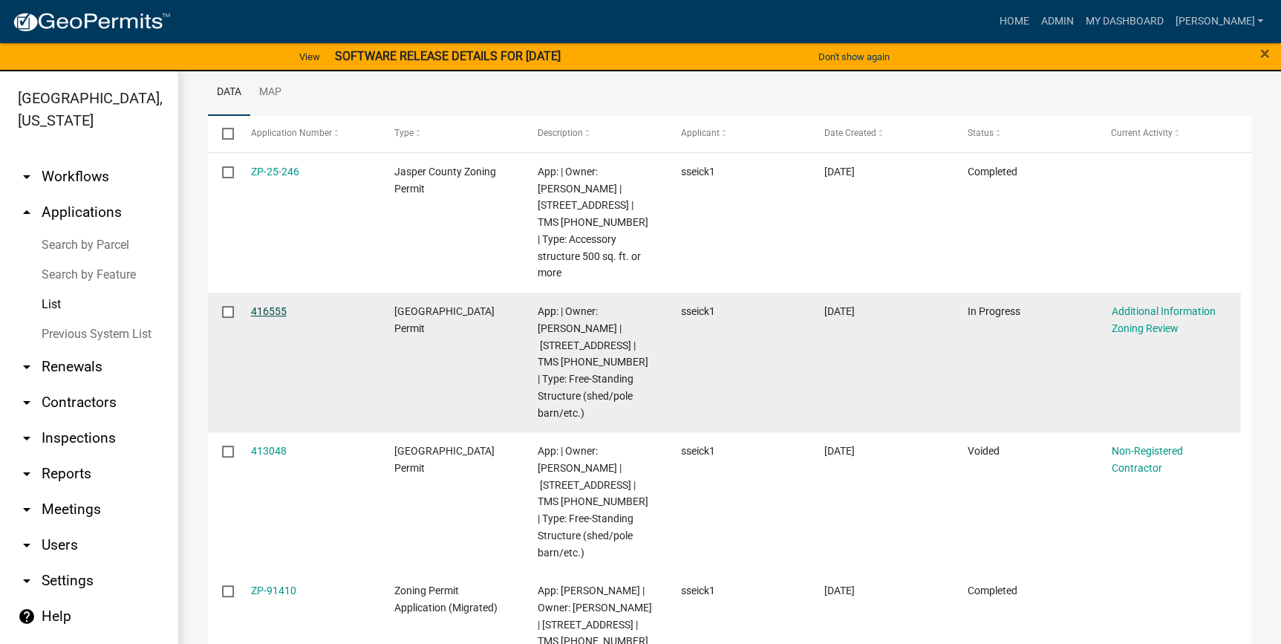
type input "7044 bee"
click at [266, 305] on link "416555" at bounding box center [269, 311] width 36 height 12
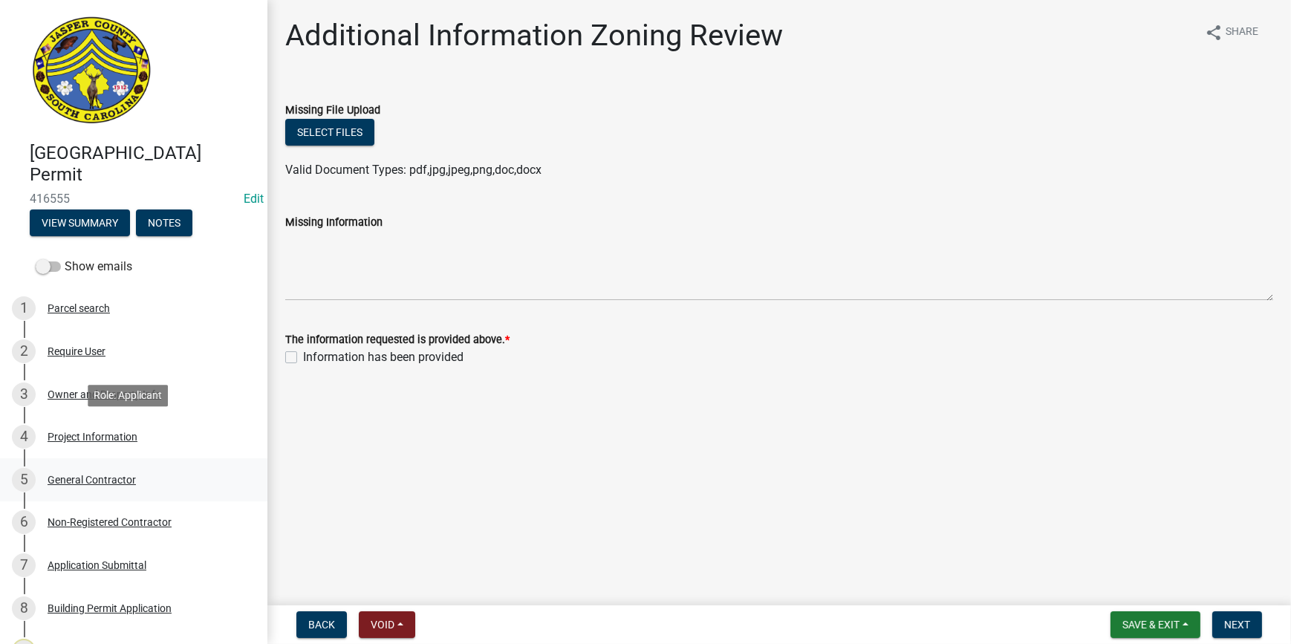
scroll to position [270, 0]
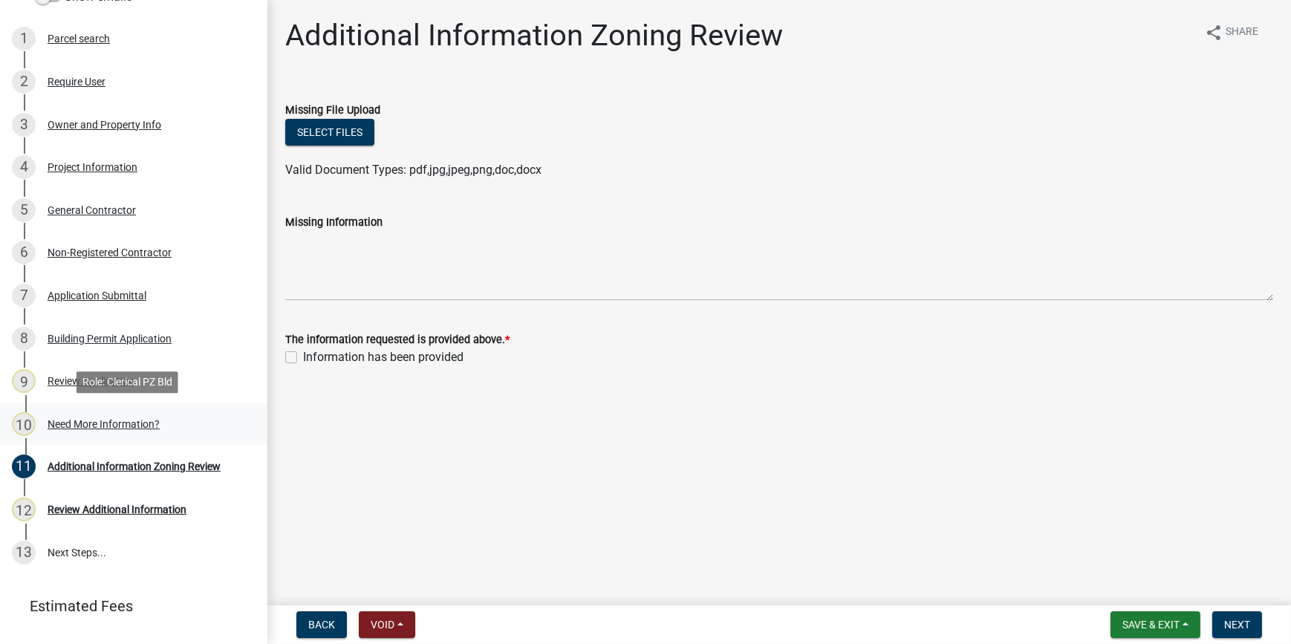
click at [146, 429] on div "10 Need More Information?" at bounding box center [128, 424] width 232 height 24
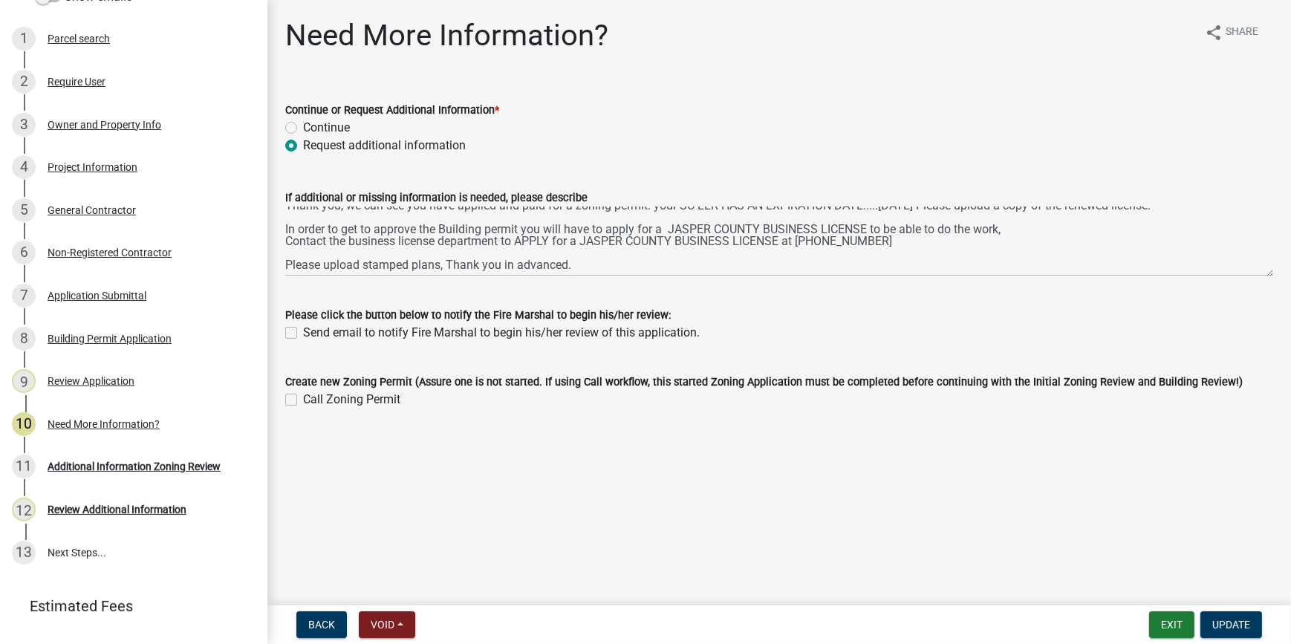
scroll to position [36, 0]
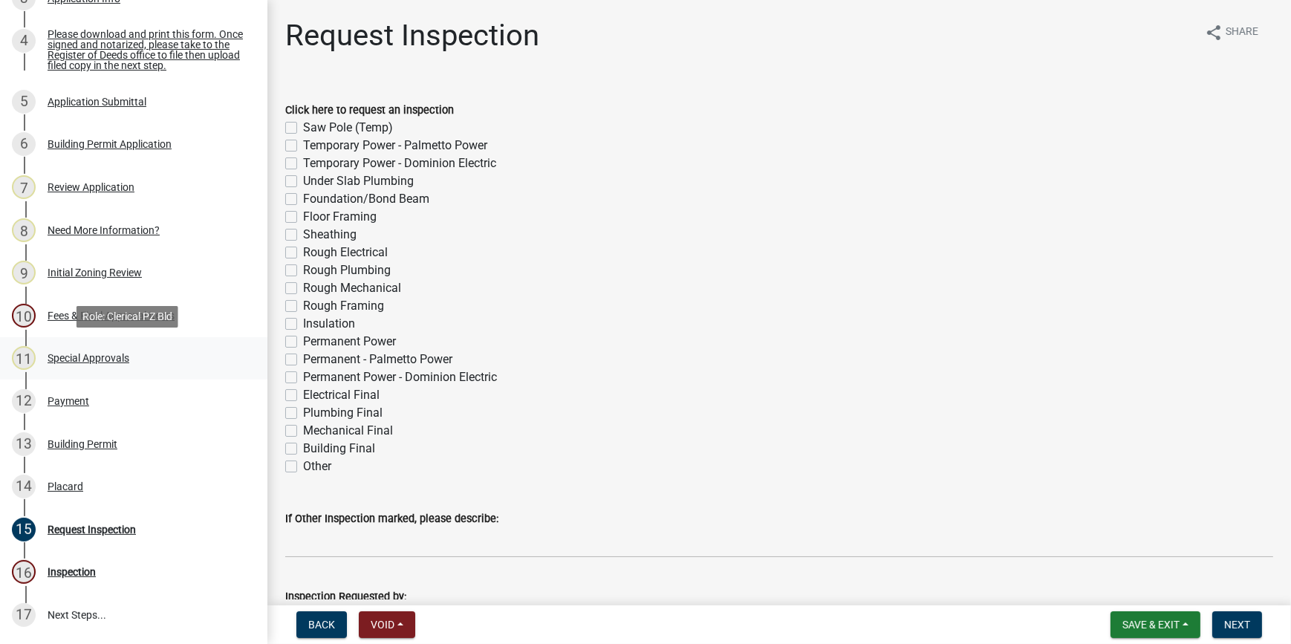
scroll to position [526, 0]
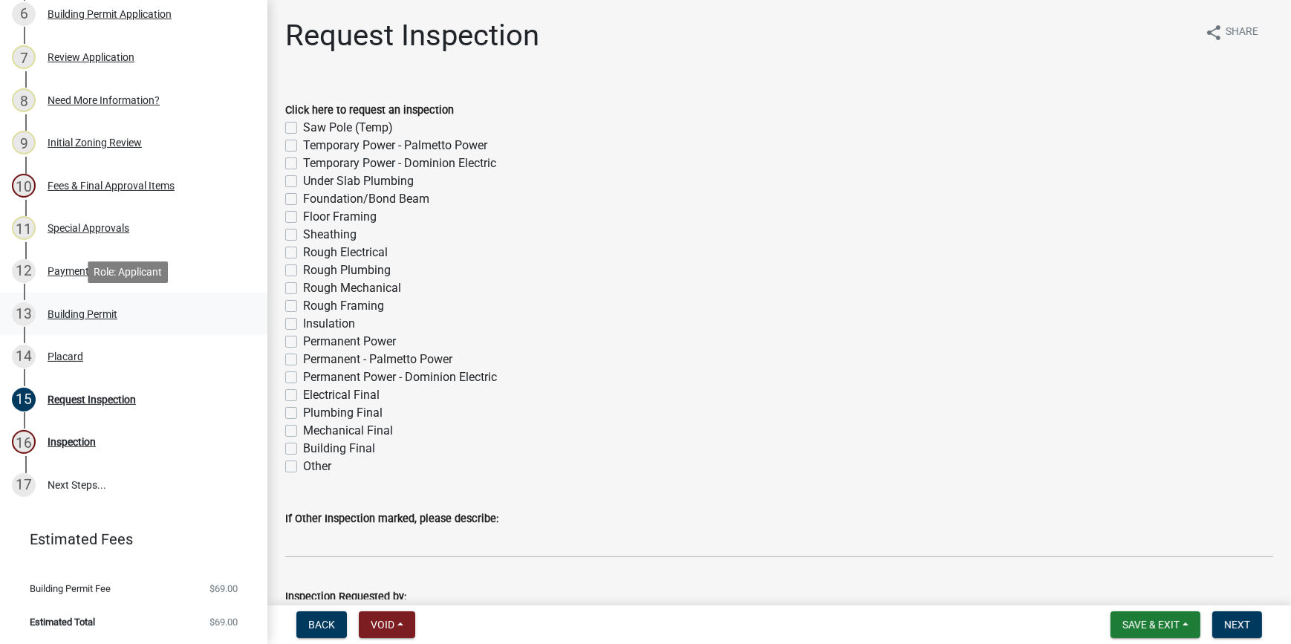
click at [115, 312] on div "Building Permit" at bounding box center [83, 314] width 70 height 10
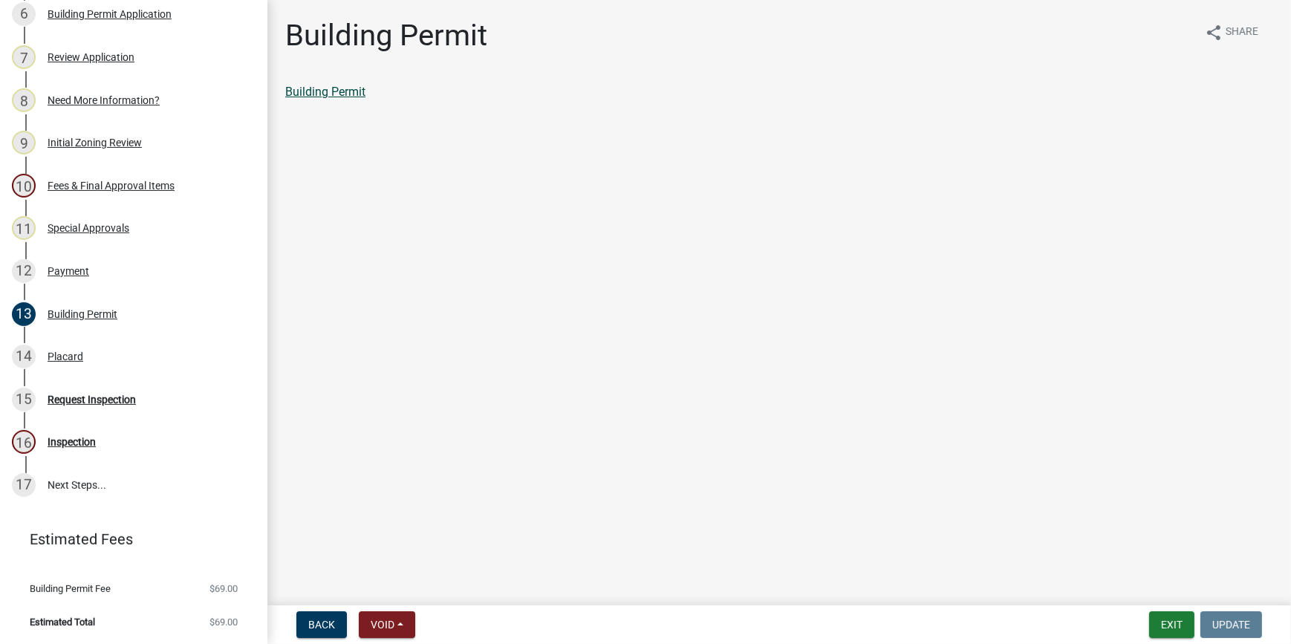
click at [351, 96] on link "Building Permit" at bounding box center [325, 92] width 80 height 14
click at [92, 378] on link "15 Request Inspection" at bounding box center [133, 399] width 267 height 43
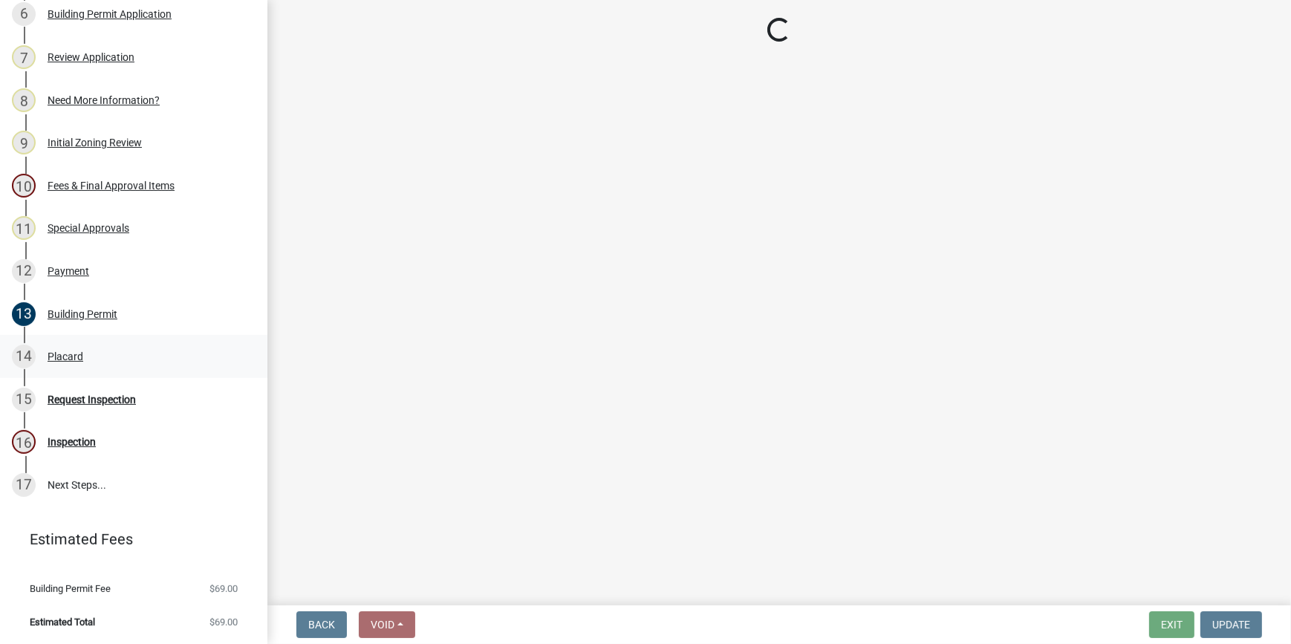
click at [96, 354] on div "14 Placard" at bounding box center [128, 357] width 232 height 24
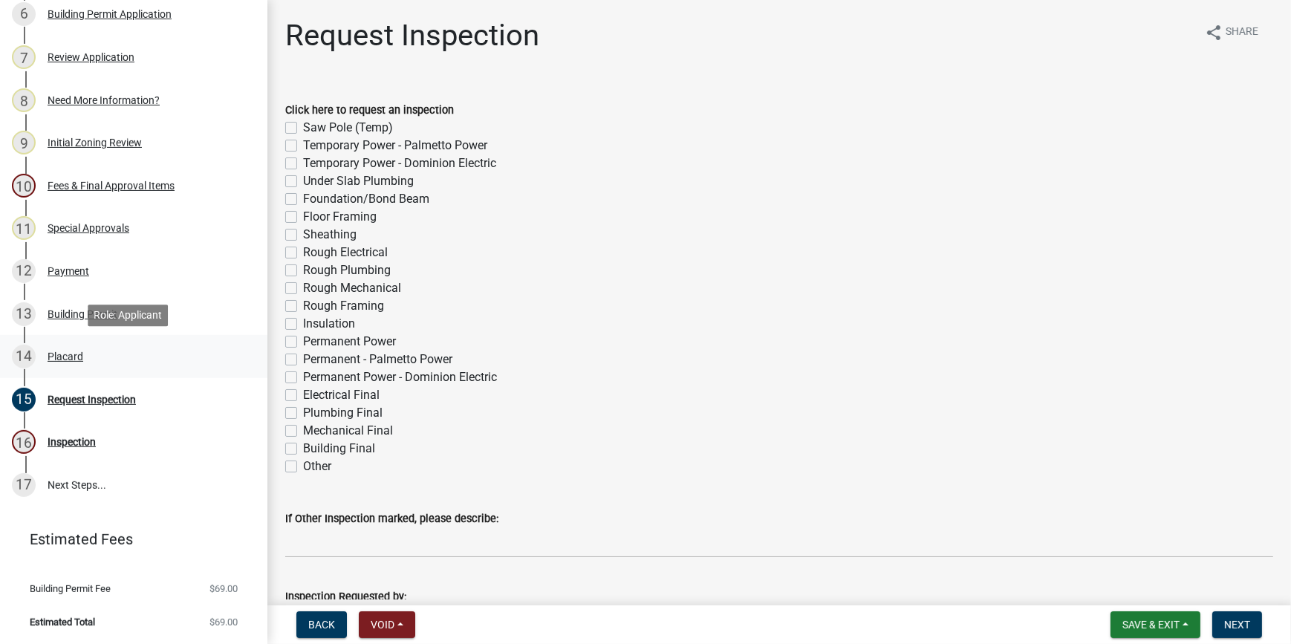
click at [88, 347] on div "14 Placard" at bounding box center [128, 357] width 232 height 24
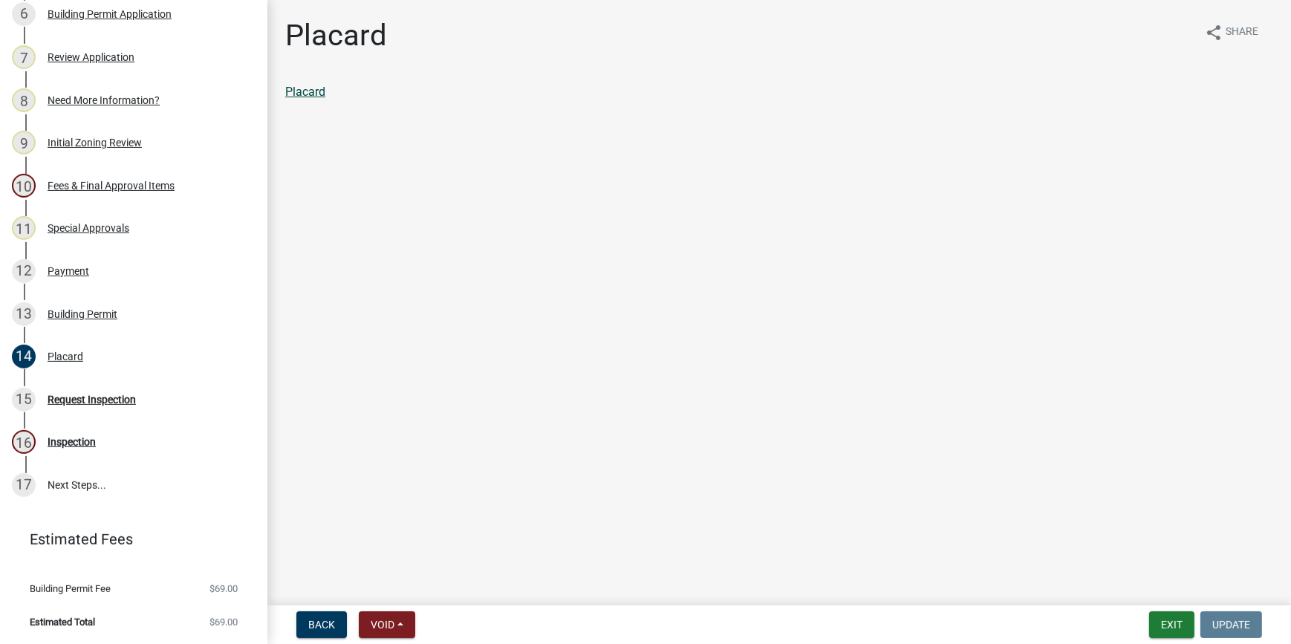
click at [310, 91] on link "Placard" at bounding box center [305, 92] width 40 height 14
